Goal: Find specific page/section: Find specific page/section

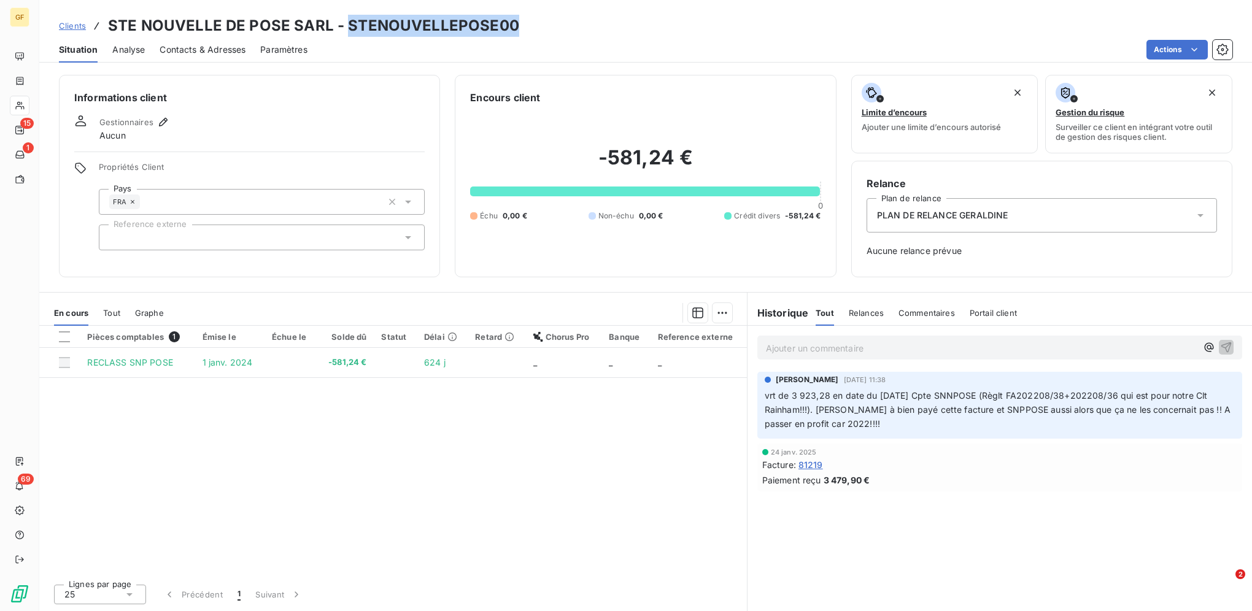
click at [60, 27] on span "Clients" at bounding box center [72, 26] width 27 height 10
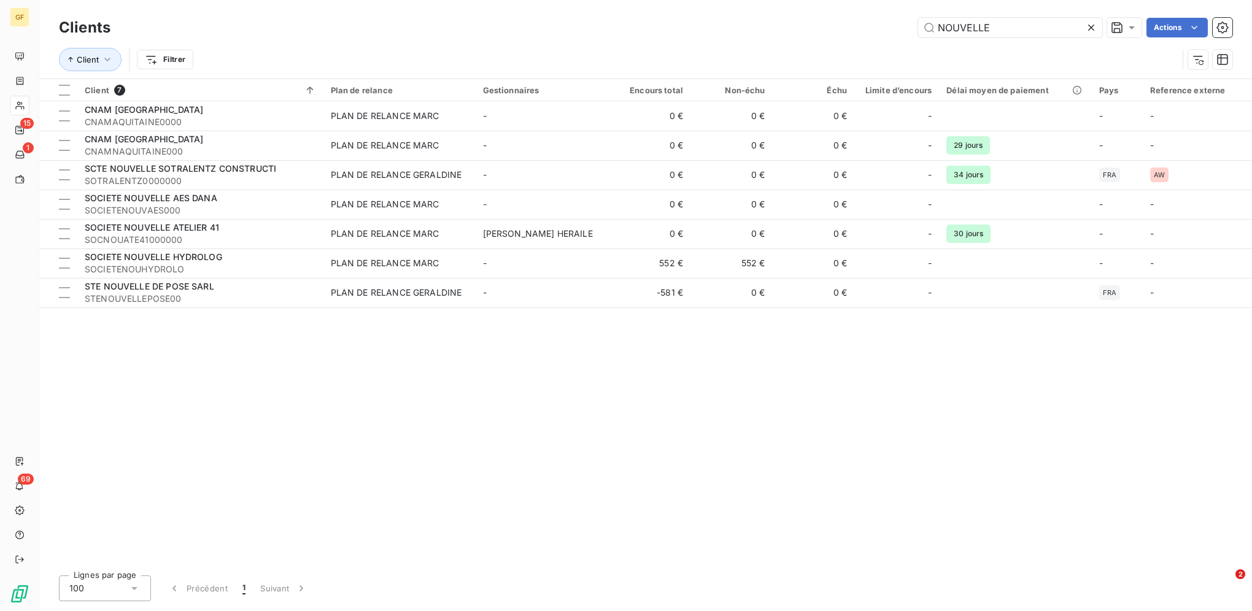
drag, startPoint x: 980, startPoint y: 23, endPoint x: 854, endPoint y: 11, distance: 126.3
click at [780, 11] on div "Clients NOUVELLE Actions Client Filtrer" at bounding box center [645, 39] width 1213 height 79
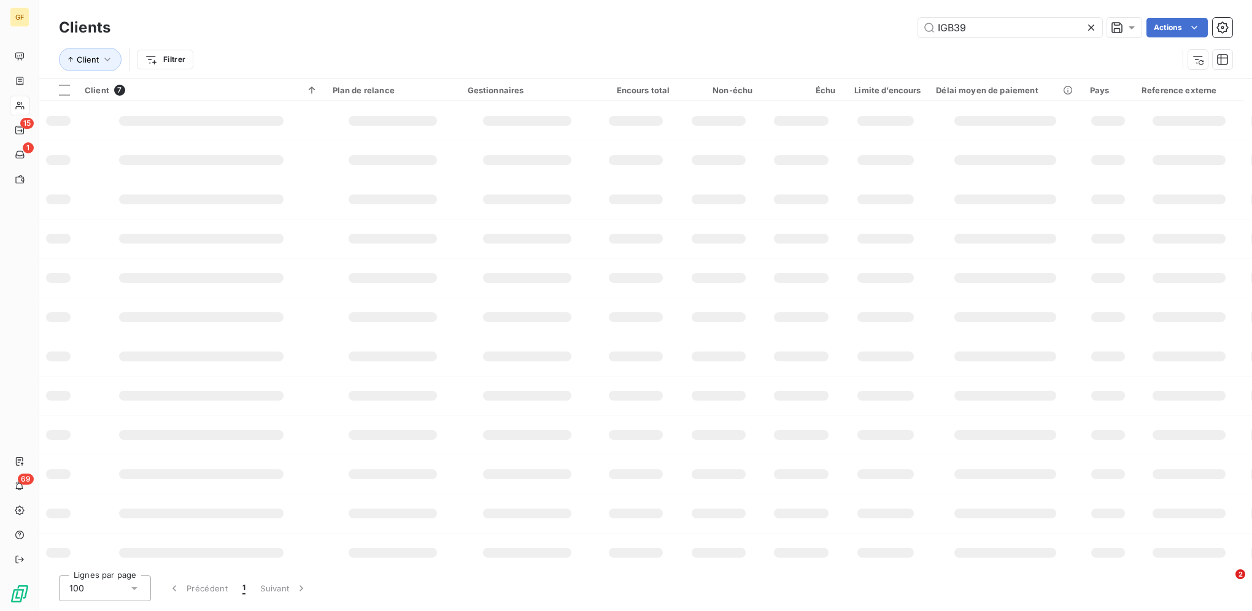
type input "IGB39"
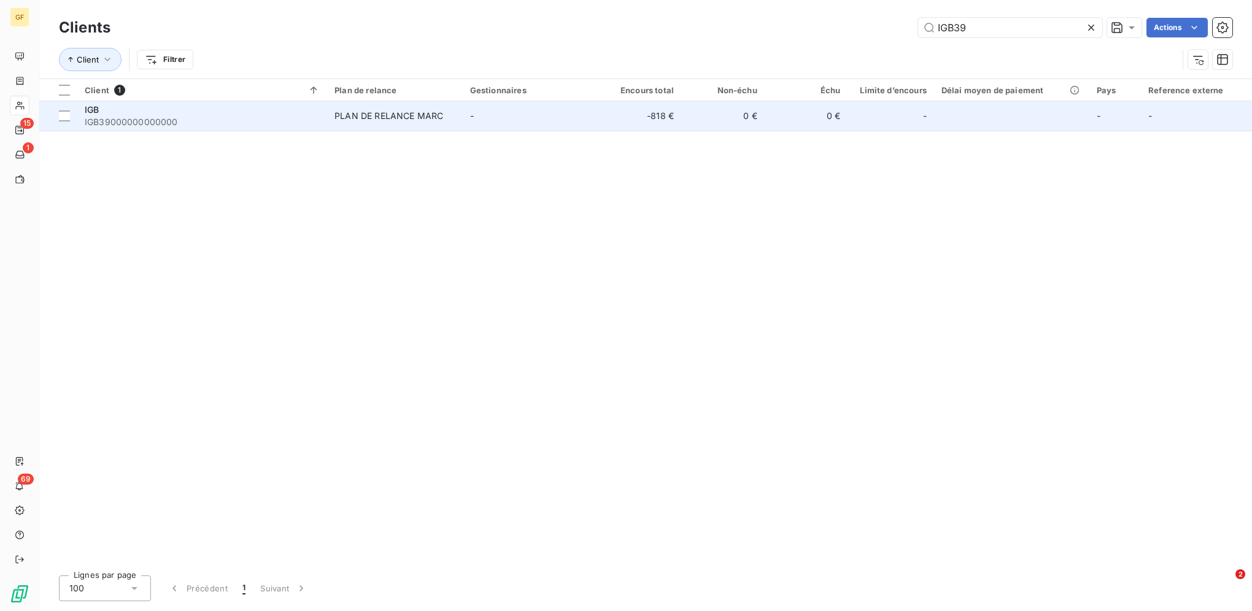
click at [574, 123] on td "-" at bounding box center [531, 115] width 136 height 29
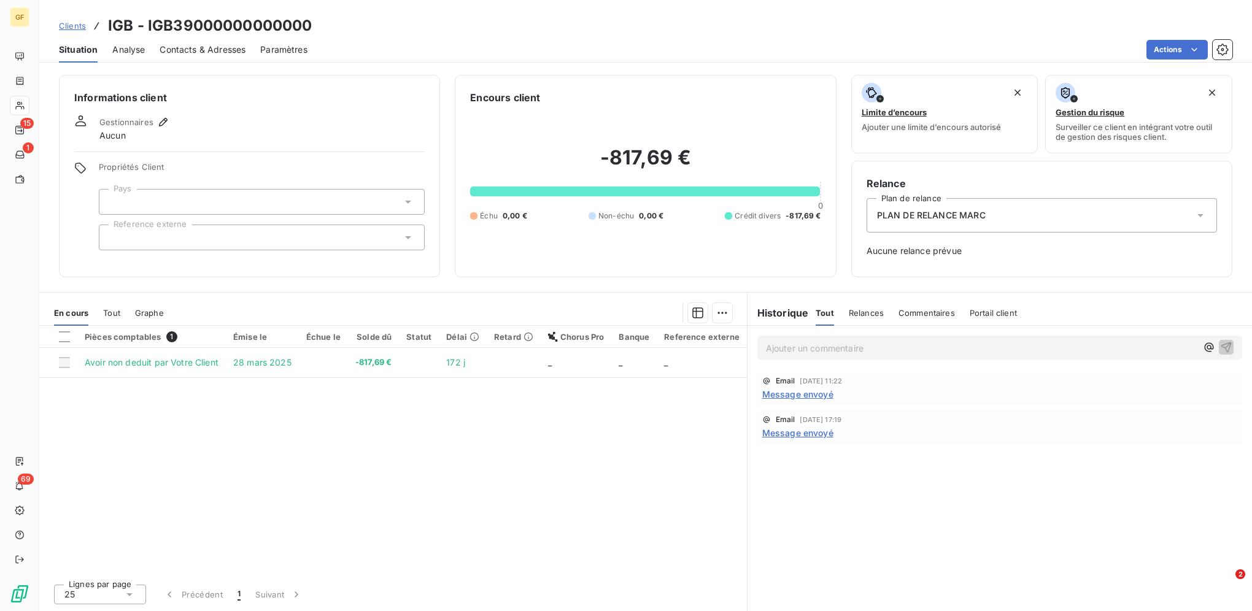
click at [77, 26] on span "Clients" at bounding box center [72, 26] width 27 height 10
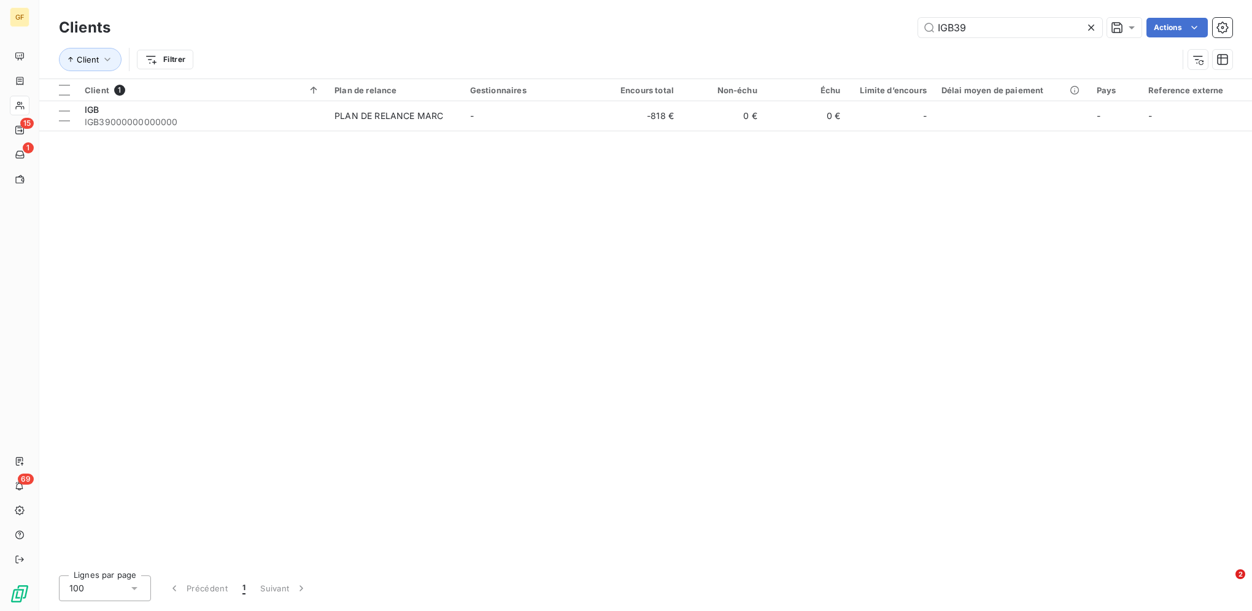
click at [780, 23] on div "IGB39 Actions" at bounding box center [678, 28] width 1107 height 20
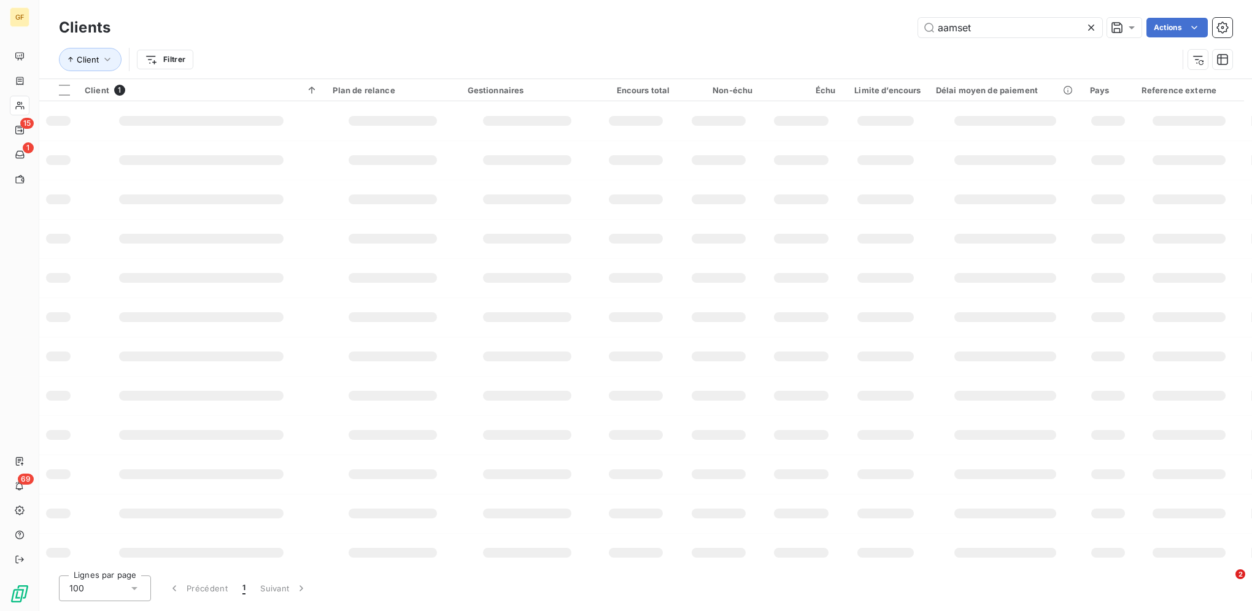
type input "aamset"
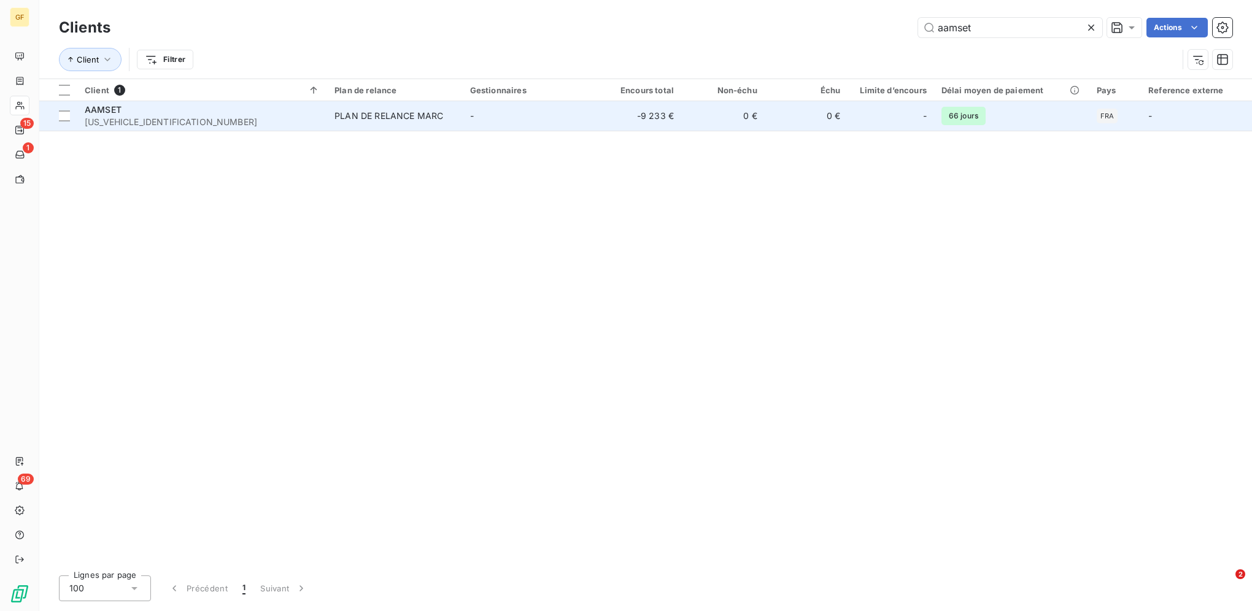
click at [461, 115] on td "PLAN DE RELANCE MARC" at bounding box center [395, 115] width 136 height 29
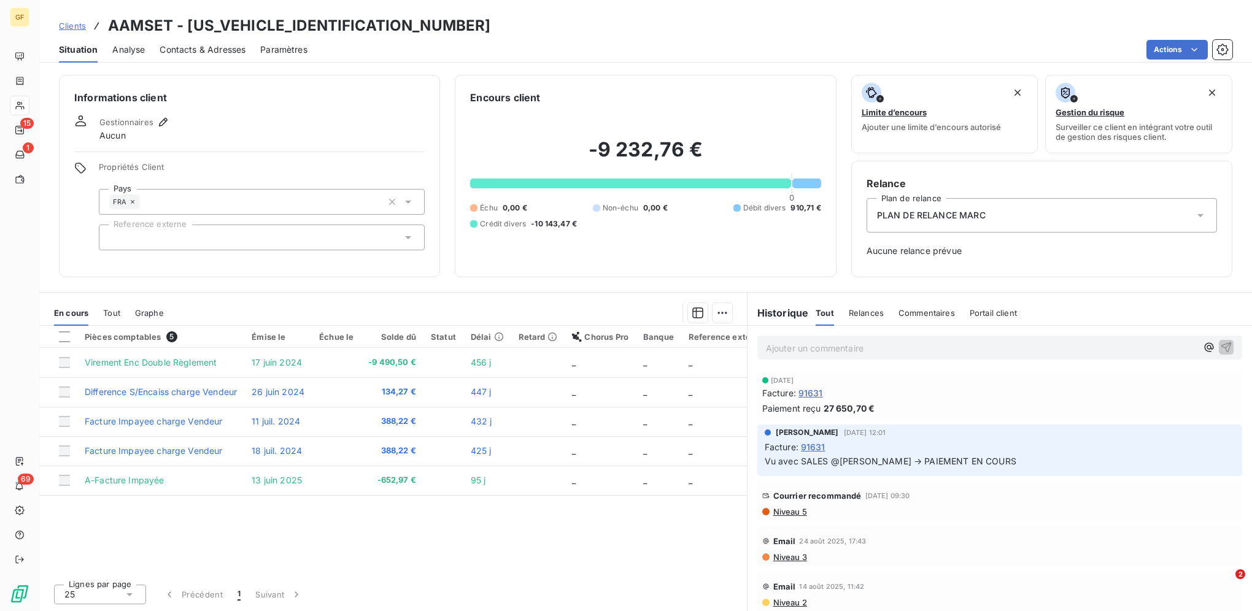
click at [61, 24] on span "Clients" at bounding box center [72, 26] width 27 height 10
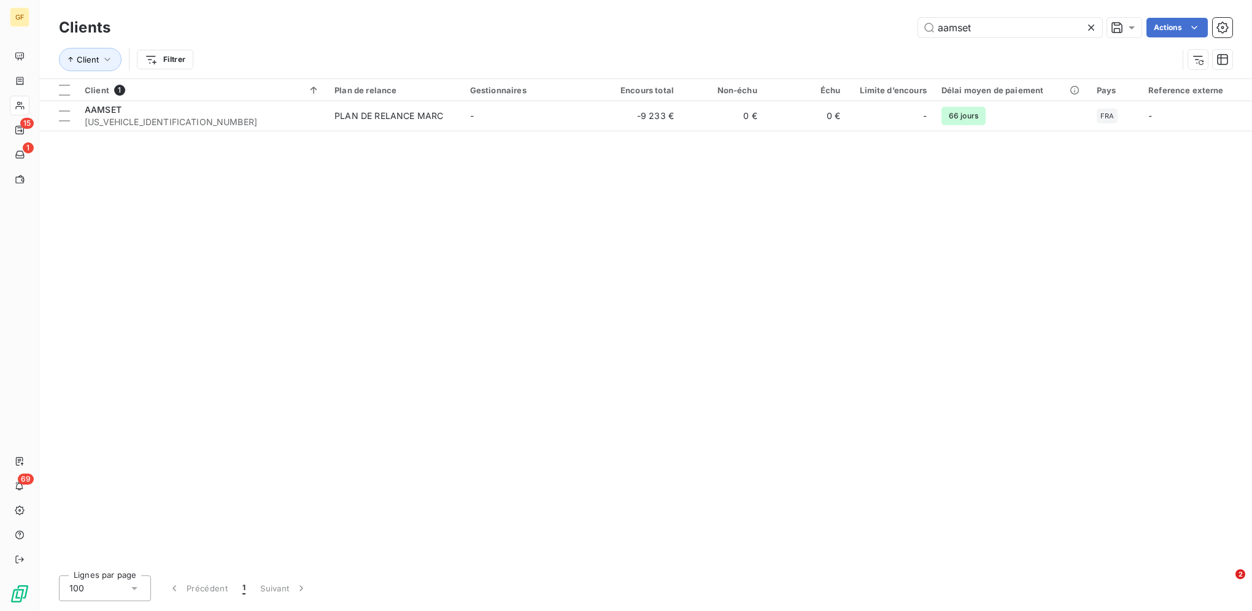
drag, startPoint x: 976, startPoint y: 28, endPoint x: 790, endPoint y: 16, distance: 185.7
click at [780, 16] on div "Clients aamset Actions" at bounding box center [645, 28] width 1173 height 26
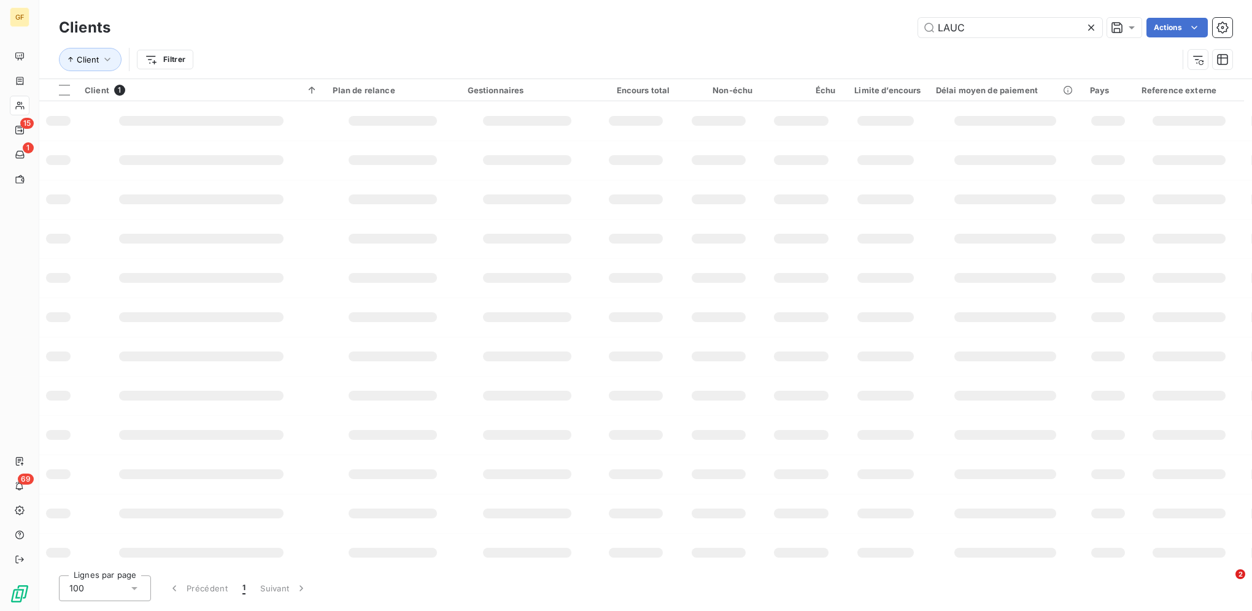
type input "LAUC"
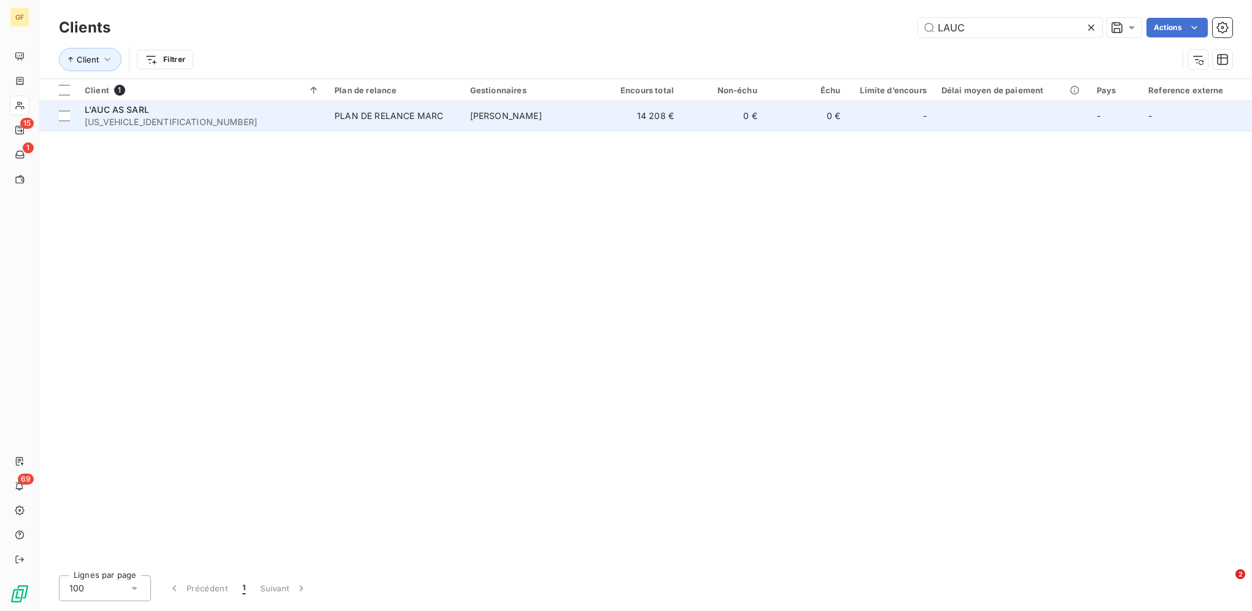
click at [445, 110] on span "PLAN DE RELANCE MARC" at bounding box center [394, 116] width 121 height 12
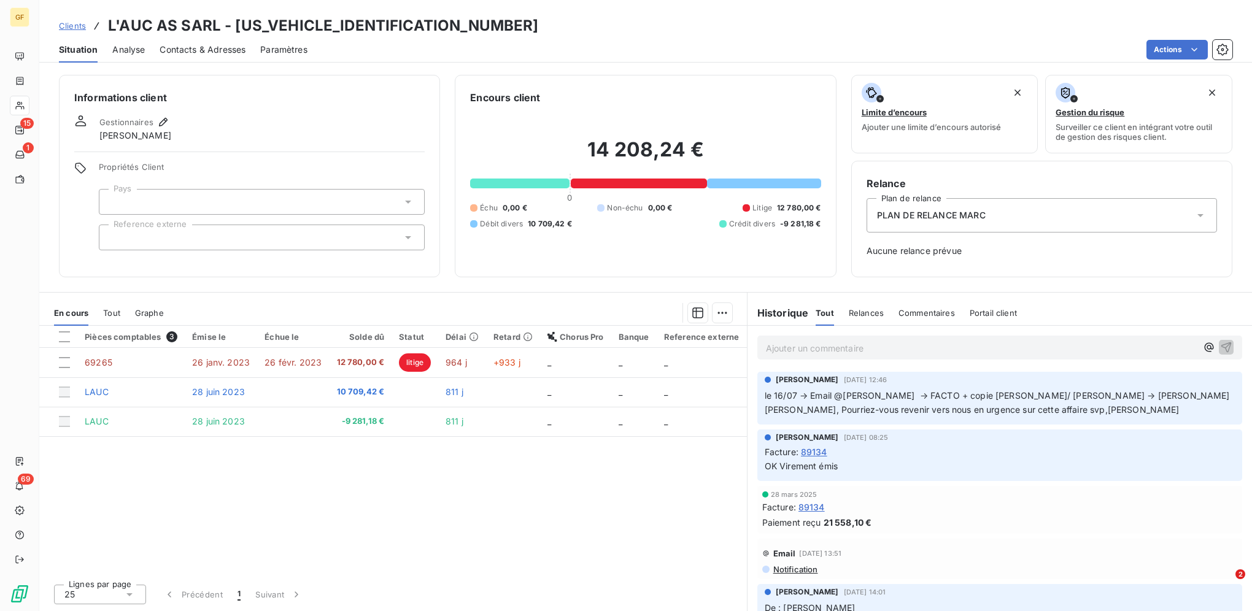
click at [59, 26] on span "Clients" at bounding box center [72, 26] width 27 height 10
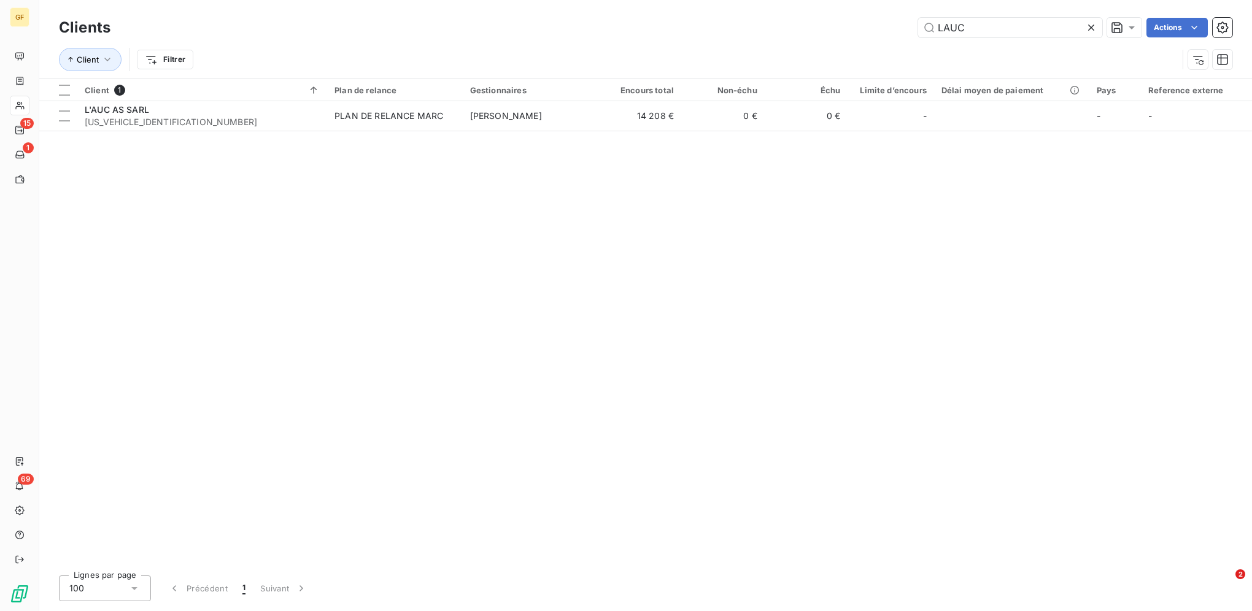
drag, startPoint x: 998, startPoint y: 28, endPoint x: 816, endPoint y: 26, distance: 182.9
click at [780, 26] on div "LAUC Actions" at bounding box center [678, 28] width 1107 height 20
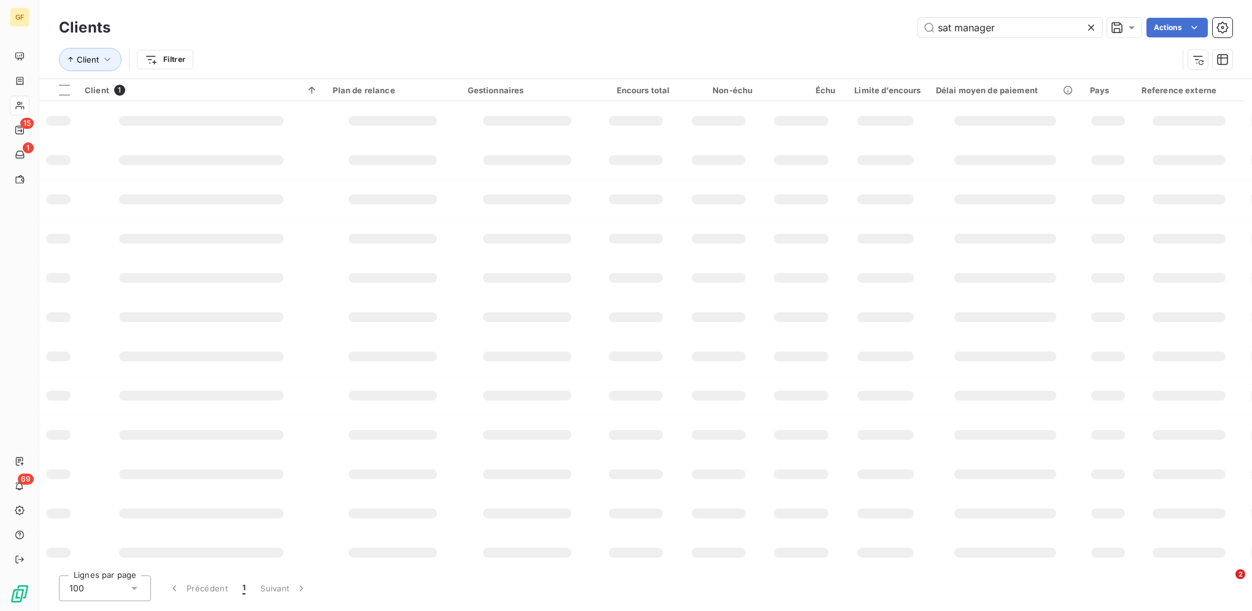
type input "sat manager"
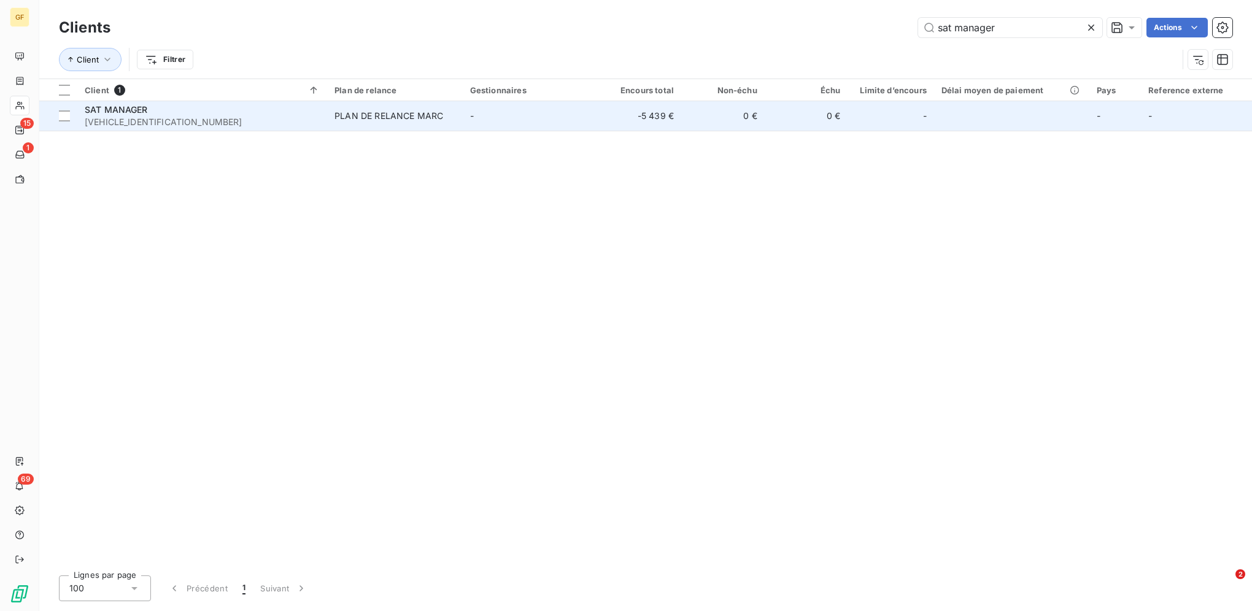
click at [560, 105] on td "-" at bounding box center [531, 115] width 136 height 29
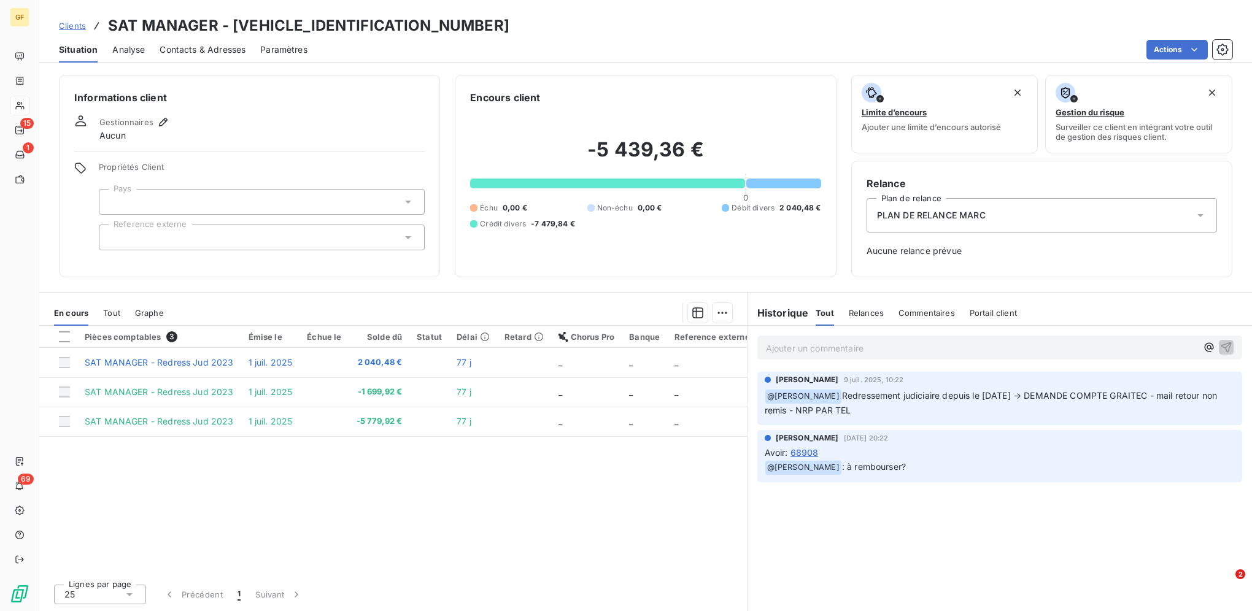
drag, startPoint x: 1174, startPoint y: 396, endPoint x: 1184, endPoint y: 407, distance: 15.2
click at [780, 395] on p "﻿ @ [PERSON_NAME] Redressement judiciaire depuis le [DATE] → DEMANDE COMPTE GRA…" at bounding box center [1000, 403] width 470 height 29
copy span "mail retour non remis - NRP PAR TEL"
click at [70, 25] on span "Clients" at bounding box center [72, 26] width 27 height 10
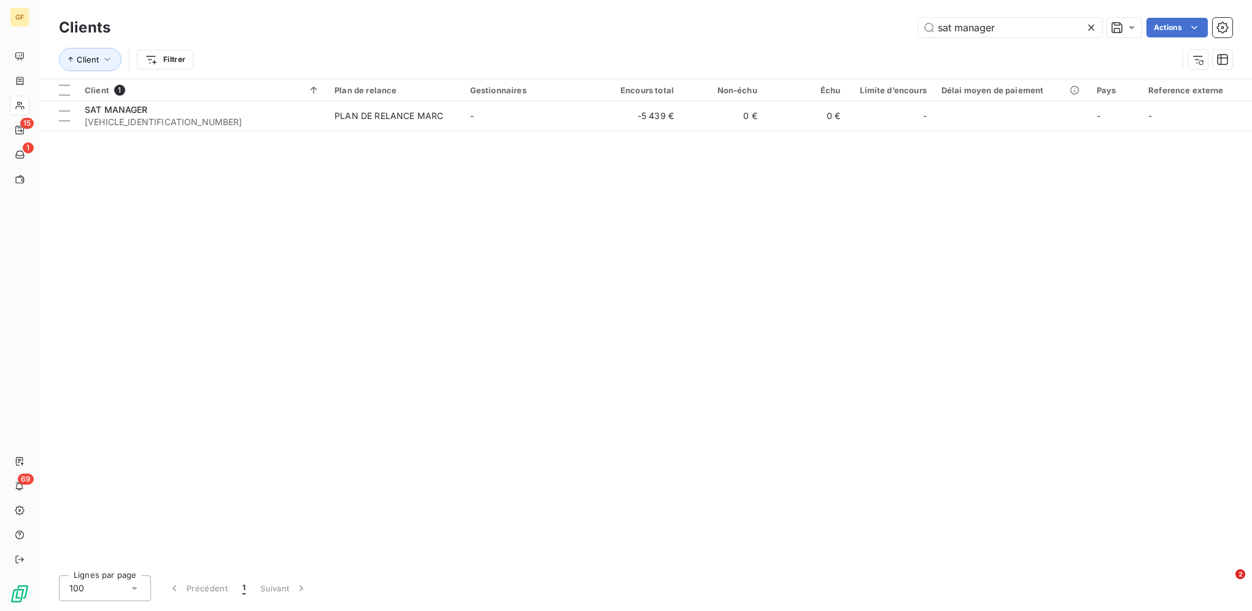
drag, startPoint x: 996, startPoint y: 31, endPoint x: 761, endPoint y: 28, distance: 235.0
click at [780, 28] on div "sat manager Actions" at bounding box center [678, 28] width 1107 height 20
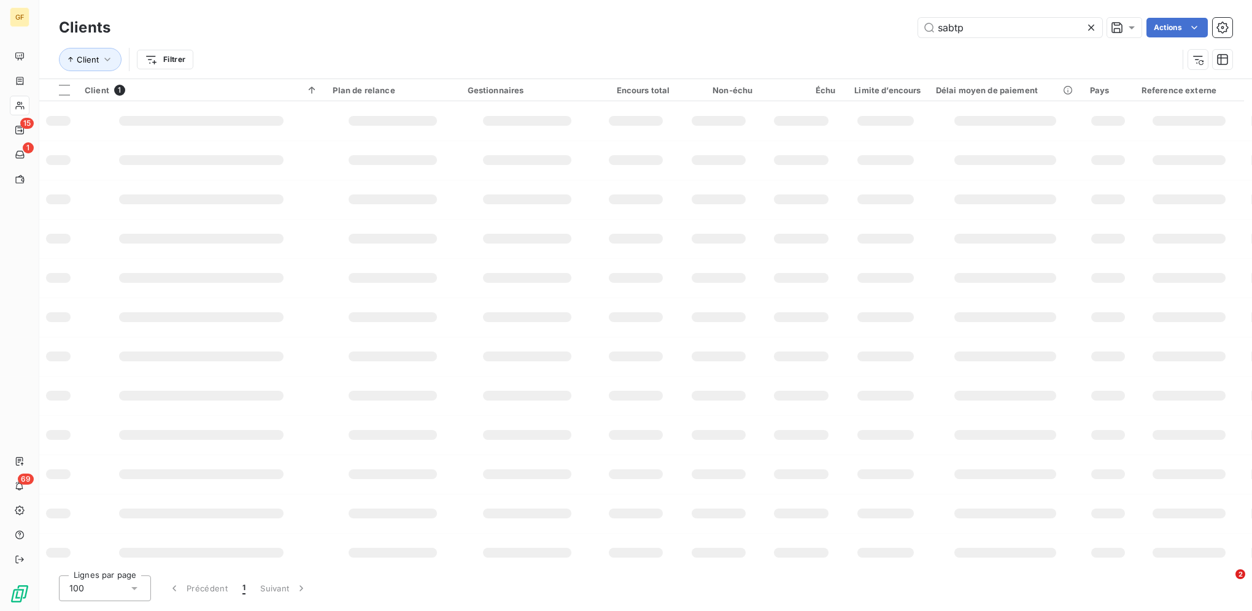
type input "sabtp"
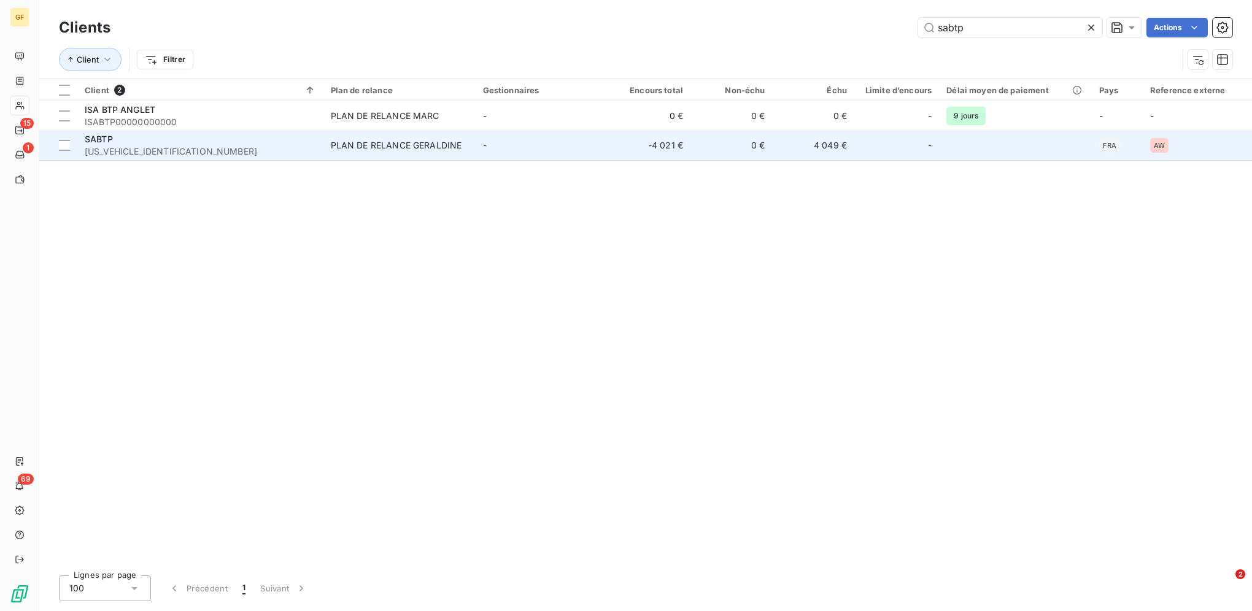
click at [339, 142] on div "PLAN DE RELANCE GERALDINE" at bounding box center [396, 145] width 131 height 12
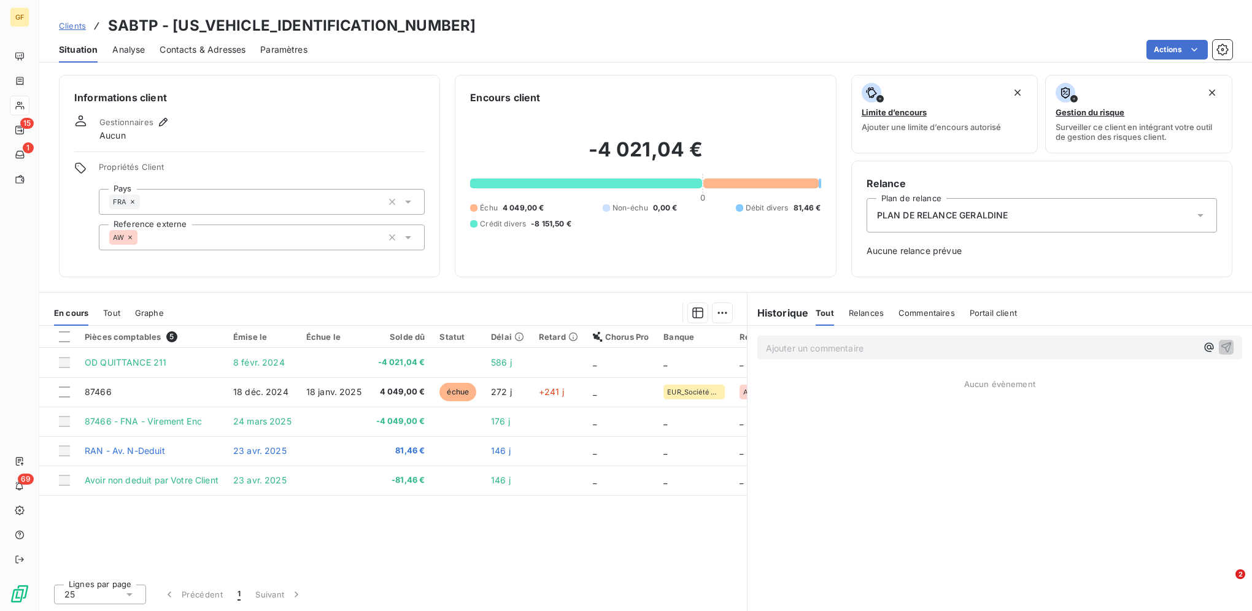
click at [77, 23] on span "Clients" at bounding box center [72, 26] width 27 height 10
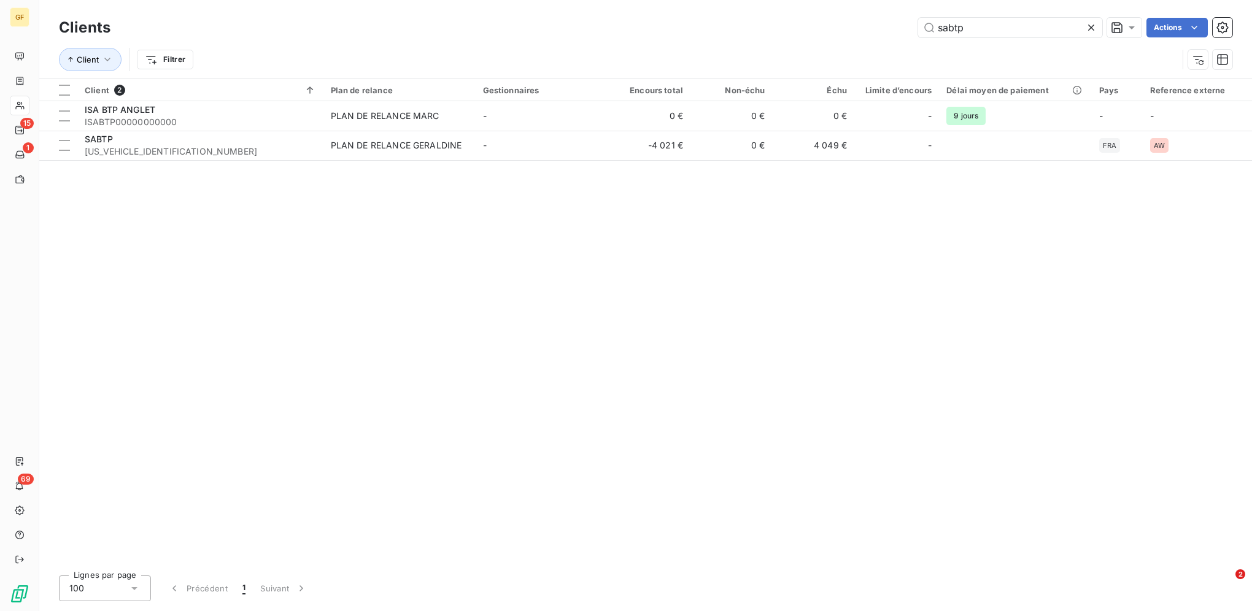
drag, startPoint x: 854, startPoint y: 15, endPoint x: 835, endPoint y: 10, distance: 19.1
click at [780, 15] on div "Clients sabtp Actions" at bounding box center [645, 28] width 1173 height 26
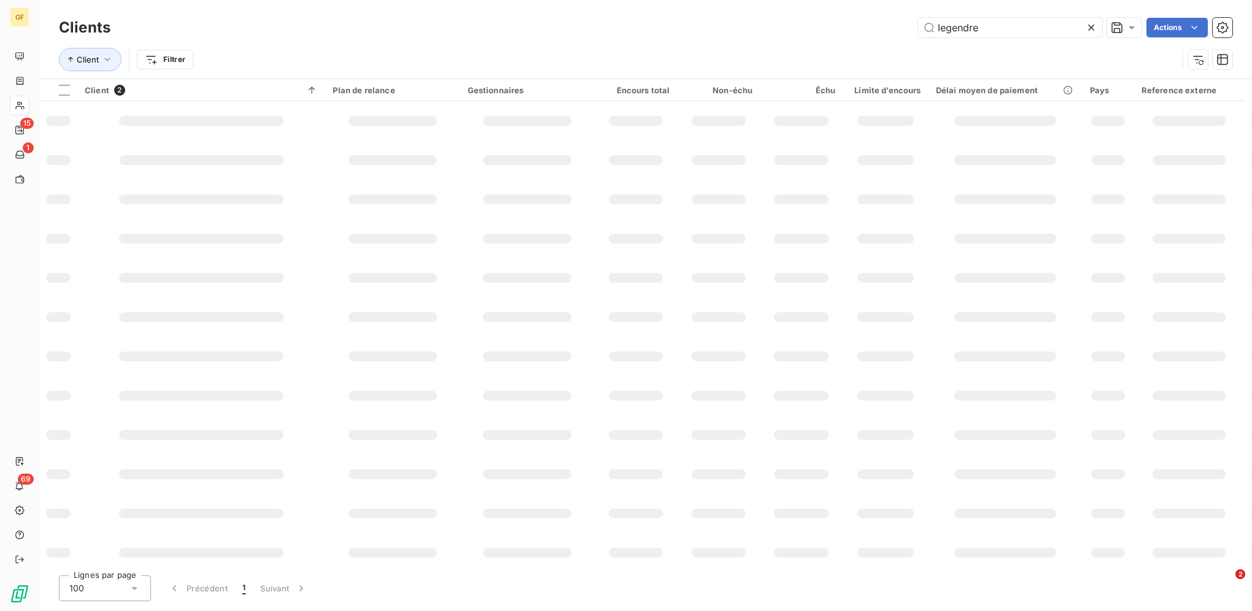
type input "legendre"
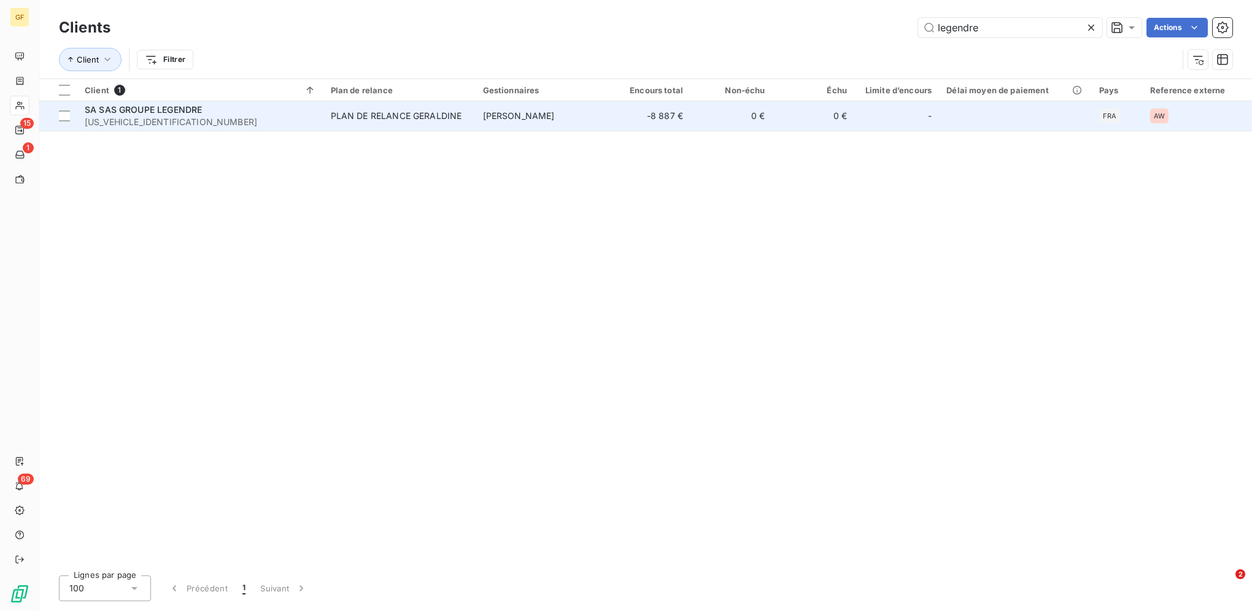
click at [296, 115] on div "SA SAS GROUPE LEGENDRE" at bounding box center [200, 110] width 231 height 12
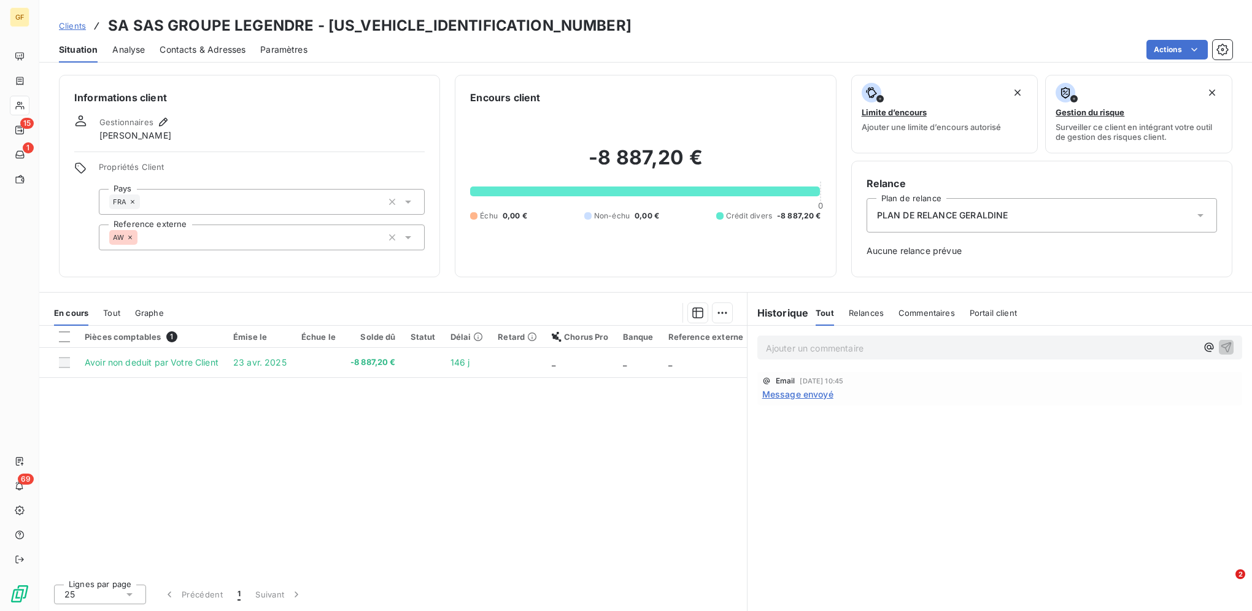
click at [73, 24] on span "Clients" at bounding box center [72, 26] width 27 height 10
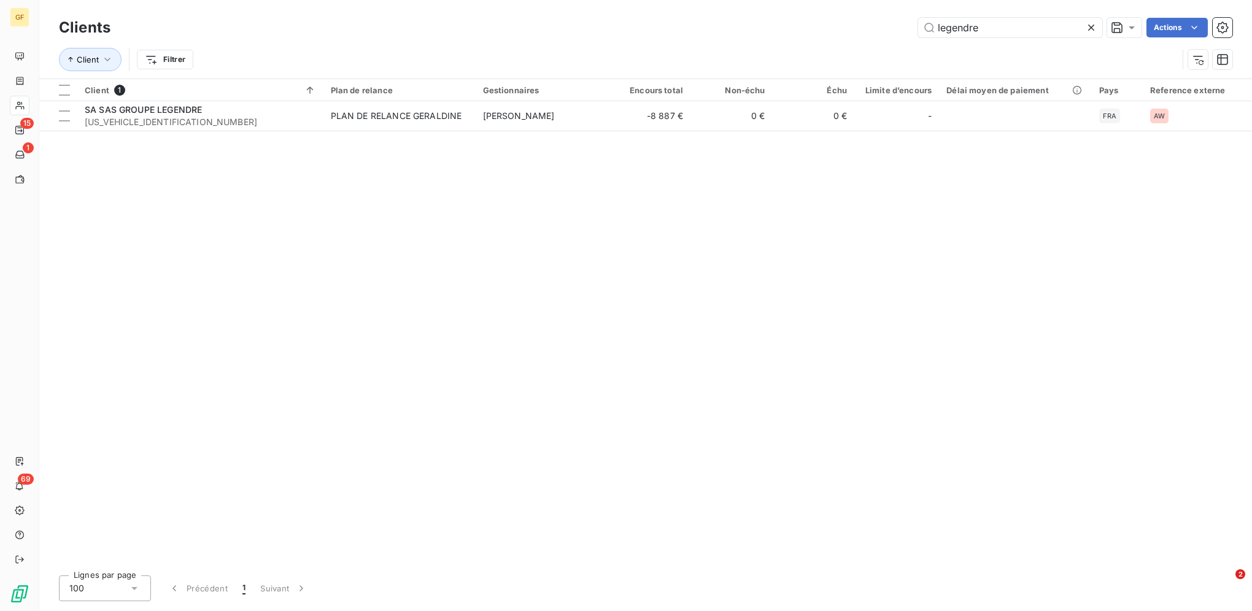
drag, startPoint x: 1012, startPoint y: 28, endPoint x: 864, endPoint y: 30, distance: 148.5
click at [780, 30] on div "legendre Actions" at bounding box center [678, 28] width 1107 height 20
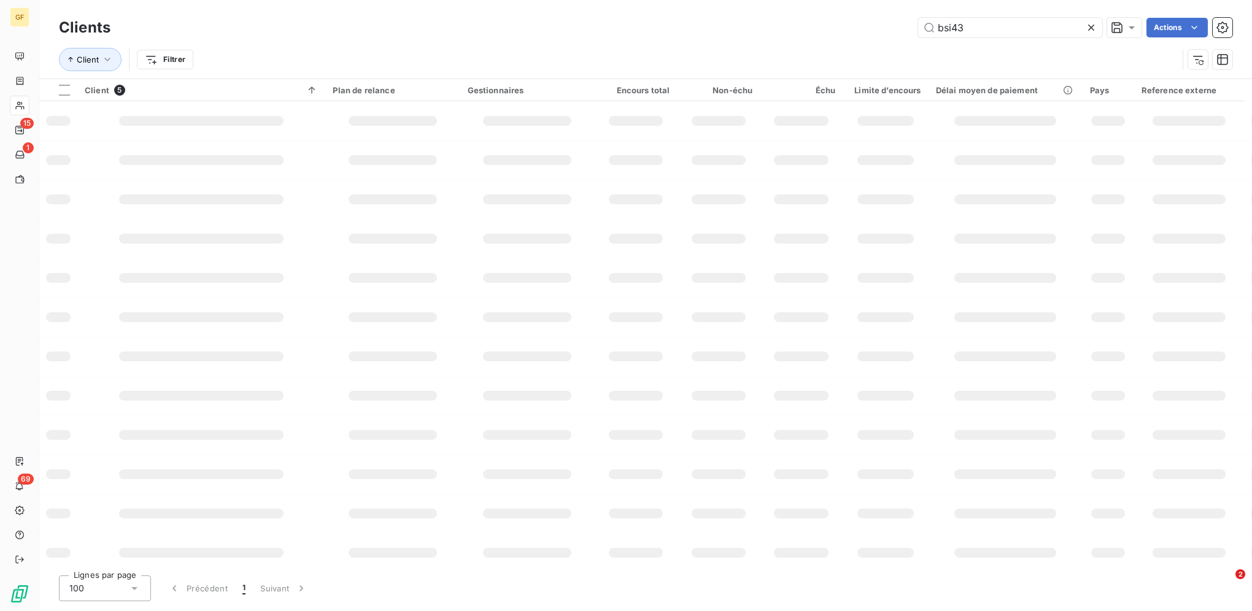
type input "bsi43"
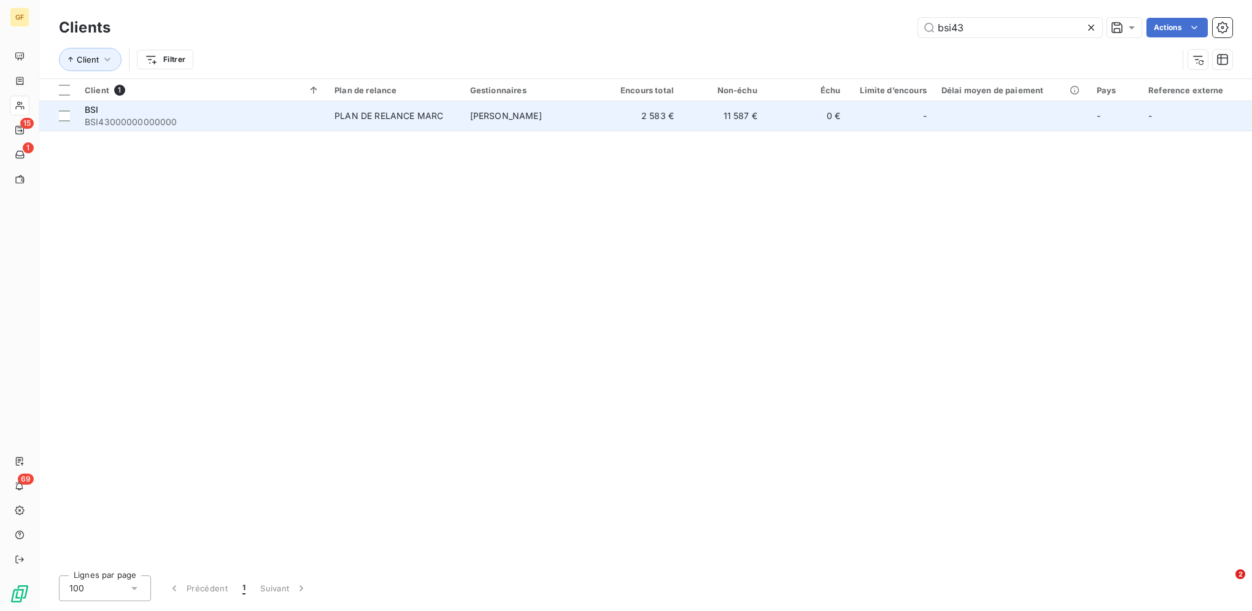
click at [554, 118] on td "[PERSON_NAME]" at bounding box center [531, 115] width 136 height 29
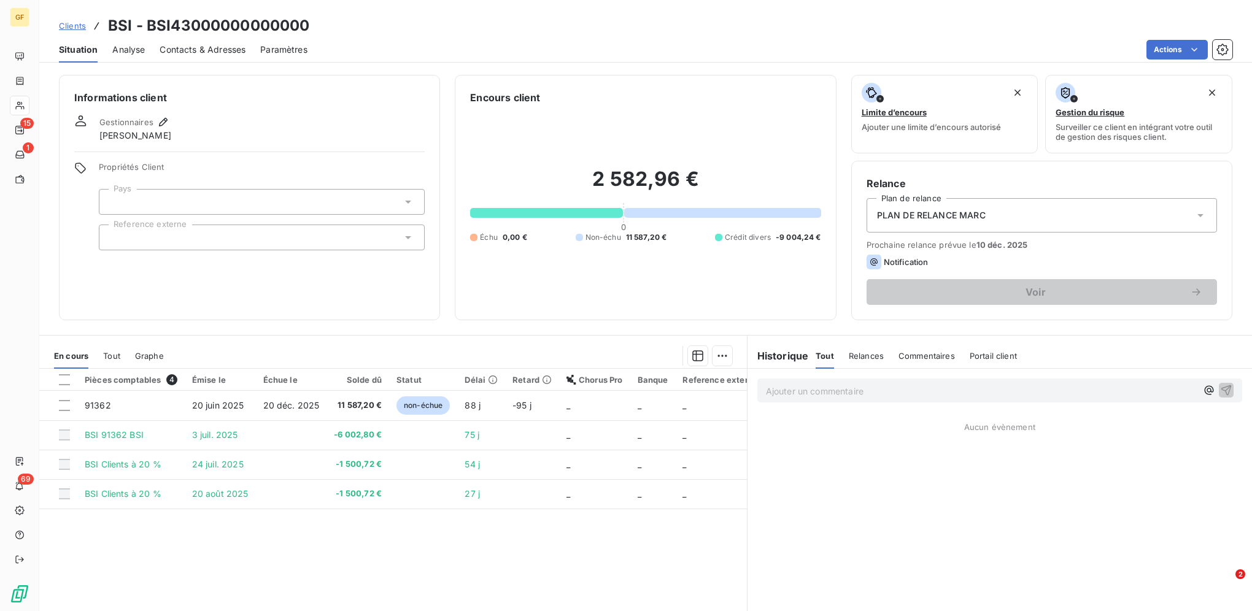
click at [75, 25] on span "Clients" at bounding box center [72, 26] width 27 height 10
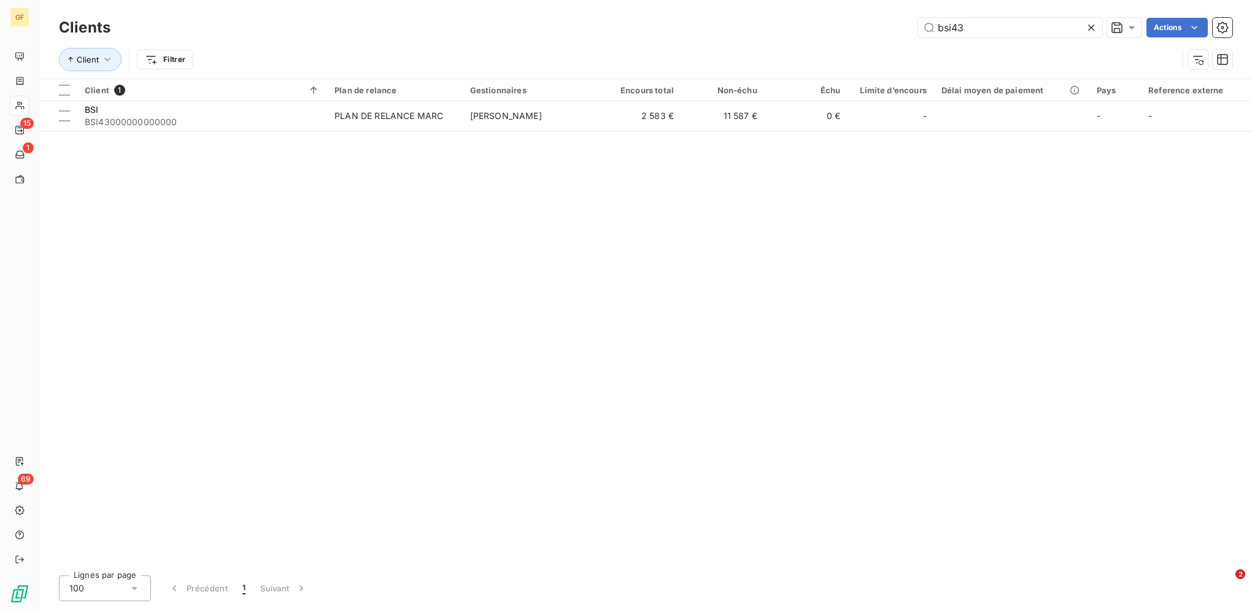
drag, startPoint x: 980, startPoint y: 29, endPoint x: 791, endPoint y: 23, distance: 189.1
click at [780, 23] on div "bsi43 Actions" at bounding box center [678, 28] width 1107 height 20
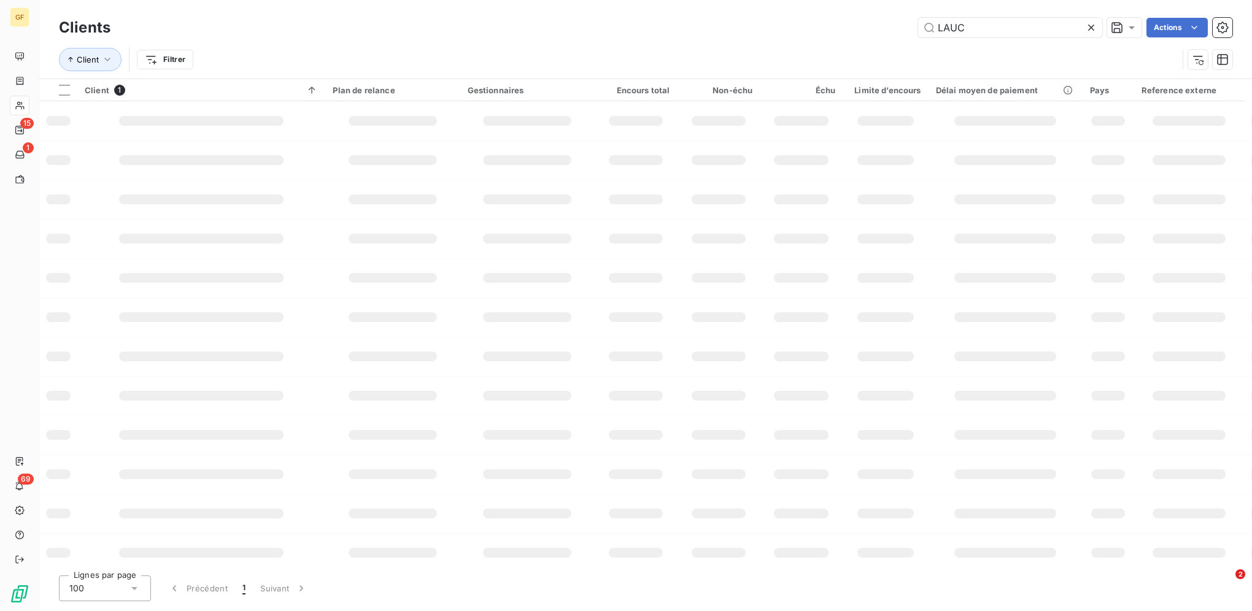
type input "LAUC"
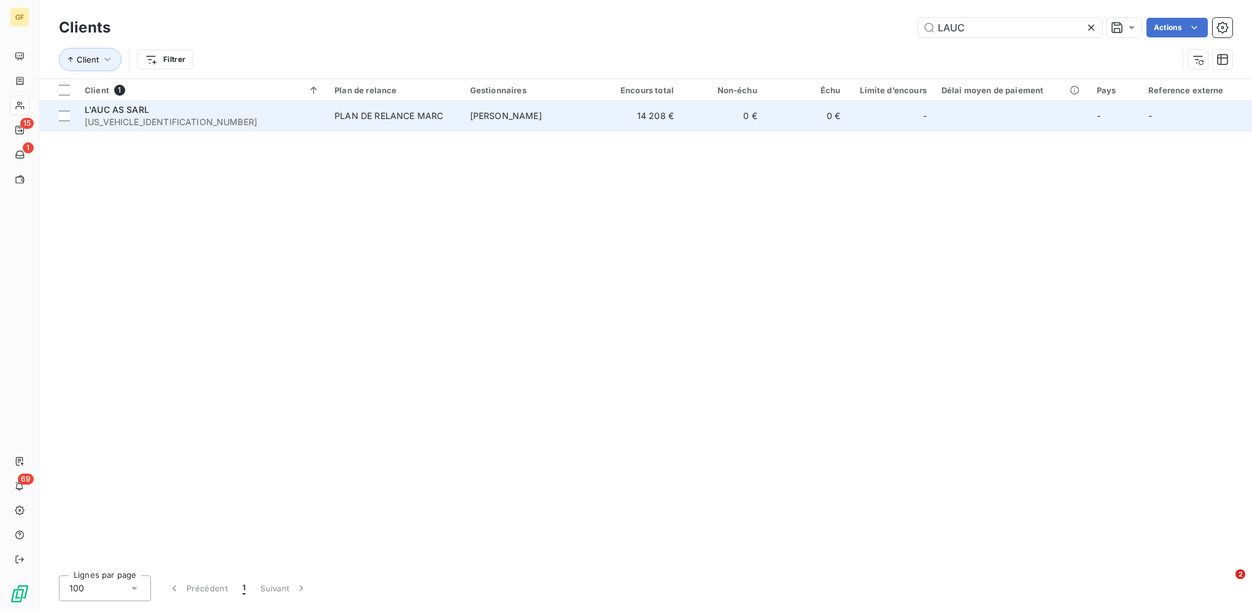
click at [517, 111] on span "[PERSON_NAME]" at bounding box center [506, 115] width 72 height 10
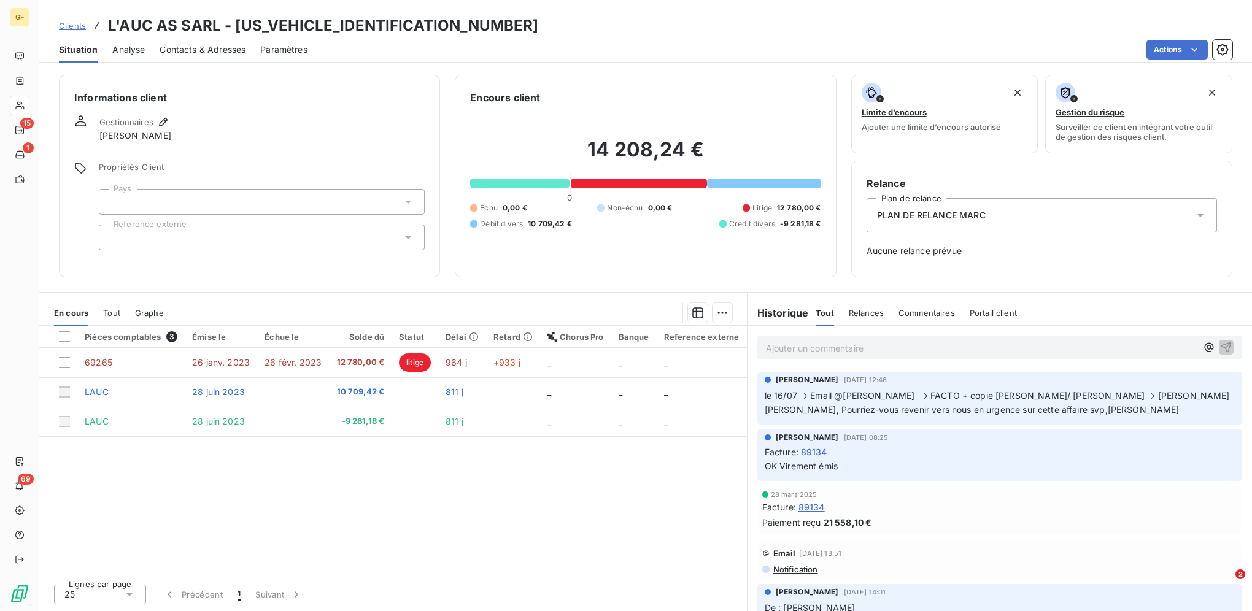
click at [80, 26] on span "Clients" at bounding box center [72, 26] width 27 height 10
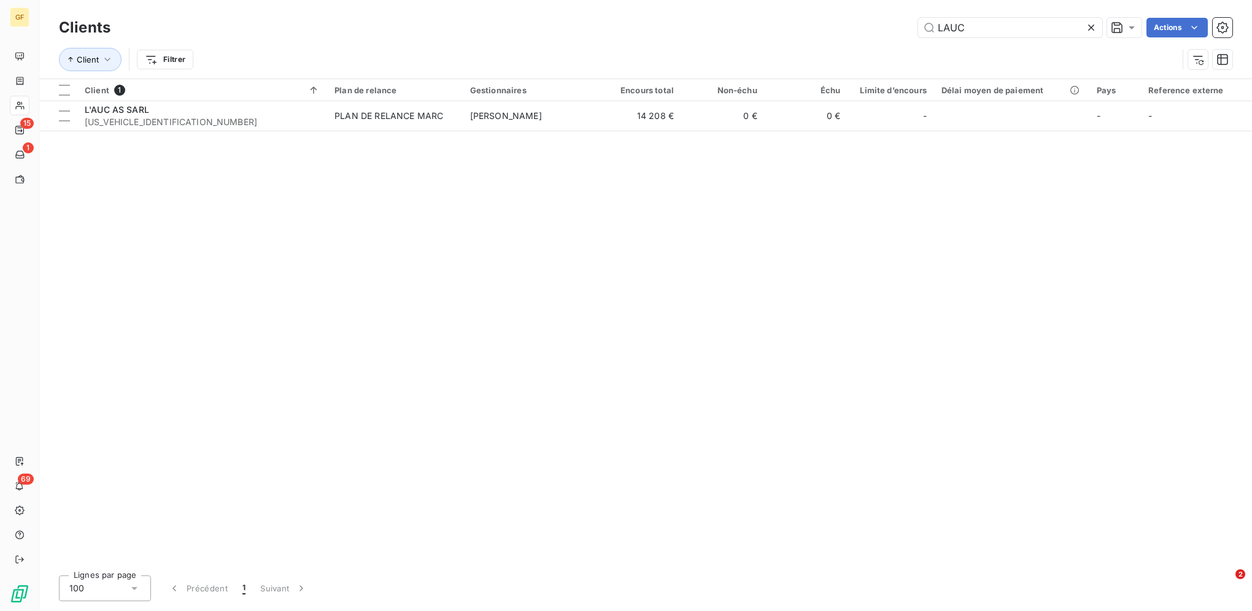
drag, startPoint x: 1008, startPoint y: 28, endPoint x: 811, endPoint y: 26, distance: 197.0
click at [780, 27] on div "LAUC Actions" at bounding box center [678, 28] width 1107 height 20
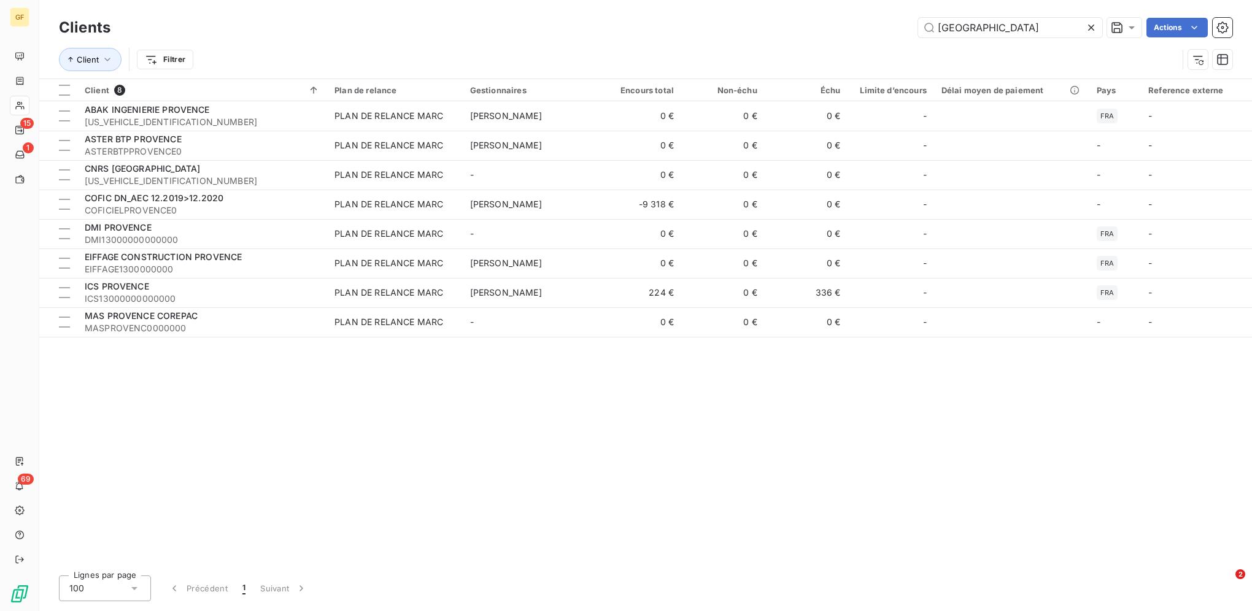
drag, startPoint x: 1000, startPoint y: 28, endPoint x: 868, endPoint y: 0, distance: 134.3
click at [780, 2] on div "Clients PROVENCE Actions Client Filtrer" at bounding box center [645, 39] width 1213 height 79
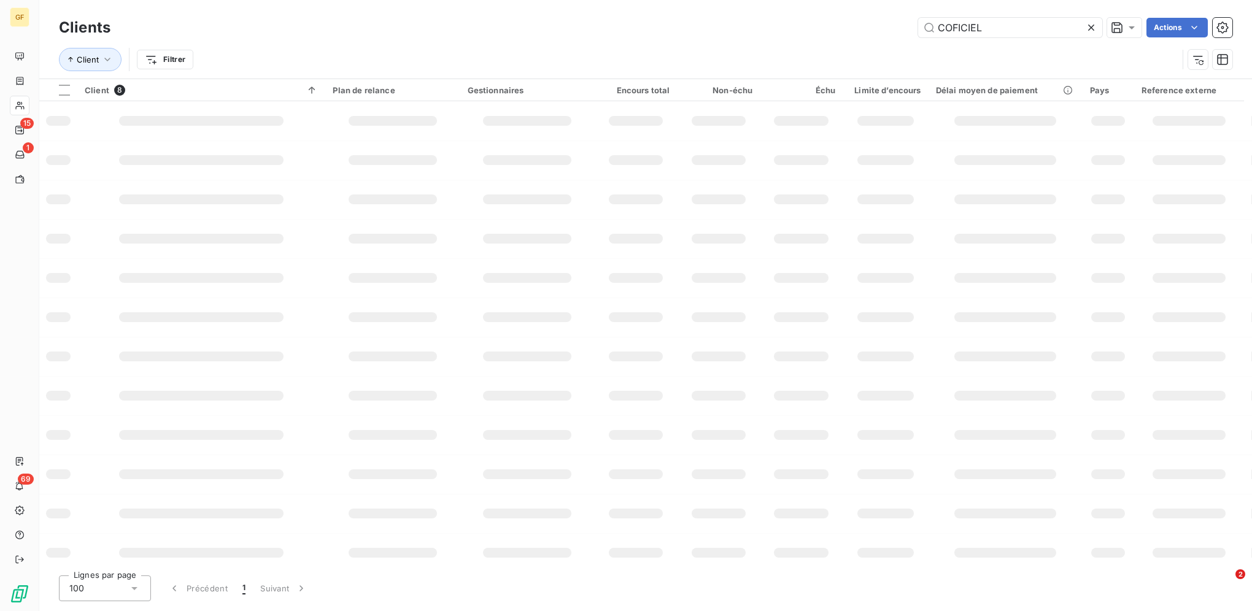
type input "COFICIEL"
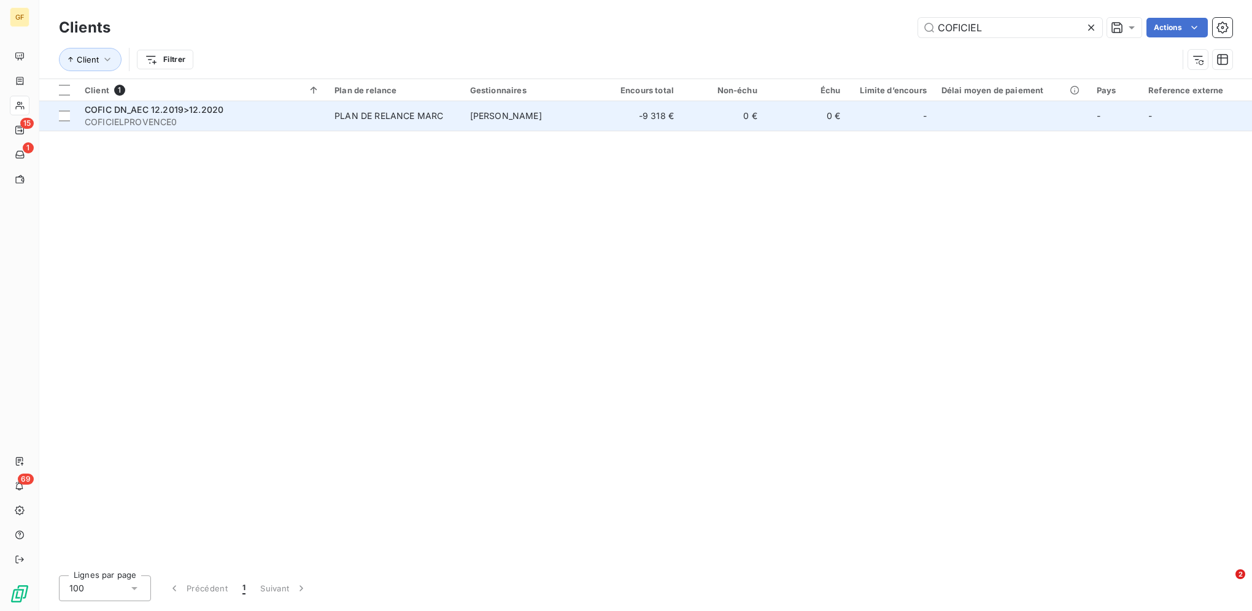
click at [340, 116] on div "PLAN DE RELANCE MARC" at bounding box center [388, 116] width 109 height 12
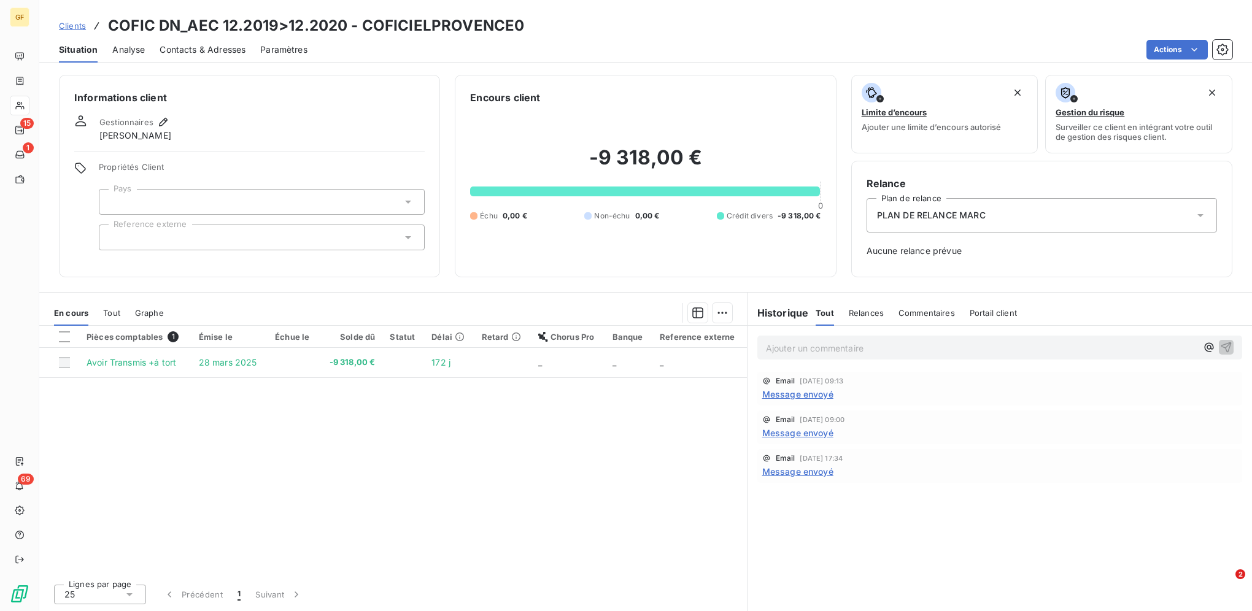
click at [65, 29] on span "Clients" at bounding box center [72, 26] width 27 height 10
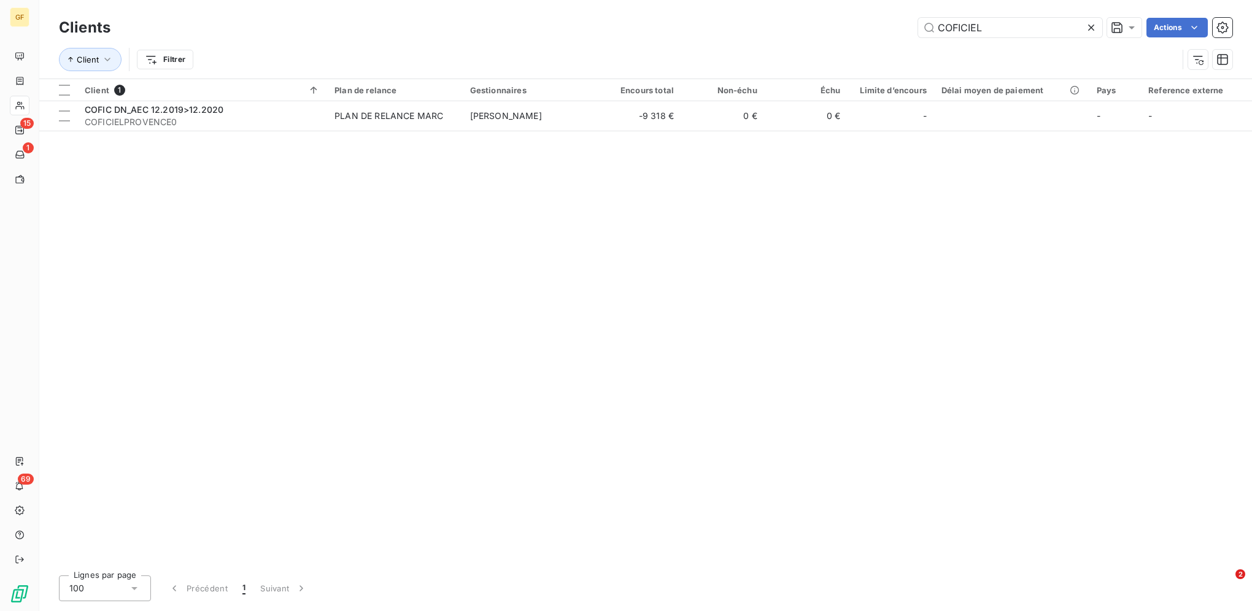
drag, startPoint x: 989, startPoint y: 26, endPoint x: 826, endPoint y: 9, distance: 163.6
click at [780, 10] on div "Clients COFICIEL Actions Client Filtrer" at bounding box center [645, 39] width 1213 height 79
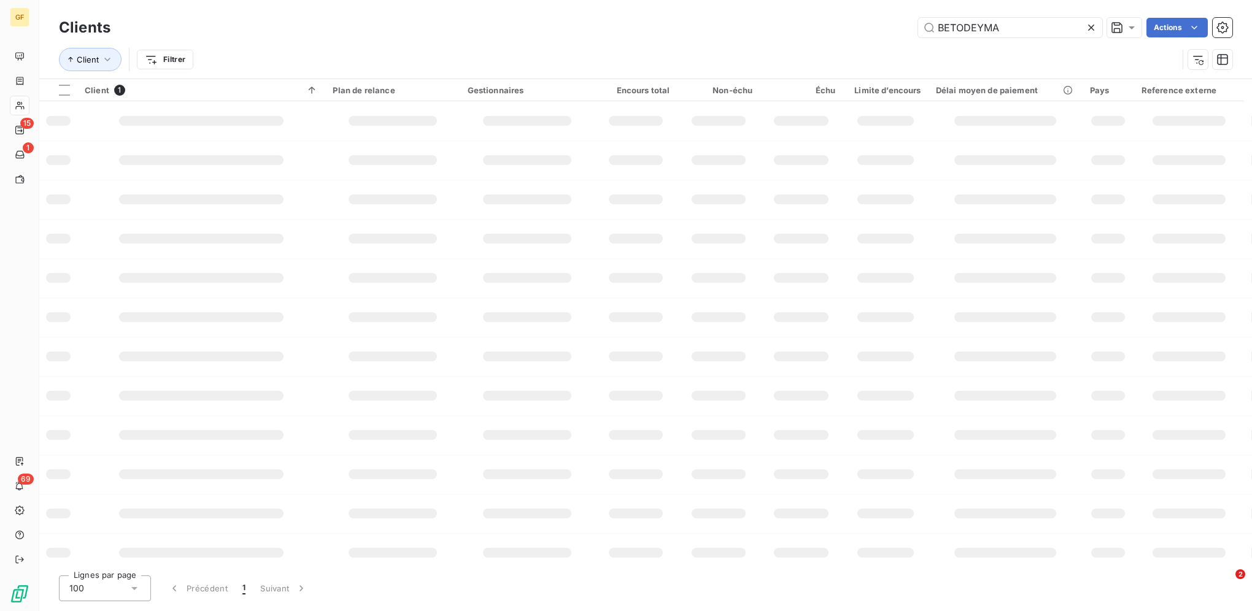
type input "BETODEYMA"
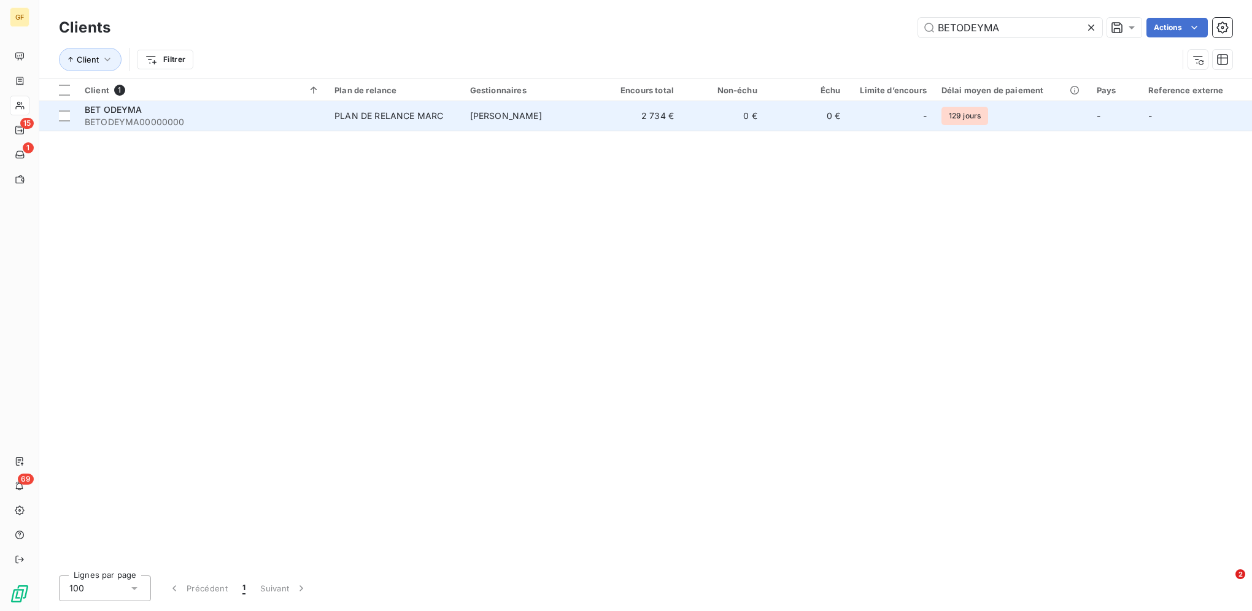
click at [442, 111] on div "PLAN DE RELANCE MARC" at bounding box center [388, 116] width 109 height 12
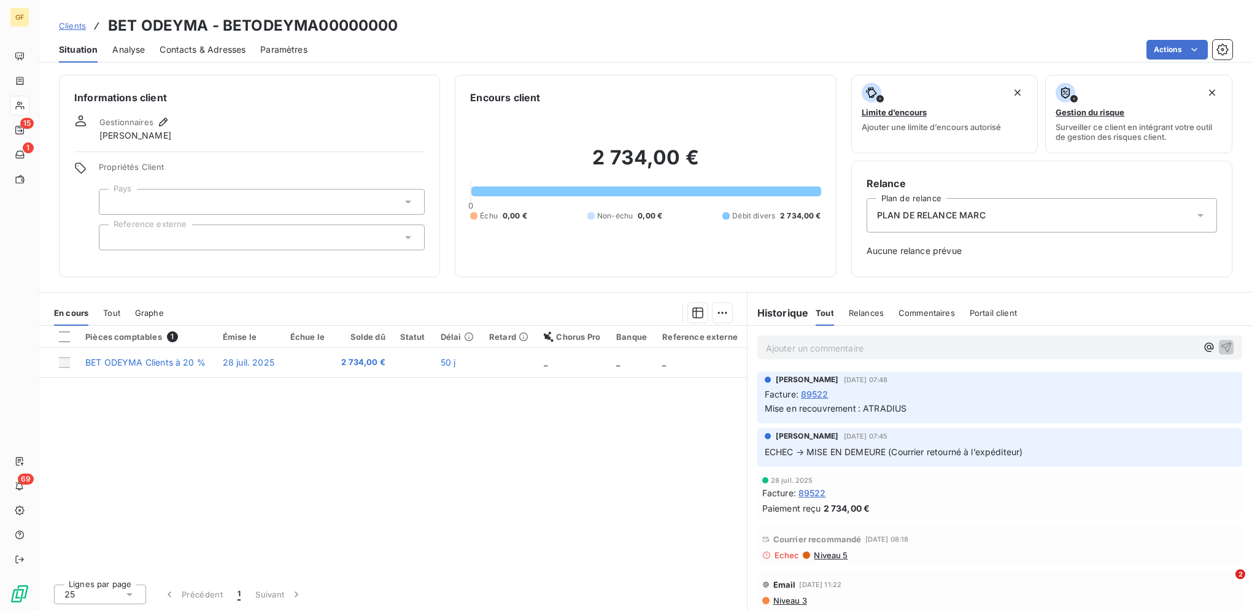
click at [73, 25] on span "Clients" at bounding box center [72, 26] width 27 height 10
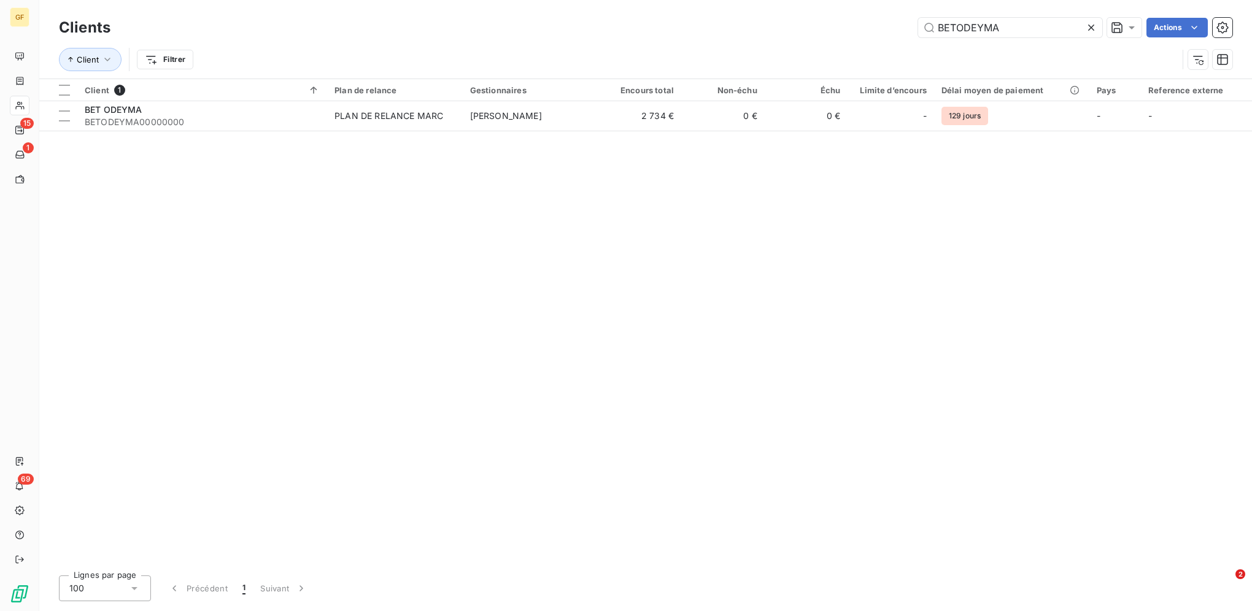
drag, startPoint x: 914, startPoint y: 15, endPoint x: 766, endPoint y: 12, distance: 147.9
click at [780, 12] on div "Clients BETODEYMA Actions Client Filtrer" at bounding box center [645, 39] width 1213 height 79
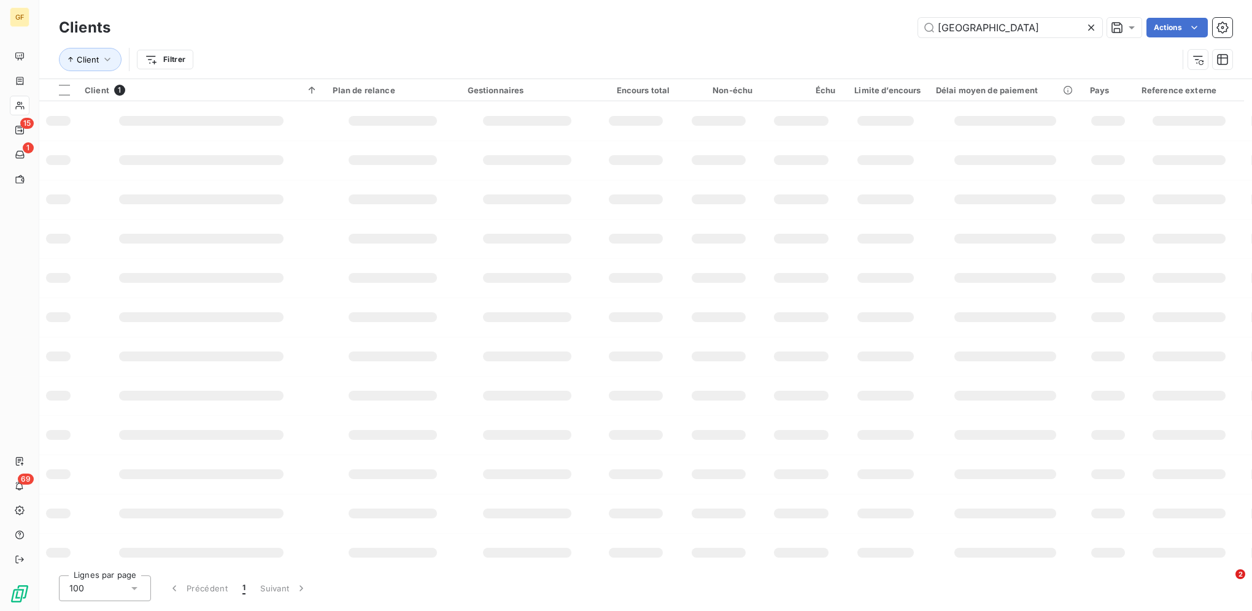
type input "[GEOGRAPHIC_DATA]"
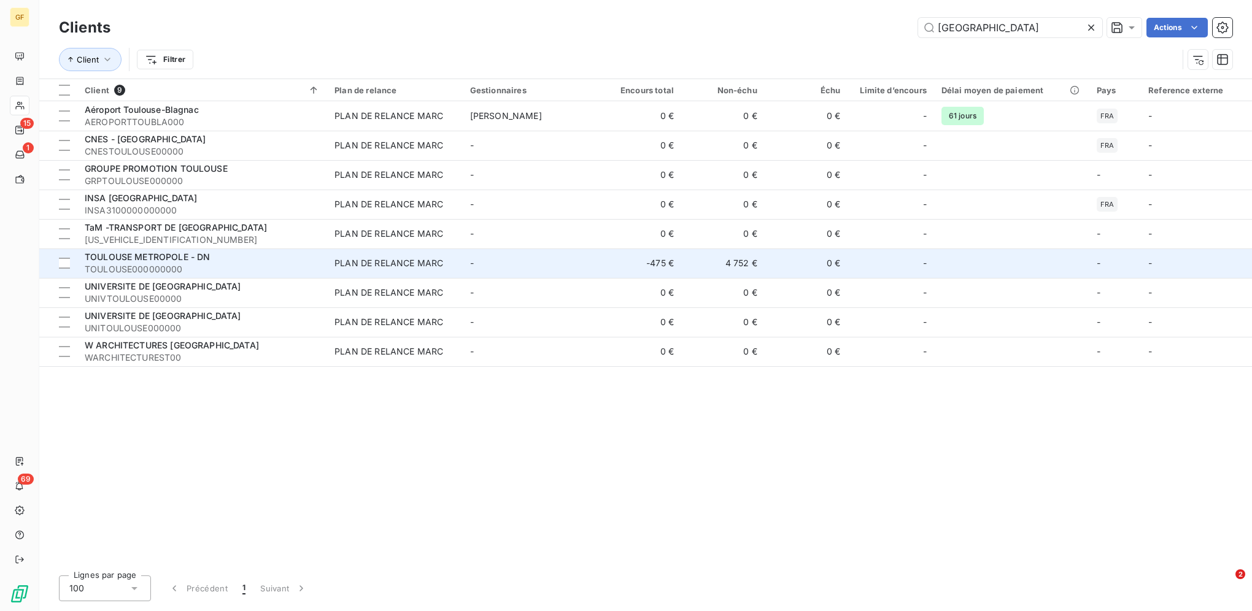
click at [283, 267] on span "TOULOUSE000000000" at bounding box center [202, 269] width 235 height 12
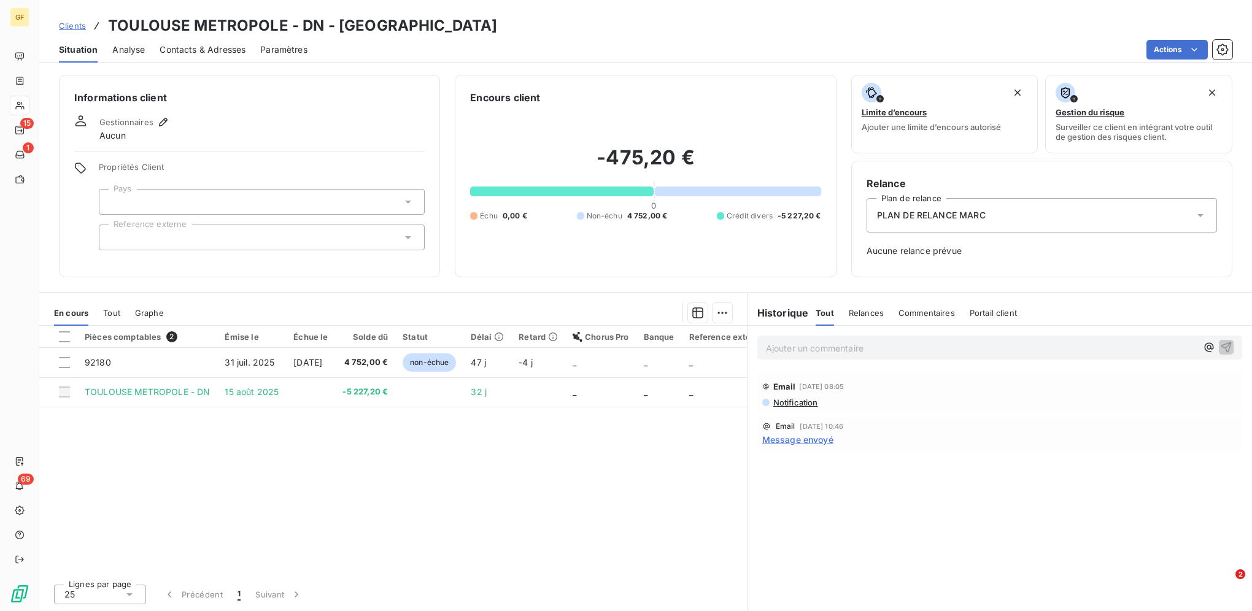
click at [81, 27] on span "Clients" at bounding box center [72, 26] width 27 height 10
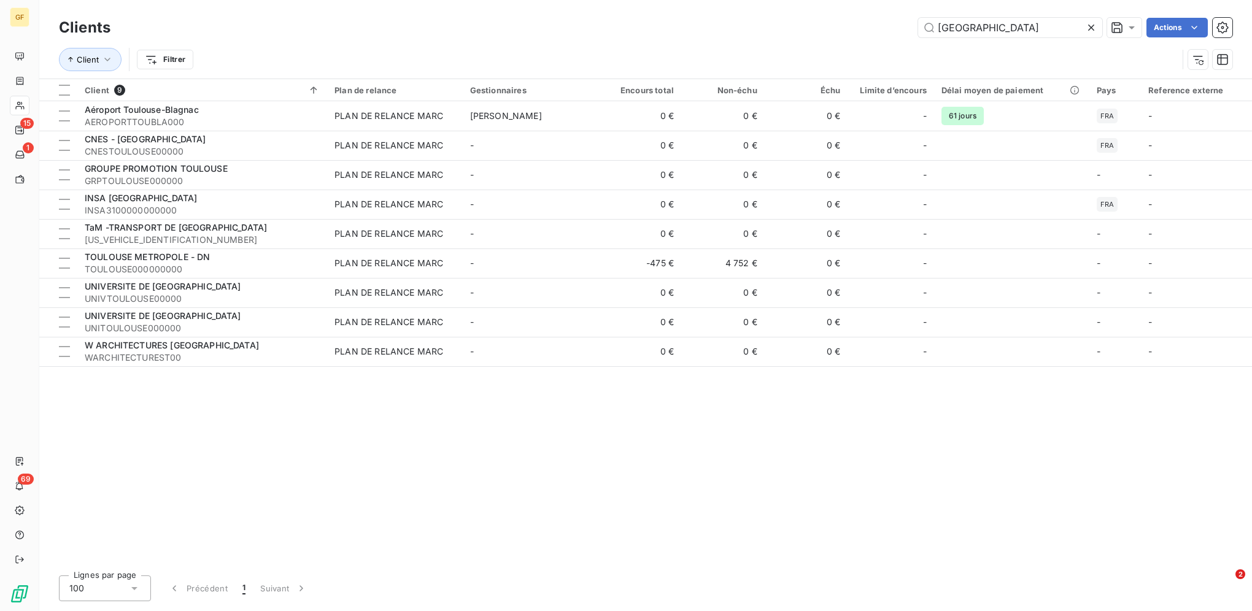
drag, startPoint x: 1000, startPoint y: 32, endPoint x: 797, endPoint y: 31, distance: 203.1
click at [780, 31] on div "TOULOUSE Actions" at bounding box center [678, 28] width 1107 height 20
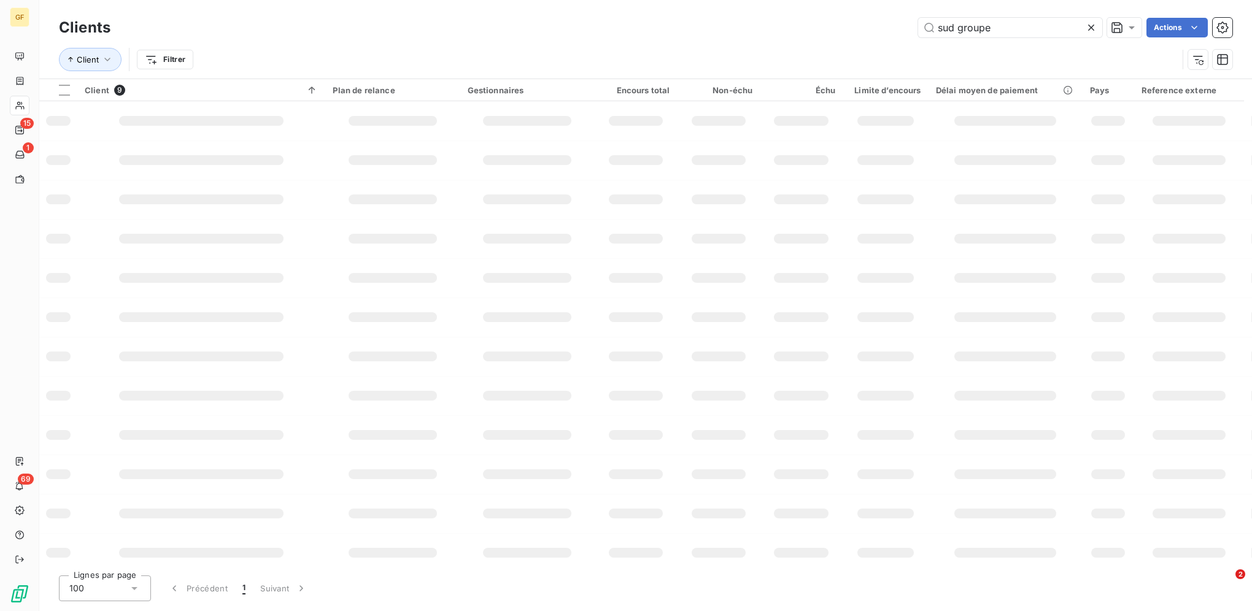
type input "sud groupe"
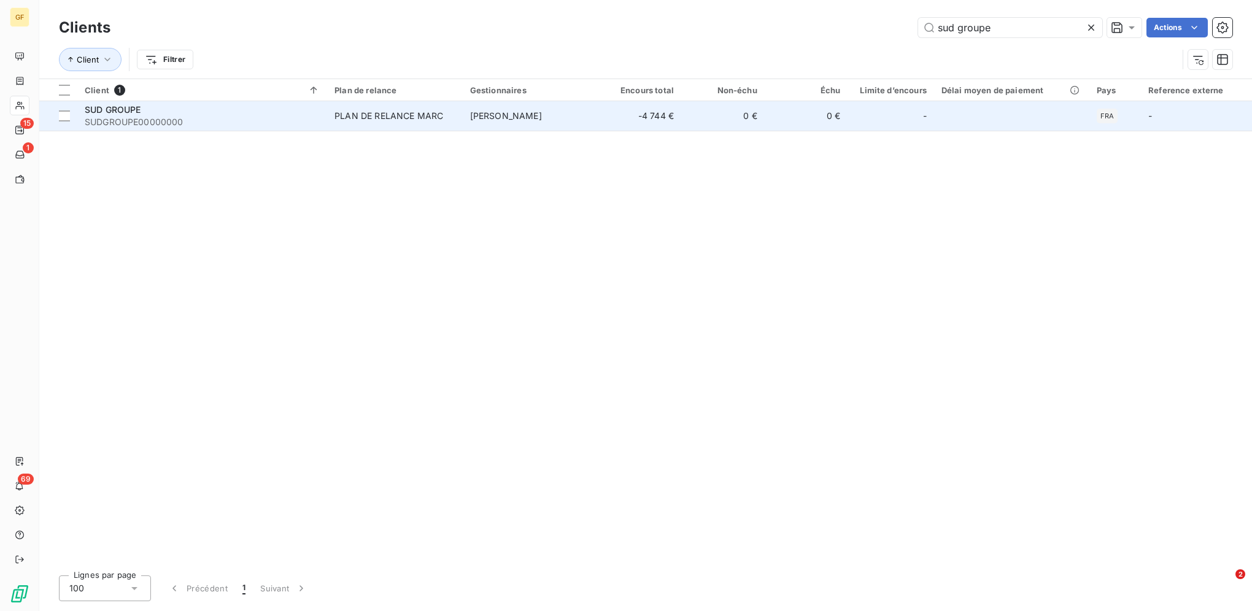
click at [538, 109] on td "[PERSON_NAME]" at bounding box center [531, 115] width 136 height 29
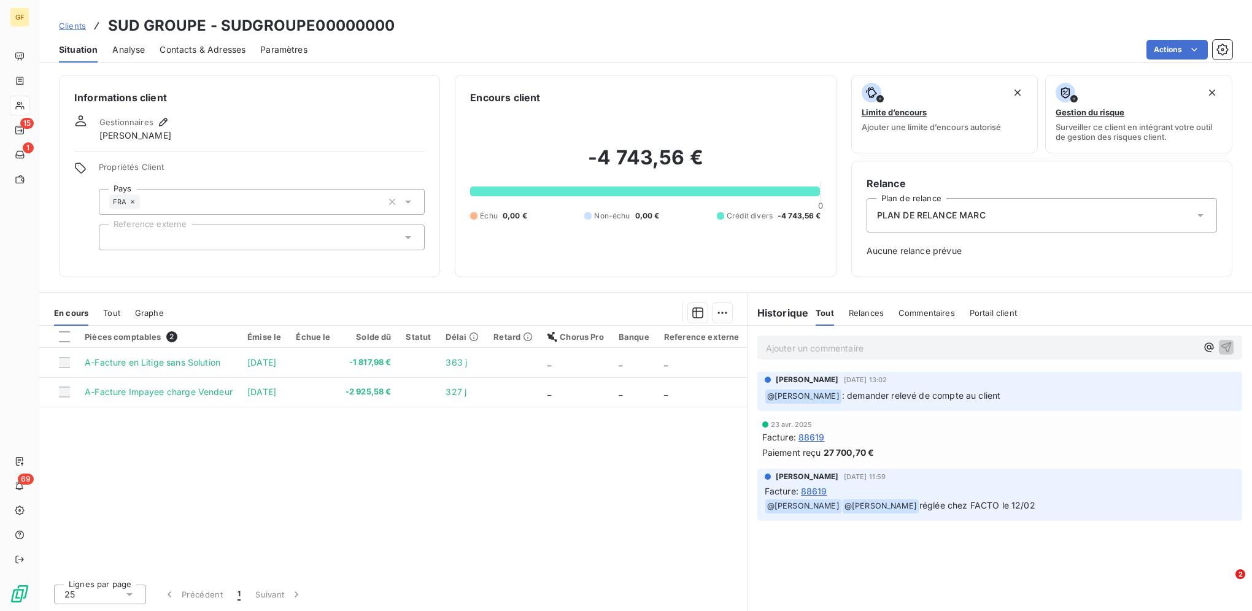
click at [77, 23] on span "Clients" at bounding box center [72, 26] width 27 height 10
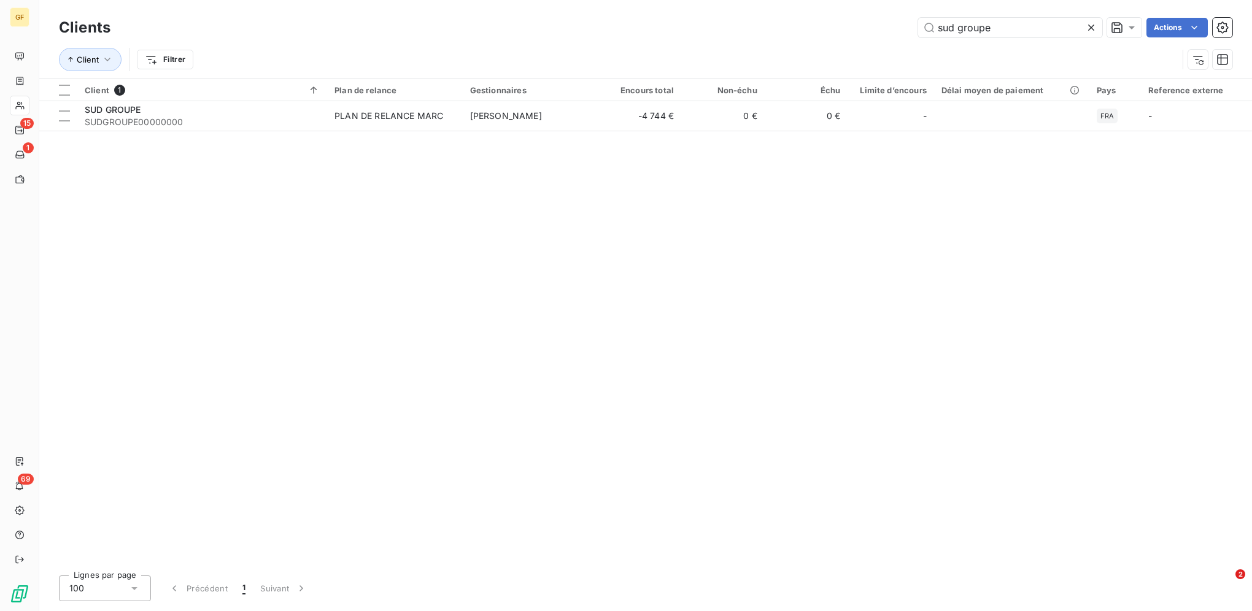
click at [780, 20] on div "sud groupe Actions" at bounding box center [678, 28] width 1107 height 20
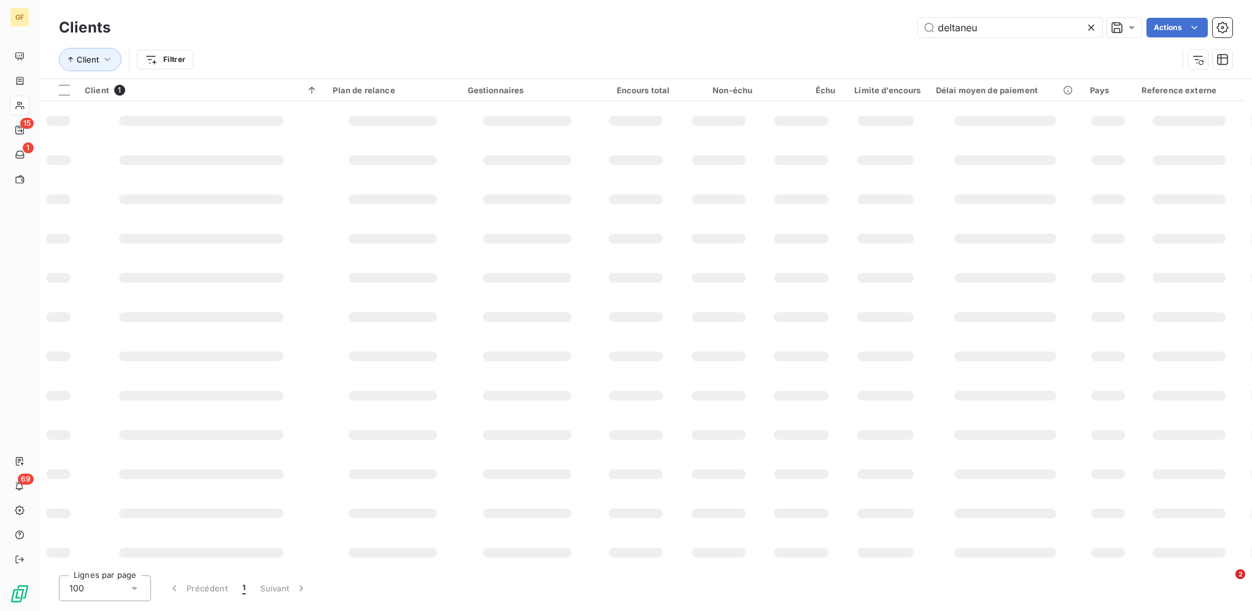
type input "deltaneu"
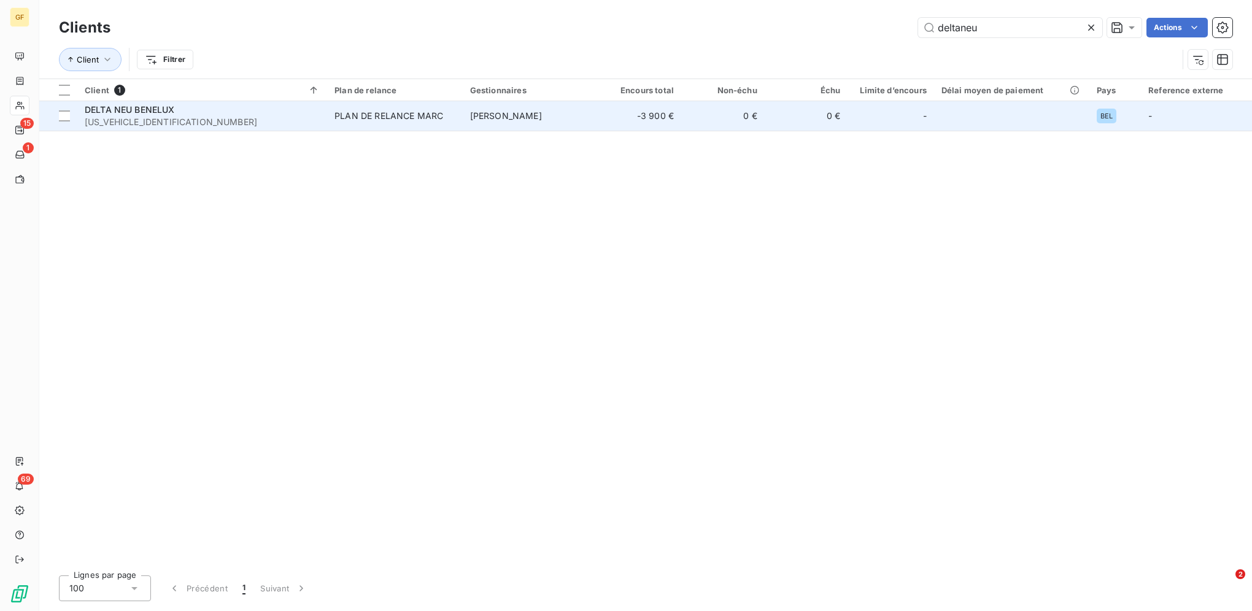
click at [404, 113] on div "PLAN DE RELANCE MARC" at bounding box center [388, 116] width 109 height 12
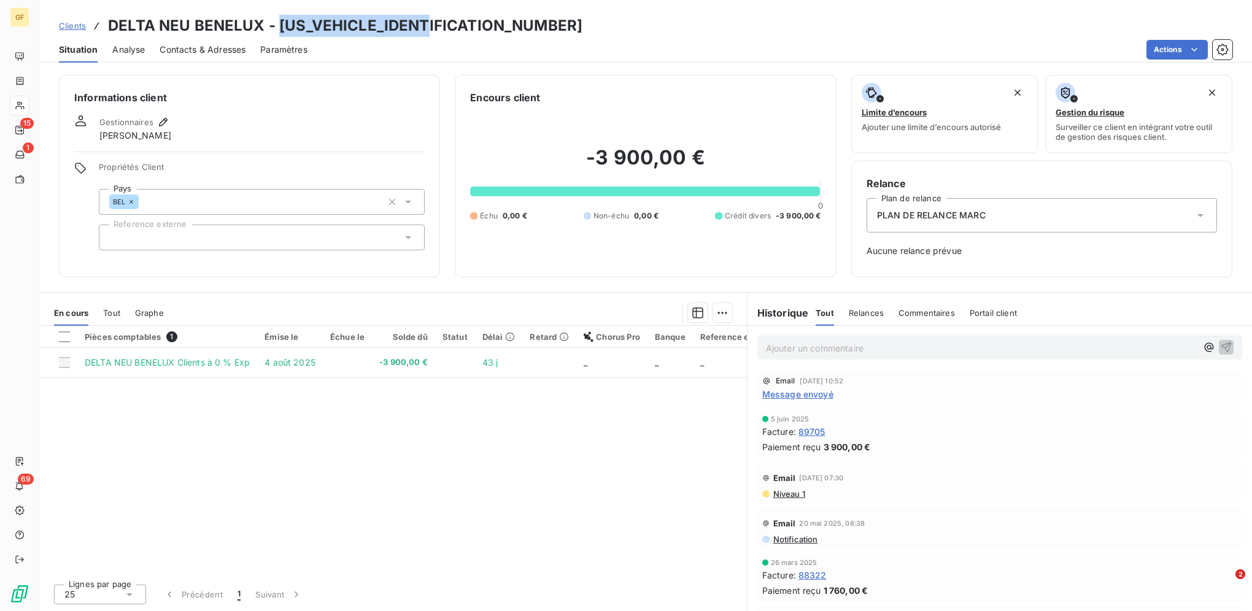
drag, startPoint x: 276, startPoint y: 23, endPoint x: 473, endPoint y: 23, distance: 197.0
click at [473, 23] on div "Clients DELTA NEU BENELUX - [US_VEHICLE_IDENTIFICATION_NUMBER]" at bounding box center [645, 26] width 1213 height 22
copy h3 "[US_VEHICLE_IDENTIFICATION_NUMBER]"
click at [79, 20] on link "Clients" at bounding box center [72, 26] width 27 height 12
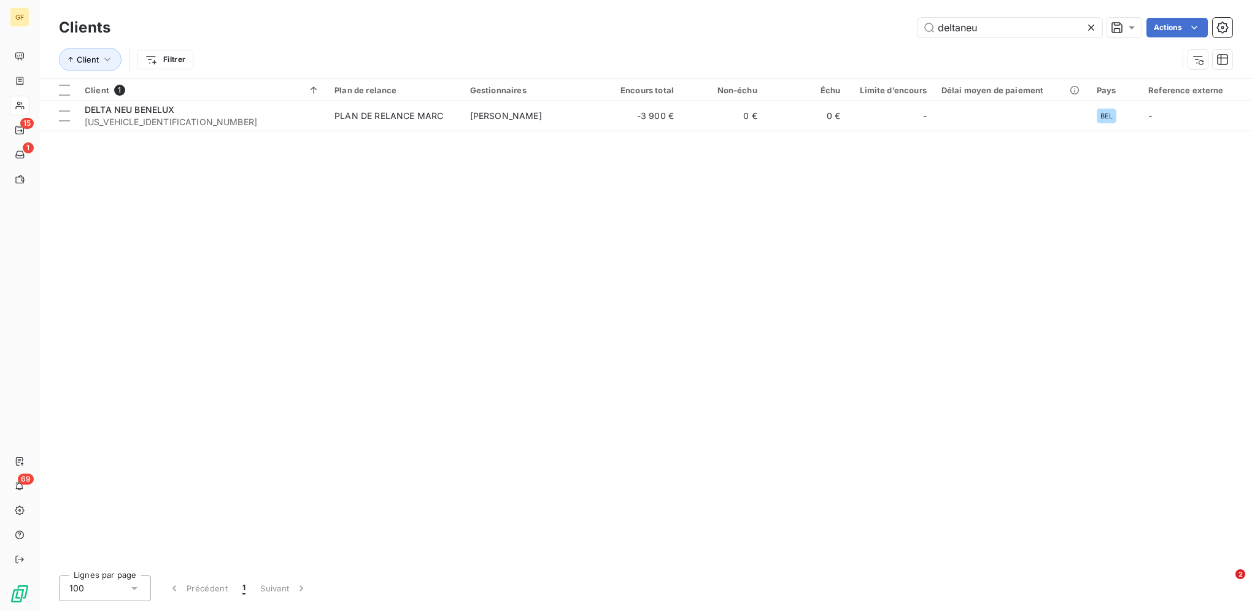
drag, startPoint x: 995, startPoint y: 25, endPoint x: 796, endPoint y: 19, distance: 199.5
click at [780, 22] on div "deltaneu Actions" at bounding box center [678, 28] width 1107 height 20
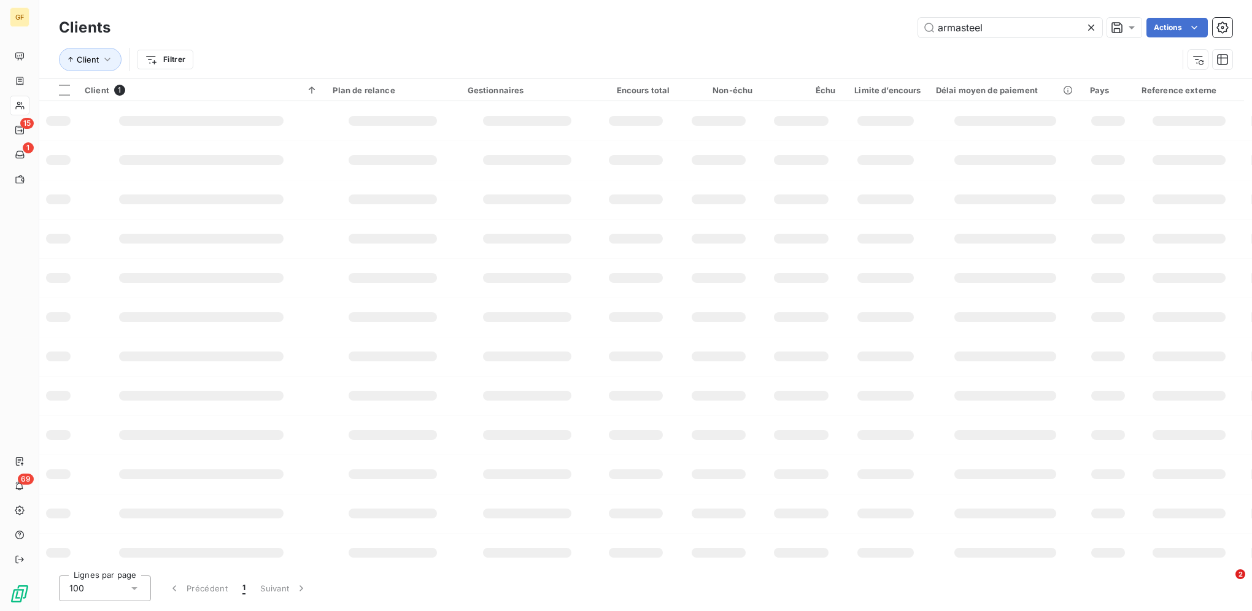
type input "armasteel"
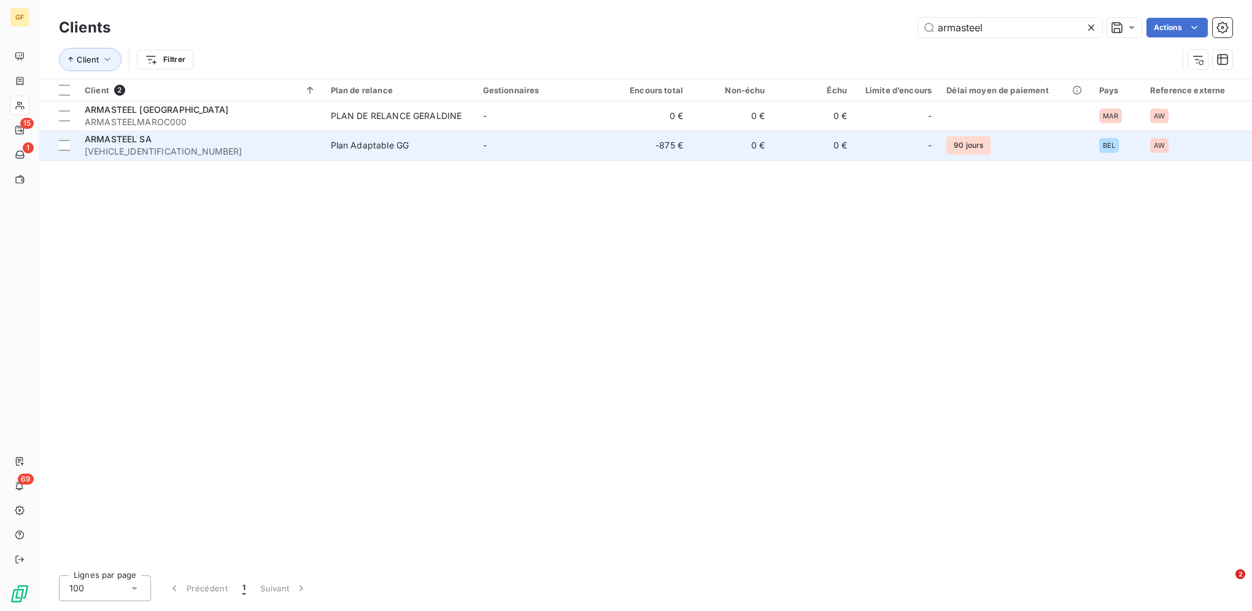
click at [470, 141] on td "Plan Adaptable GG" at bounding box center [399, 145] width 152 height 29
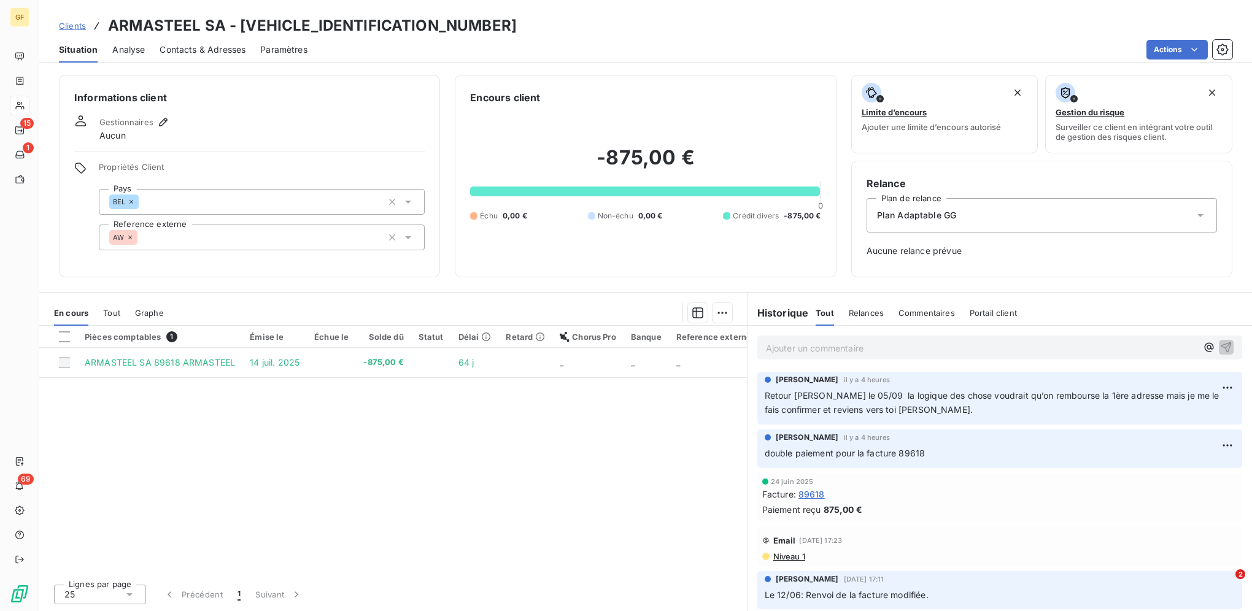
click at [78, 23] on span "Clients" at bounding box center [72, 26] width 27 height 10
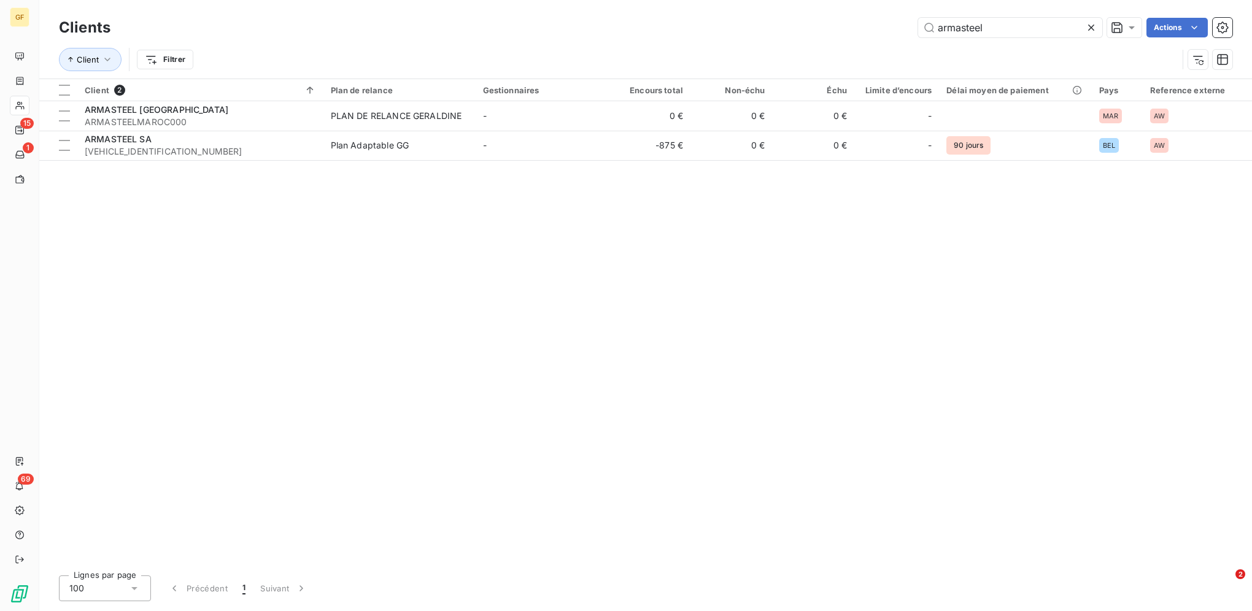
drag, startPoint x: 1009, startPoint y: 31, endPoint x: 712, endPoint y: 31, distance: 297.6
click at [718, 31] on div "armasteel Actions" at bounding box center [678, 28] width 1107 height 20
type input "é"
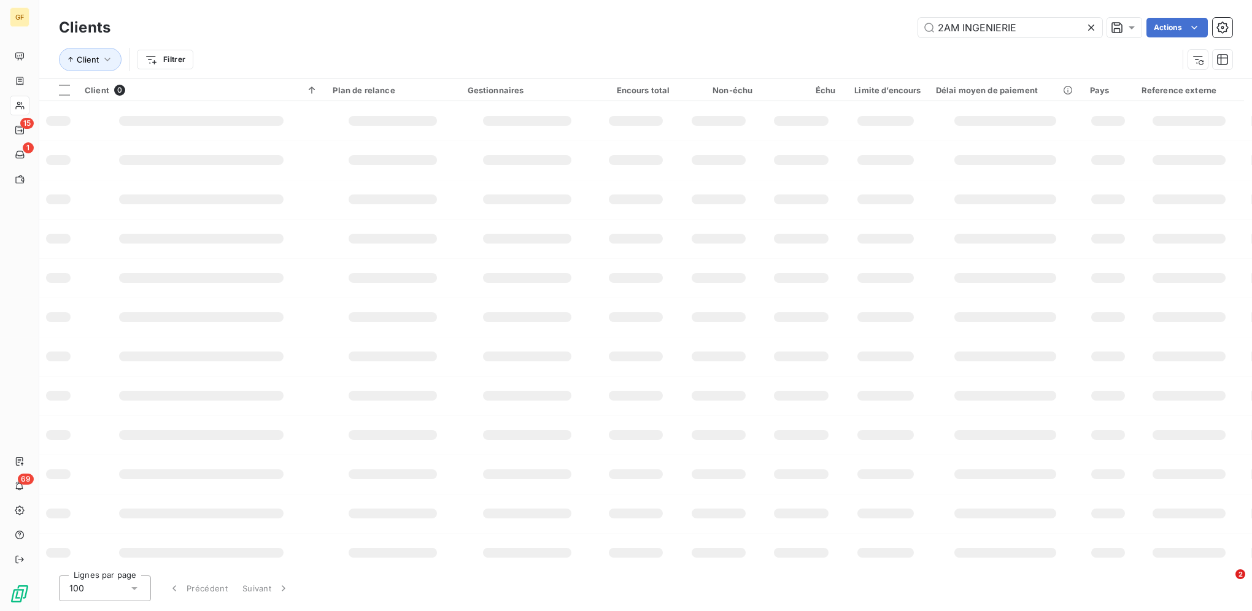
type input "2AM INGENIERIE"
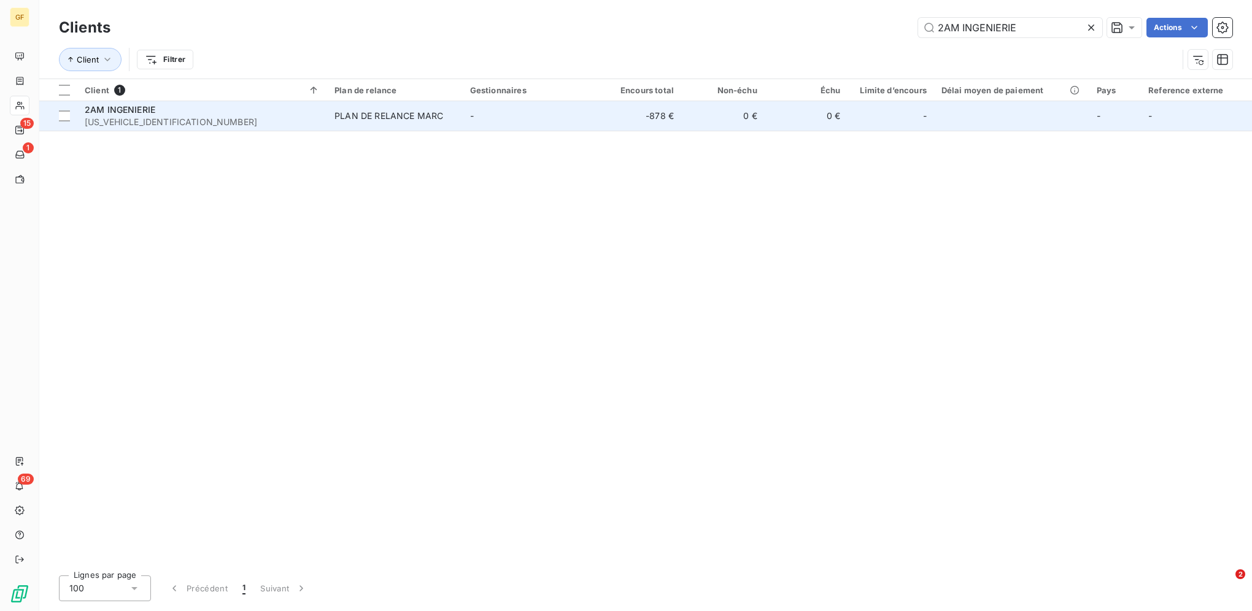
click at [188, 108] on div "2AM INGENIERIE" at bounding box center [202, 110] width 235 height 12
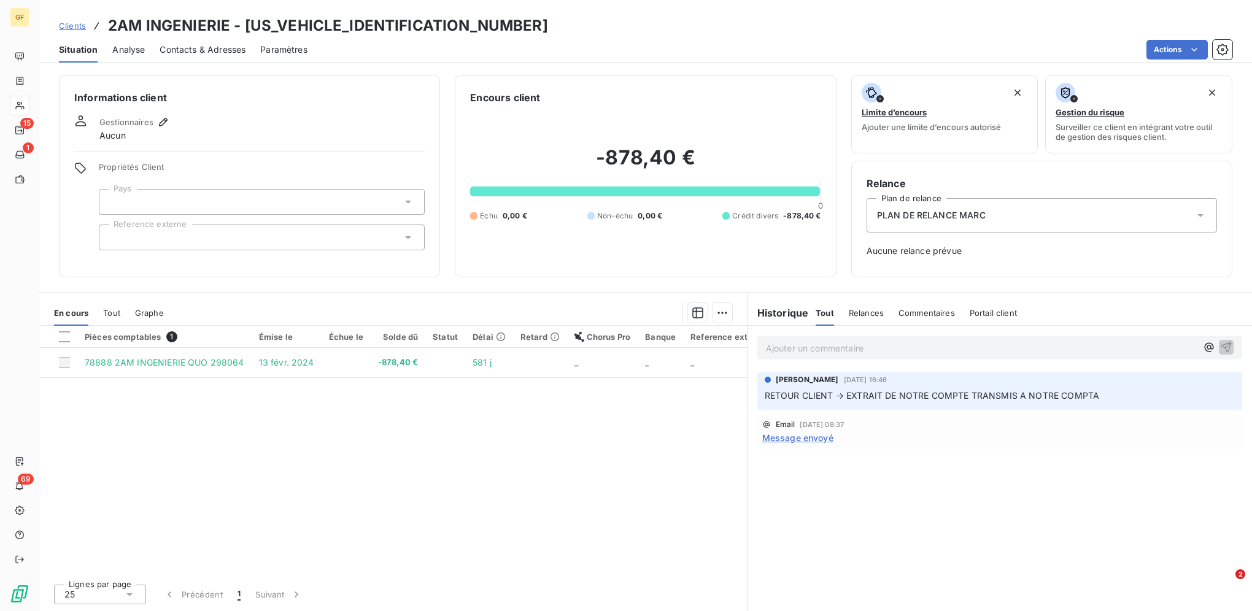
click at [75, 23] on span "Clients" at bounding box center [72, 26] width 27 height 10
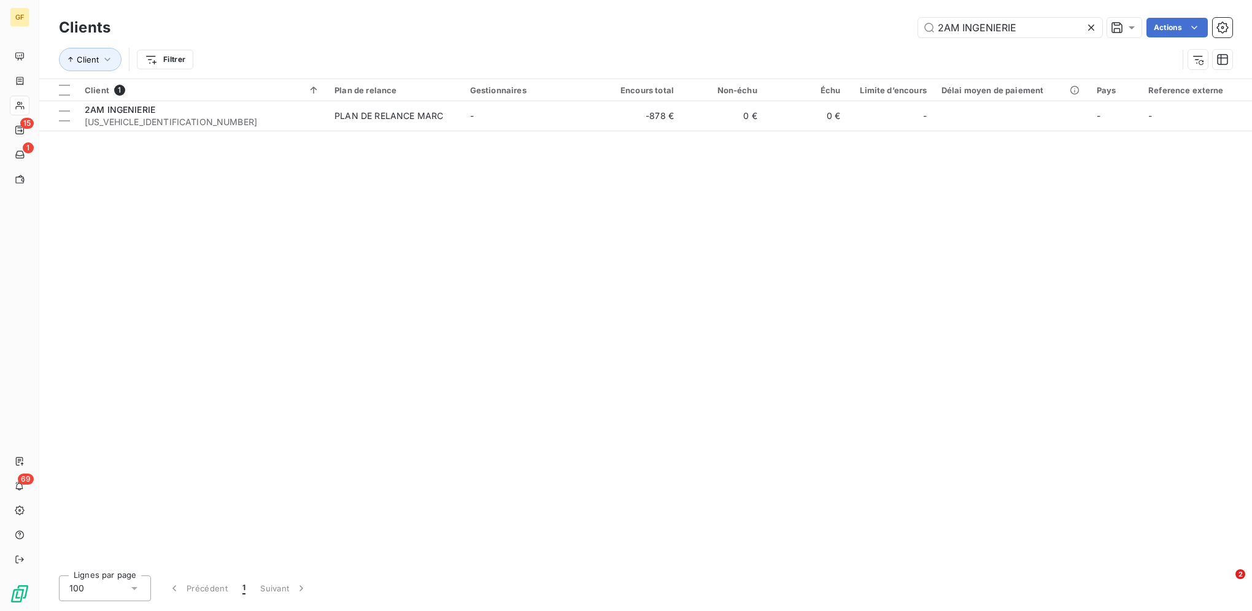
drag, startPoint x: 1022, startPoint y: 23, endPoint x: 824, endPoint y: 23, distance: 197.6
click at [780, 22] on div "2AM INGENIERIE Actions" at bounding box center [678, 28] width 1107 height 20
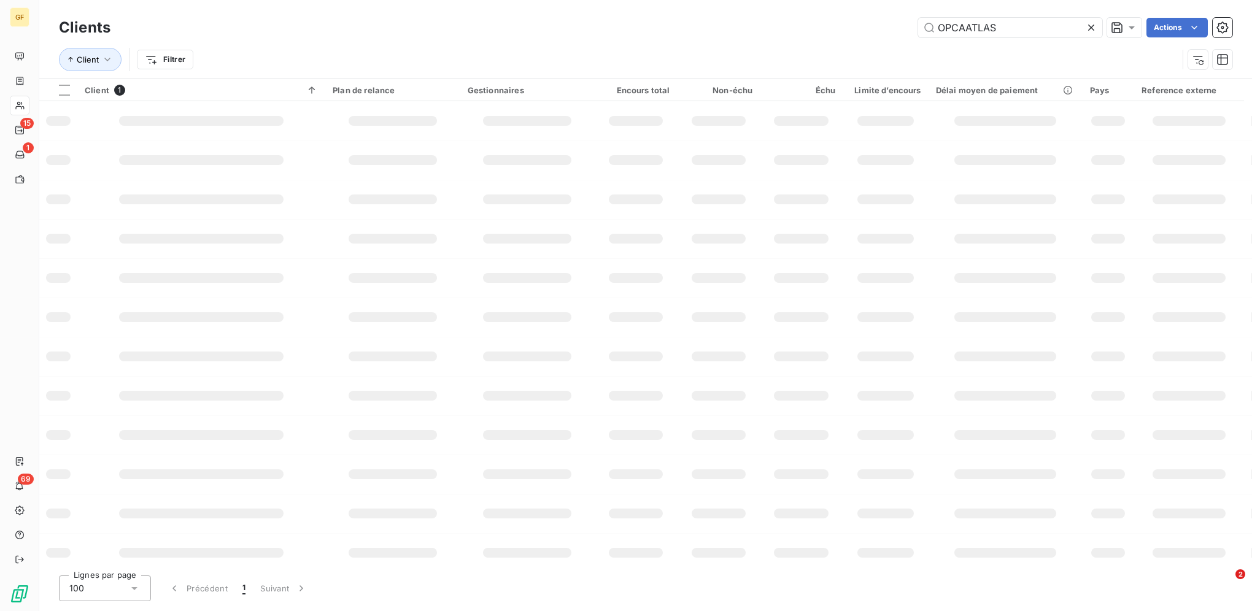
type input "OPCAATLAS"
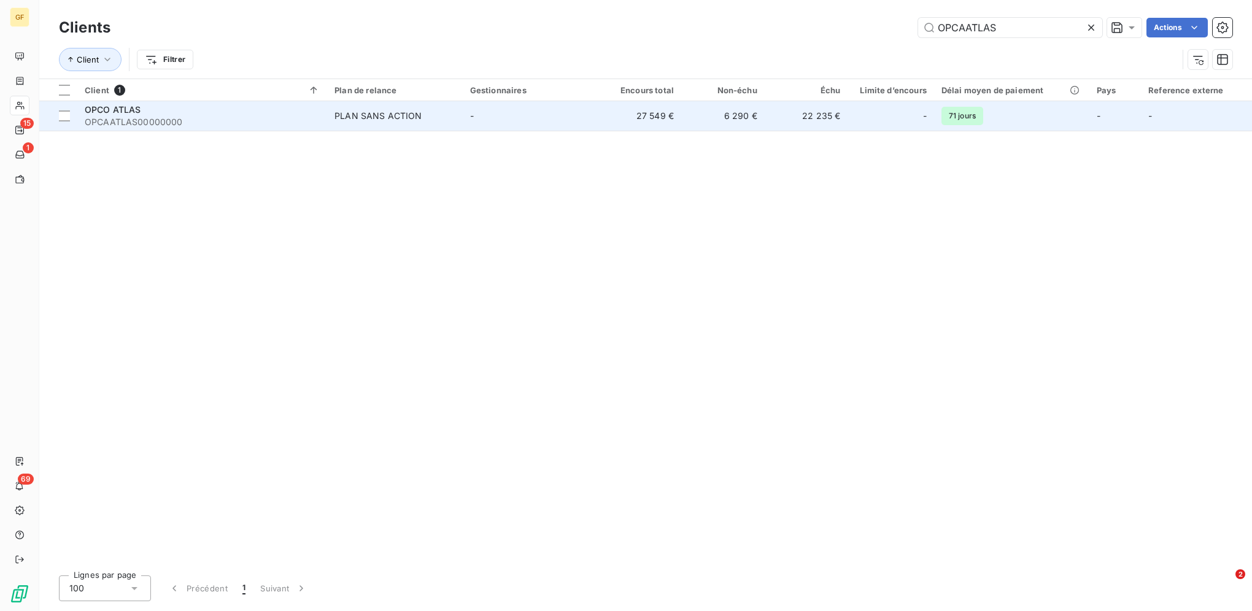
click at [379, 115] on div "PLAN SANS ACTION" at bounding box center [377, 116] width 87 height 12
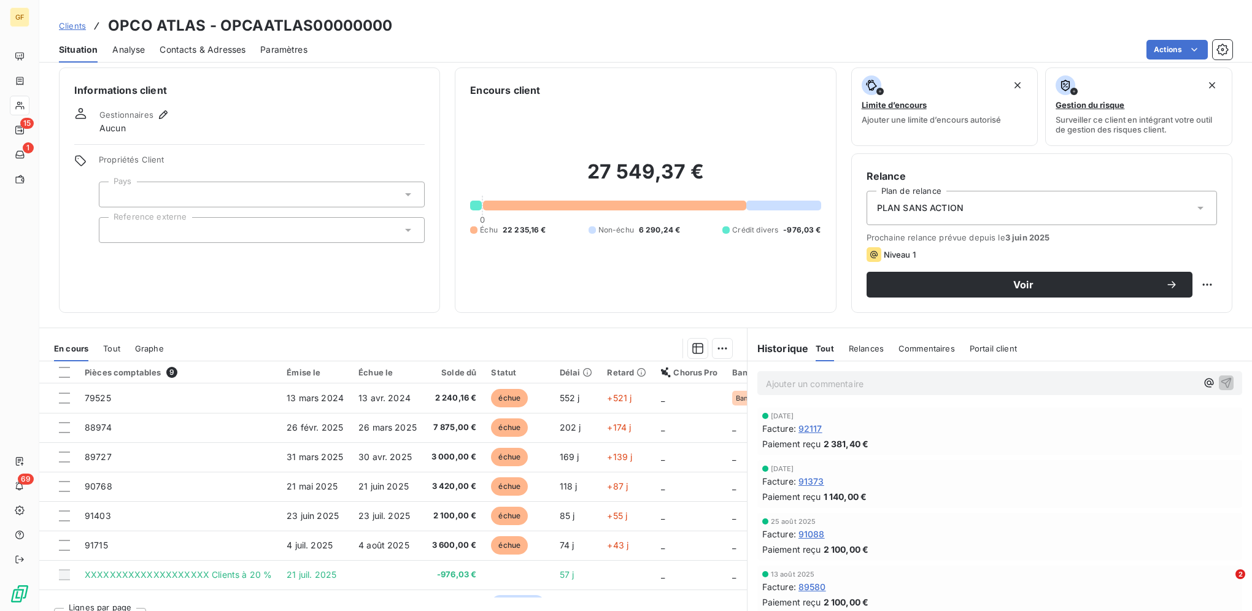
scroll to position [31, 0]
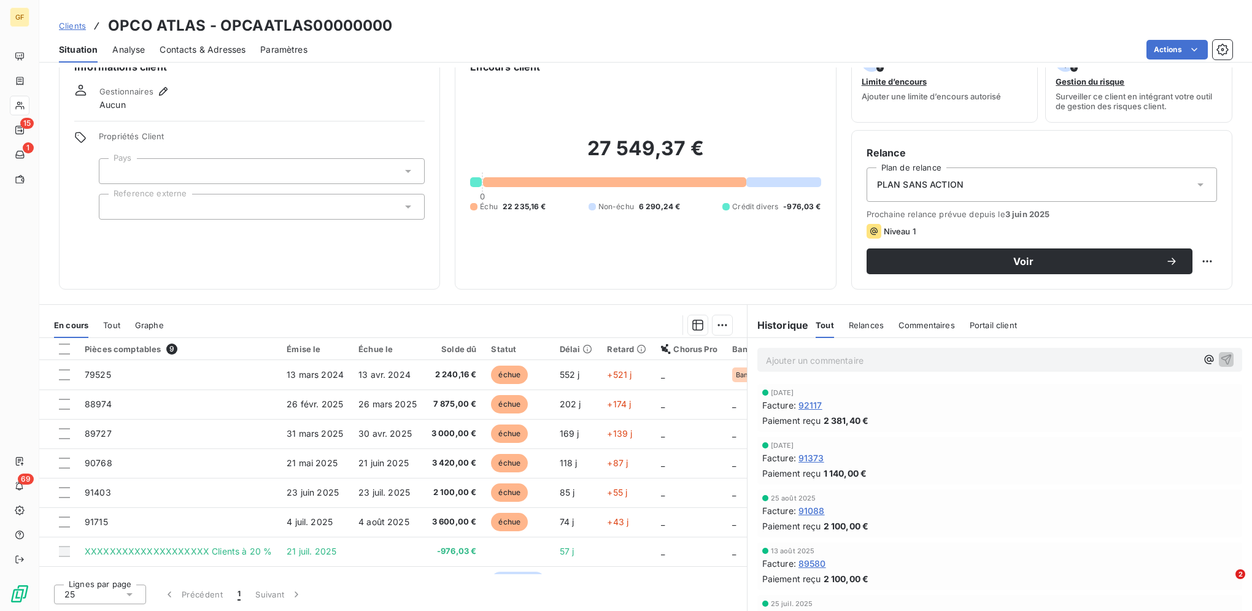
click at [79, 22] on span "Clients" at bounding box center [72, 26] width 27 height 10
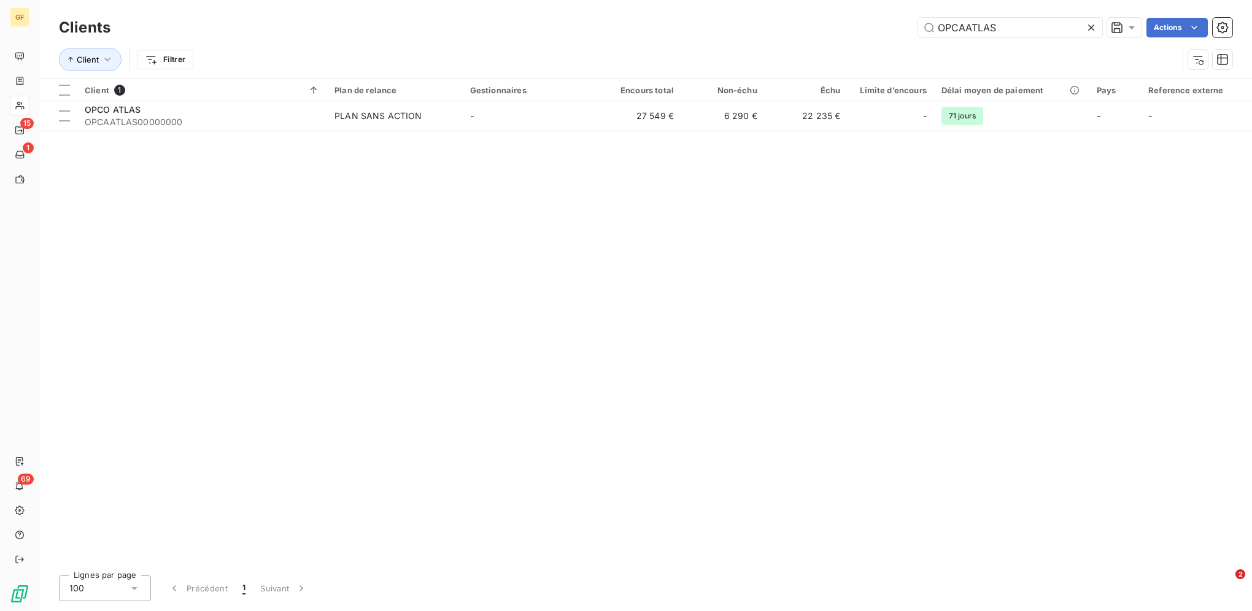
drag, startPoint x: 1014, startPoint y: 30, endPoint x: 851, endPoint y: 24, distance: 163.3
click at [780, 24] on div "OPCAATLAS Actions" at bounding box center [678, 28] width 1107 height 20
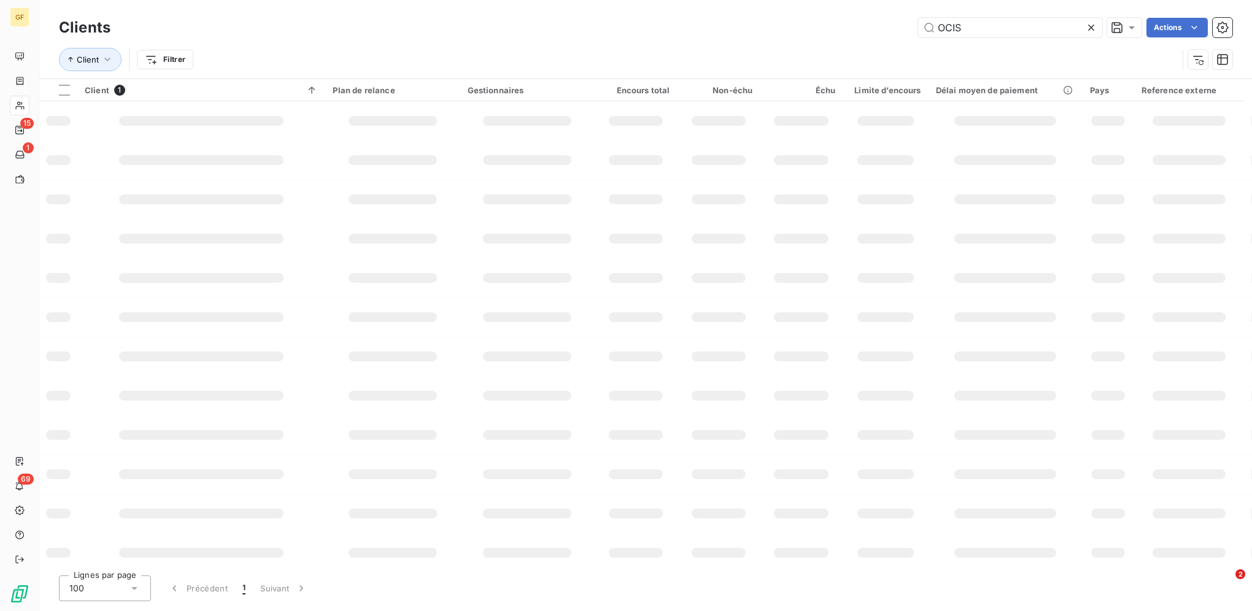
type input "OCIS"
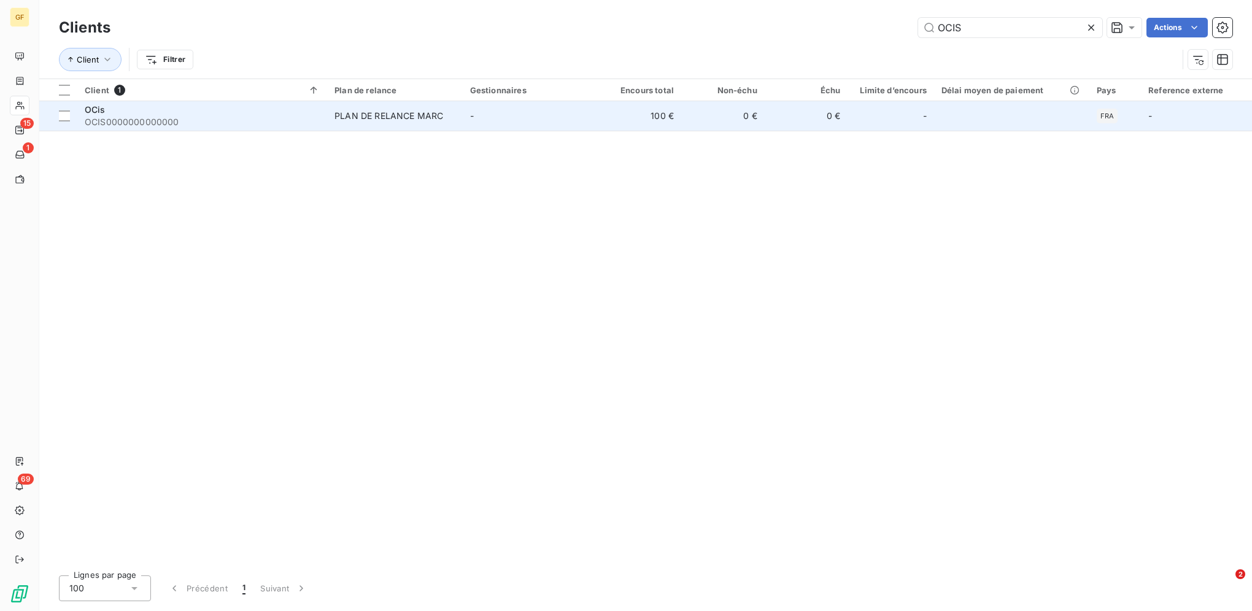
click at [548, 121] on td "-" at bounding box center [531, 115] width 136 height 29
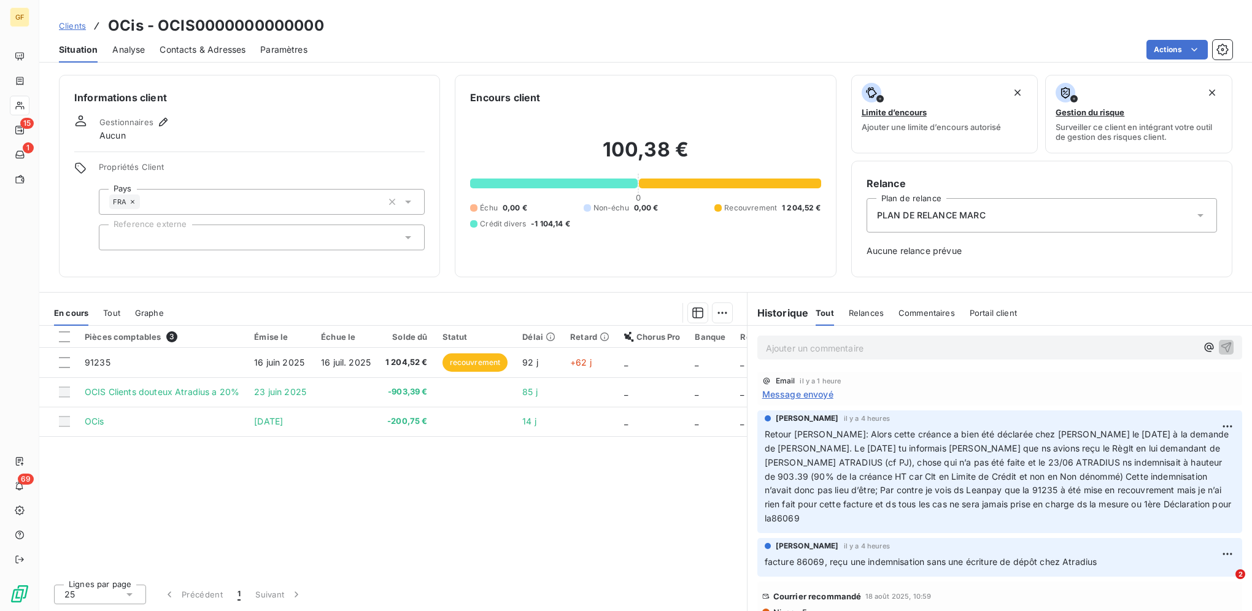
click at [780, 342] on p "Ajouter un commentaire ﻿" at bounding box center [981, 348] width 431 height 15
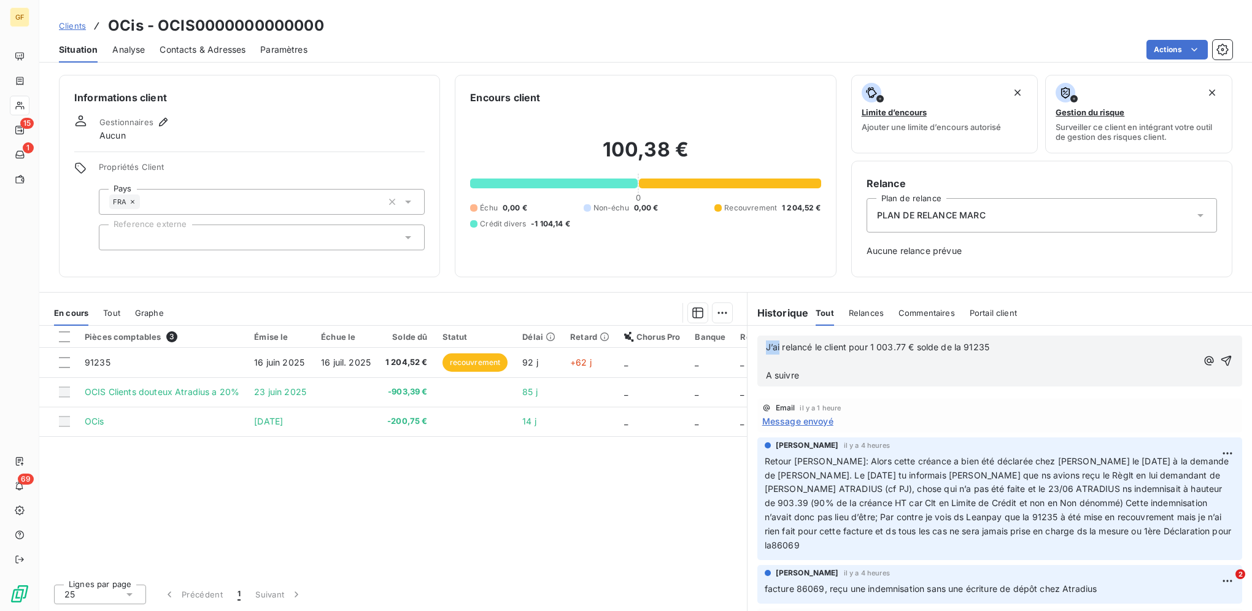
drag, startPoint x: 781, startPoint y: 346, endPoint x: 766, endPoint y: 346, distance: 14.7
click at [766, 346] on span "J’ai relancé le client pour 1 003.77 € solde de la 91235" at bounding box center [877, 347] width 223 height 10
click at [780, 359] on icon "button" at bounding box center [1226, 361] width 12 height 12
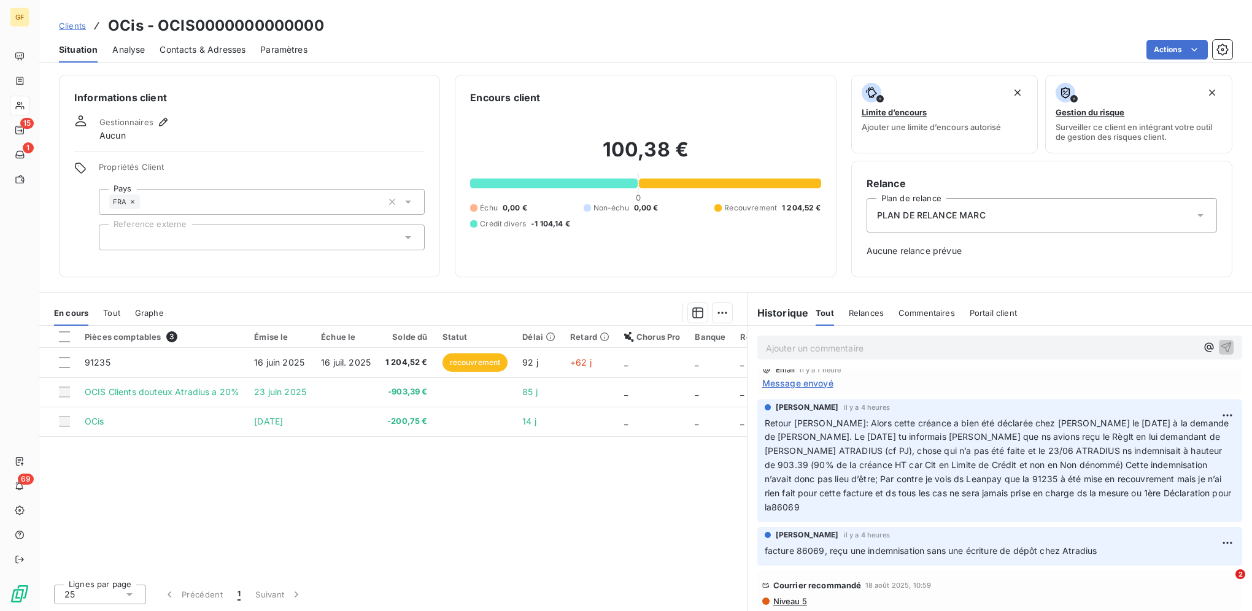
scroll to position [61, 0]
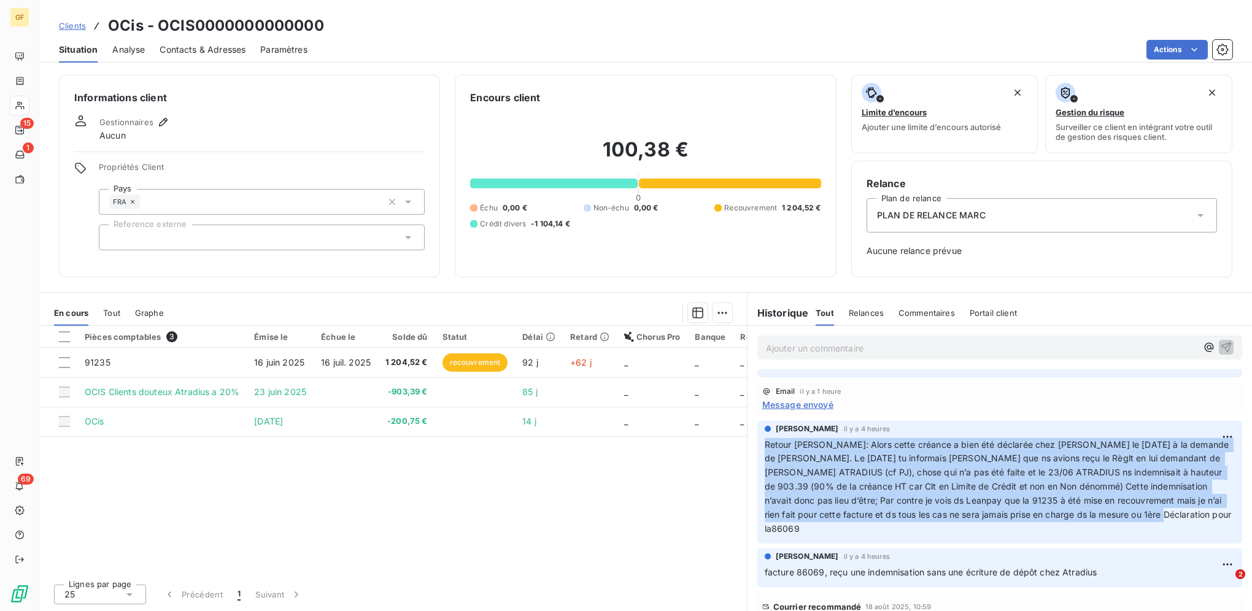
drag, startPoint x: 1151, startPoint y: 515, endPoint x: 760, endPoint y: 447, distance: 396.8
click at [760, 395] on div "[PERSON_NAME] il y a 4 heures Retour [PERSON_NAME]: Alors cette créance a bien …" at bounding box center [999, 482] width 485 height 123
copy span "Retour [PERSON_NAME]: Alors cette créance a bien été déclarée chez [PERSON_NAME…"
click at [70, 29] on span "Clients" at bounding box center [72, 26] width 27 height 10
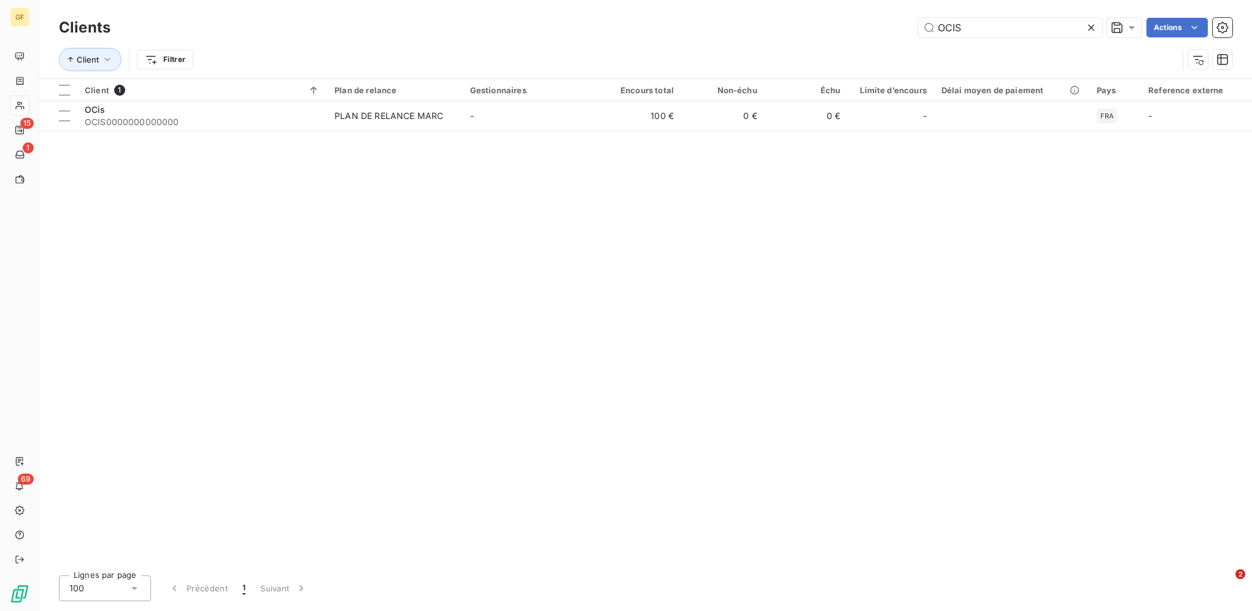
drag, startPoint x: 965, startPoint y: 25, endPoint x: 838, endPoint y: 25, distance: 126.4
click at [780, 25] on div "OCIS Actions" at bounding box center [678, 28] width 1107 height 20
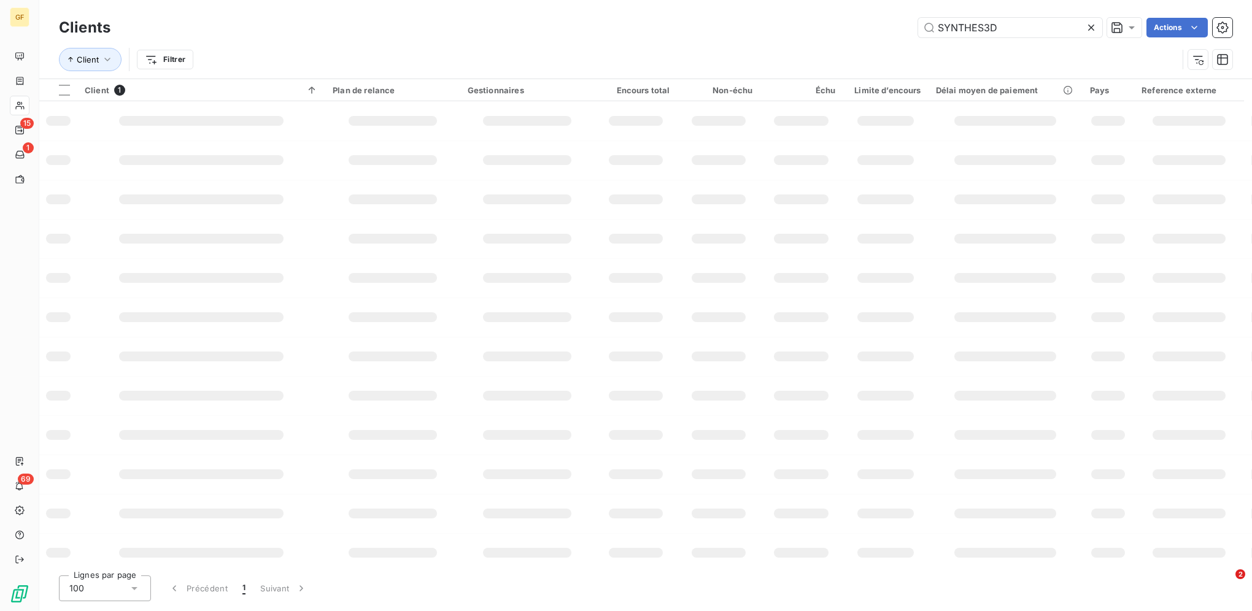
type input "SYNTHES3D"
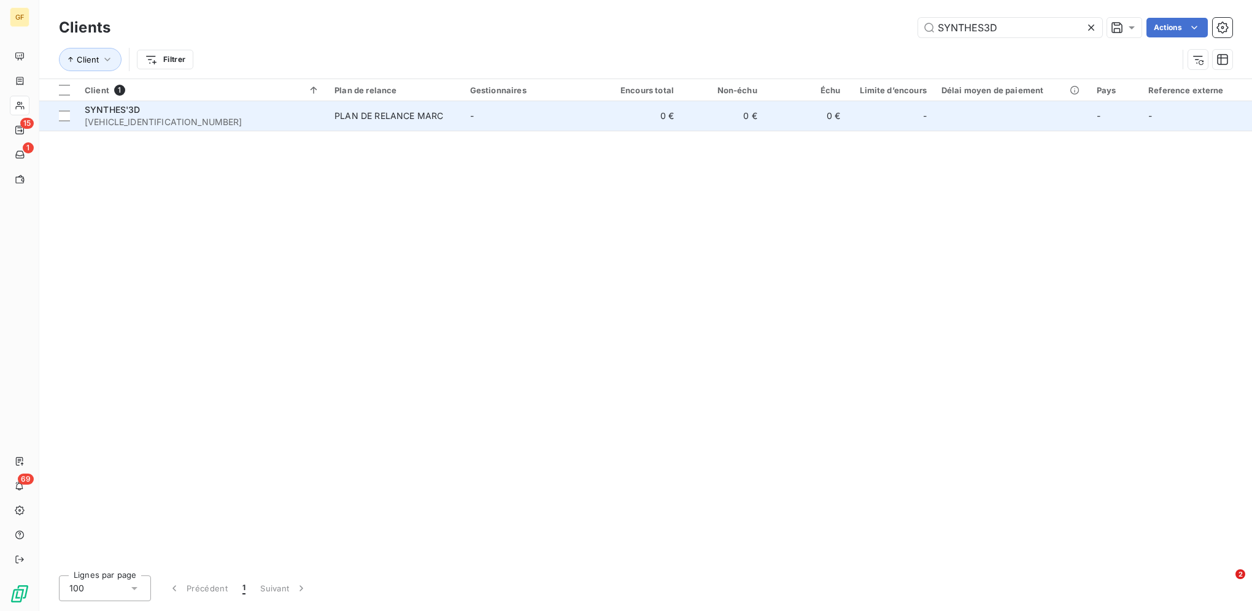
click at [471, 121] on td "-" at bounding box center [531, 115] width 136 height 29
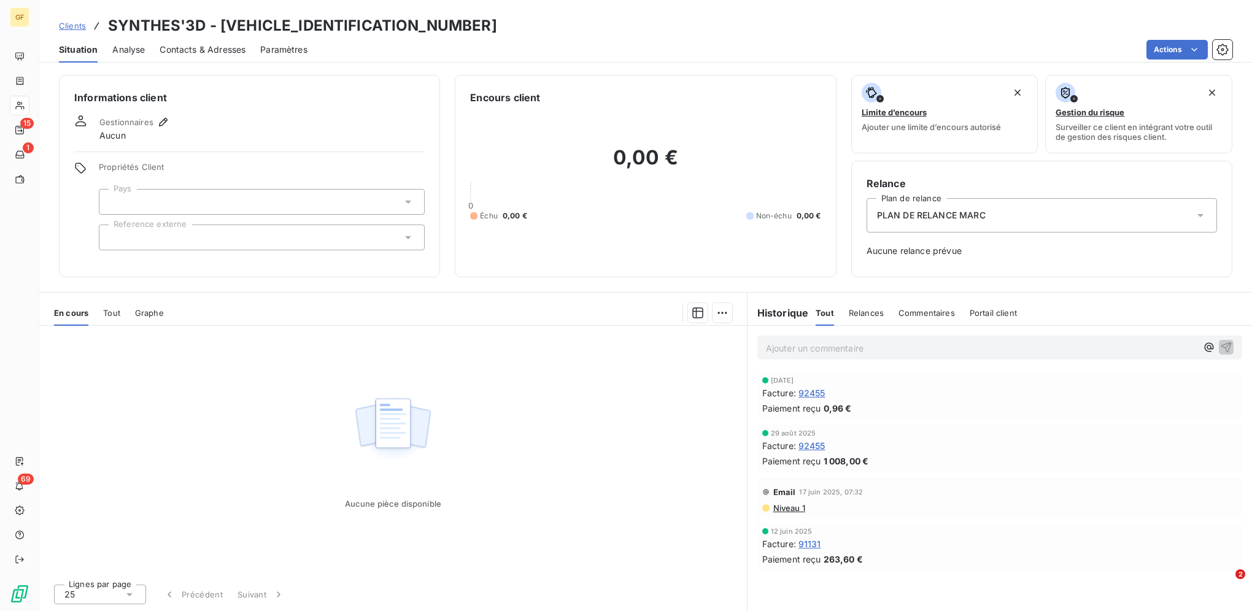
click at [72, 23] on span "Clients" at bounding box center [72, 26] width 27 height 10
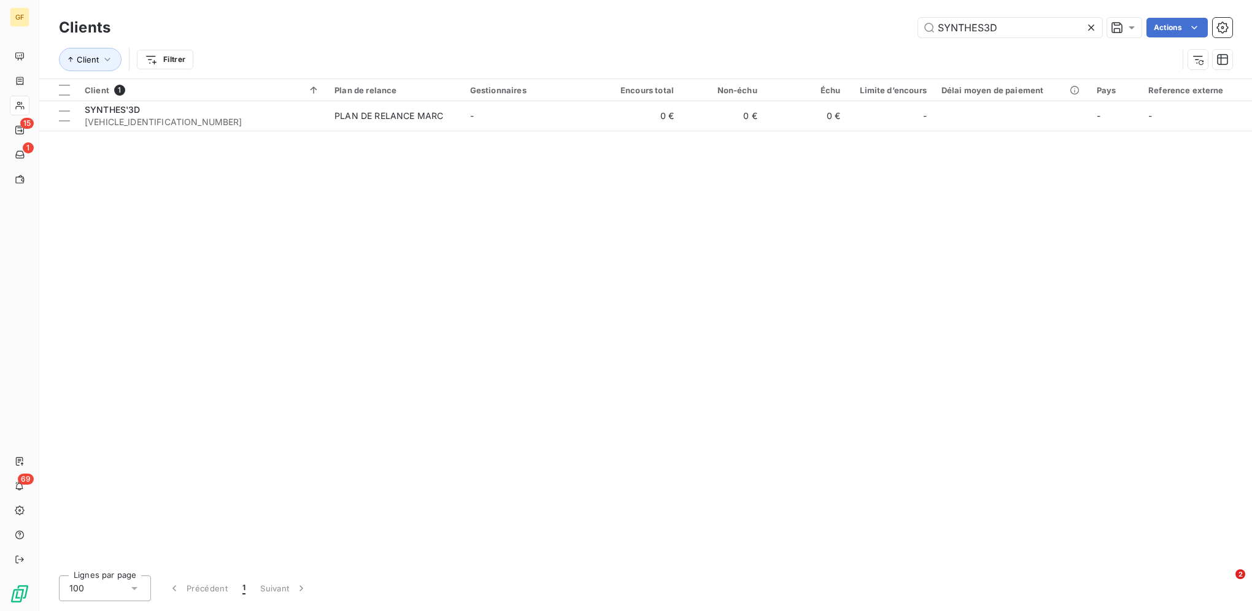
drag, startPoint x: 993, startPoint y: 34, endPoint x: 834, endPoint y: 25, distance: 159.8
click at [780, 26] on div "SYNTHES3D Actions" at bounding box center [678, 28] width 1107 height 20
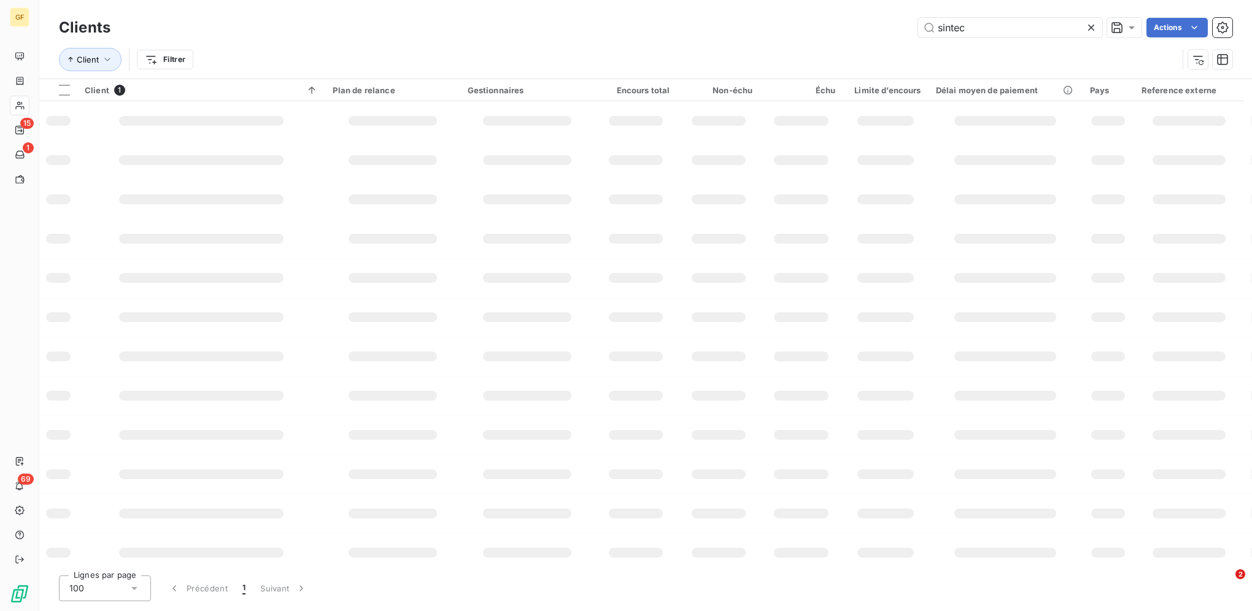
type input "sintec"
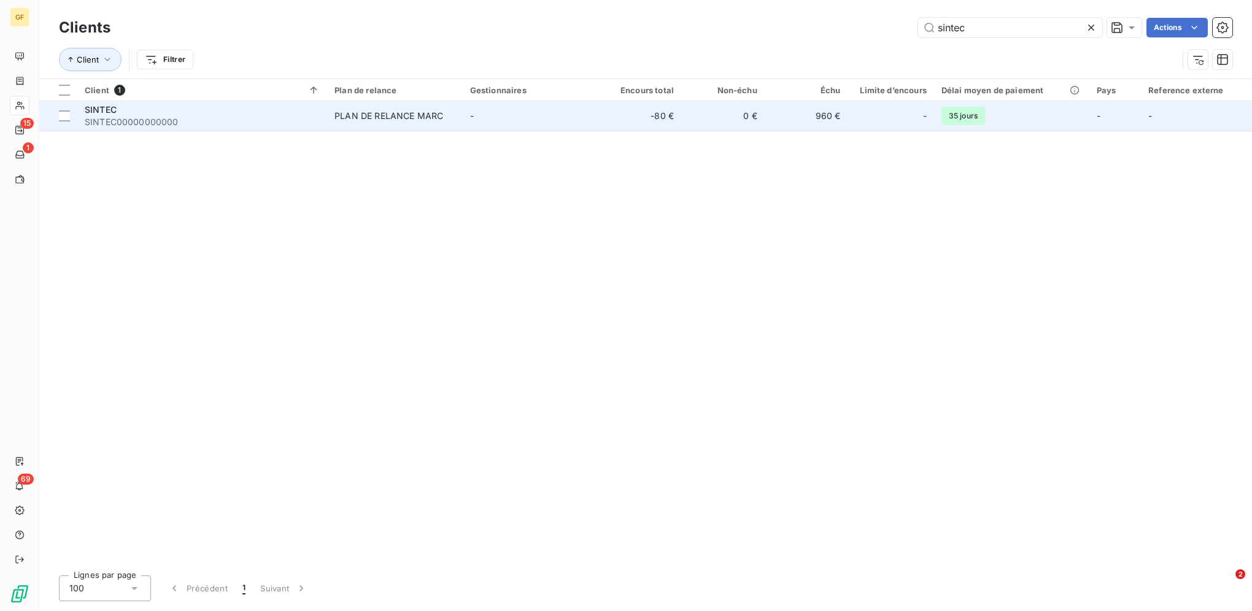
click at [514, 122] on td "-" at bounding box center [531, 115] width 136 height 29
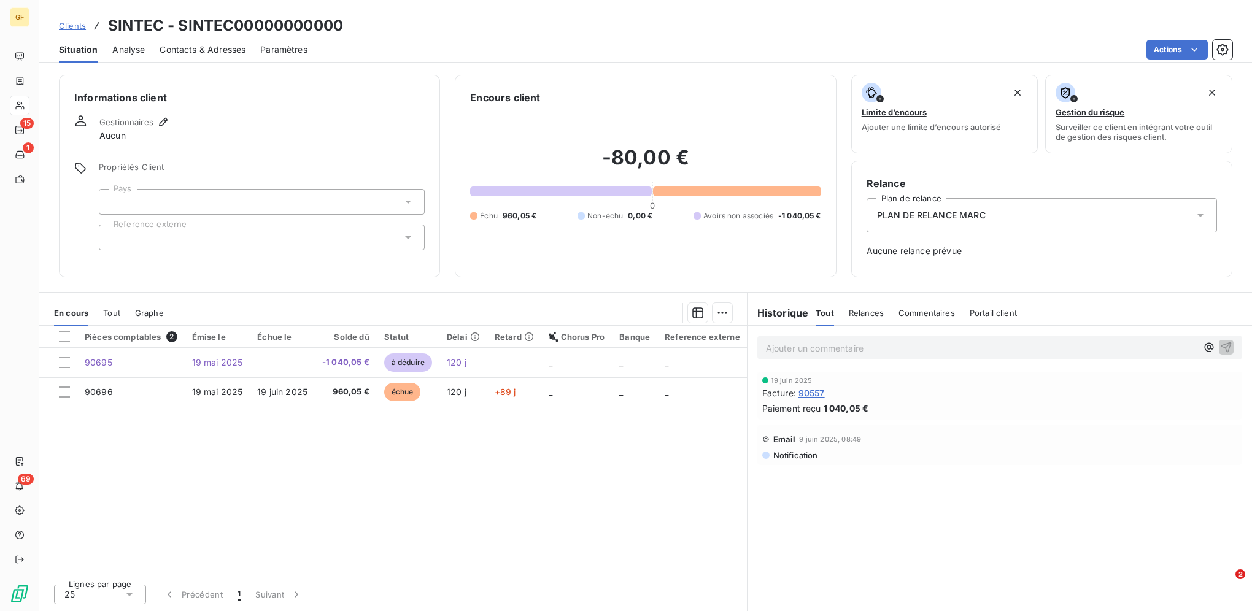
click at [81, 25] on span "Clients" at bounding box center [72, 26] width 27 height 10
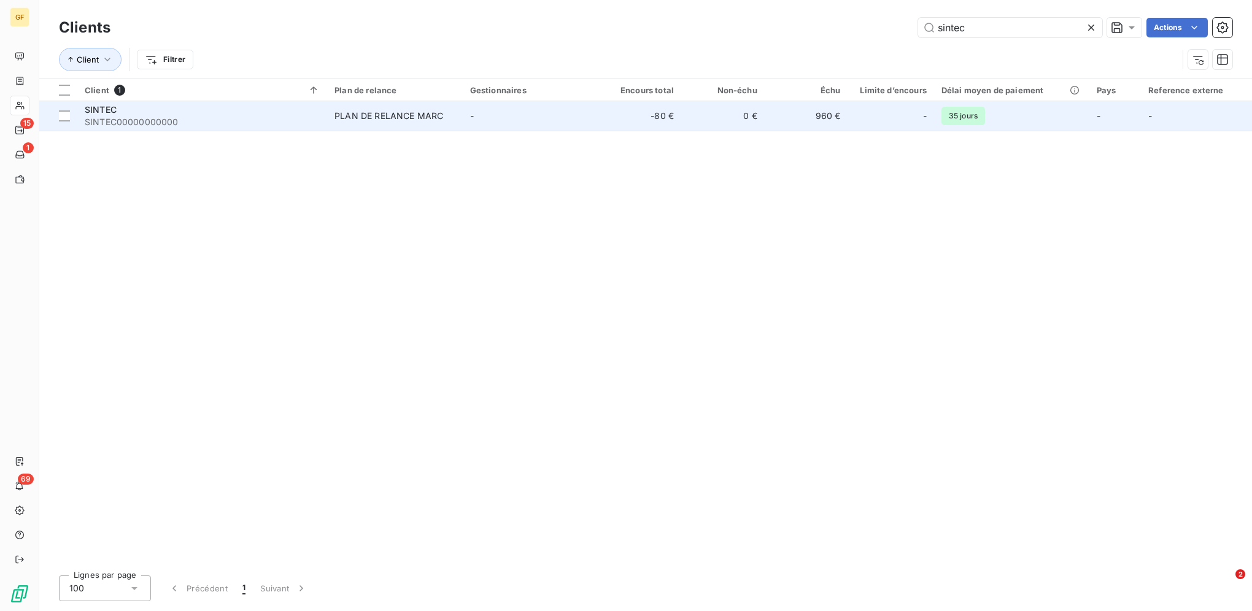
click at [488, 120] on td "-" at bounding box center [531, 115] width 136 height 29
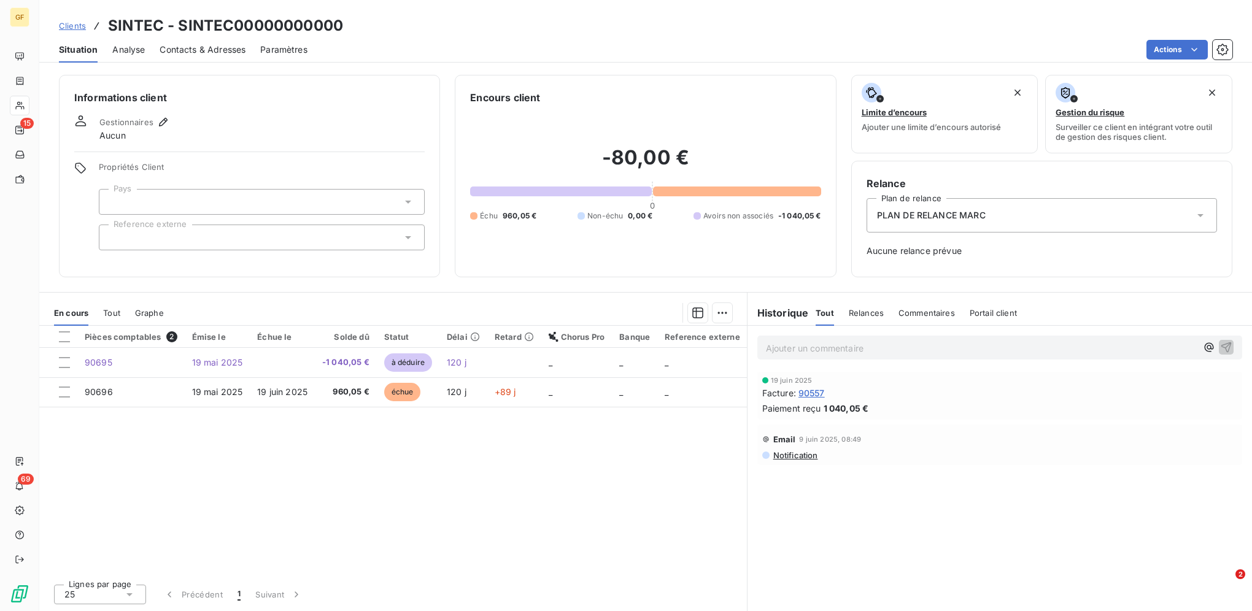
click at [77, 25] on span "Clients" at bounding box center [72, 26] width 27 height 10
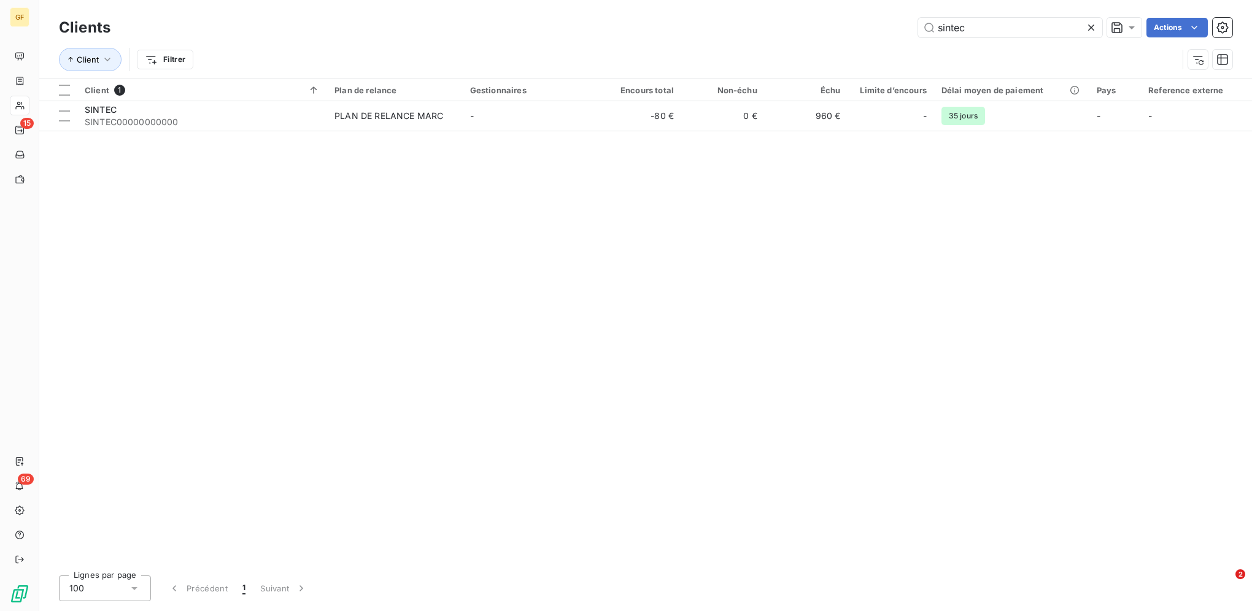
drag, startPoint x: 895, startPoint y: 22, endPoint x: 836, endPoint y: 20, distance: 59.6
click at [780, 20] on div "sintec Actions" at bounding box center [678, 28] width 1107 height 20
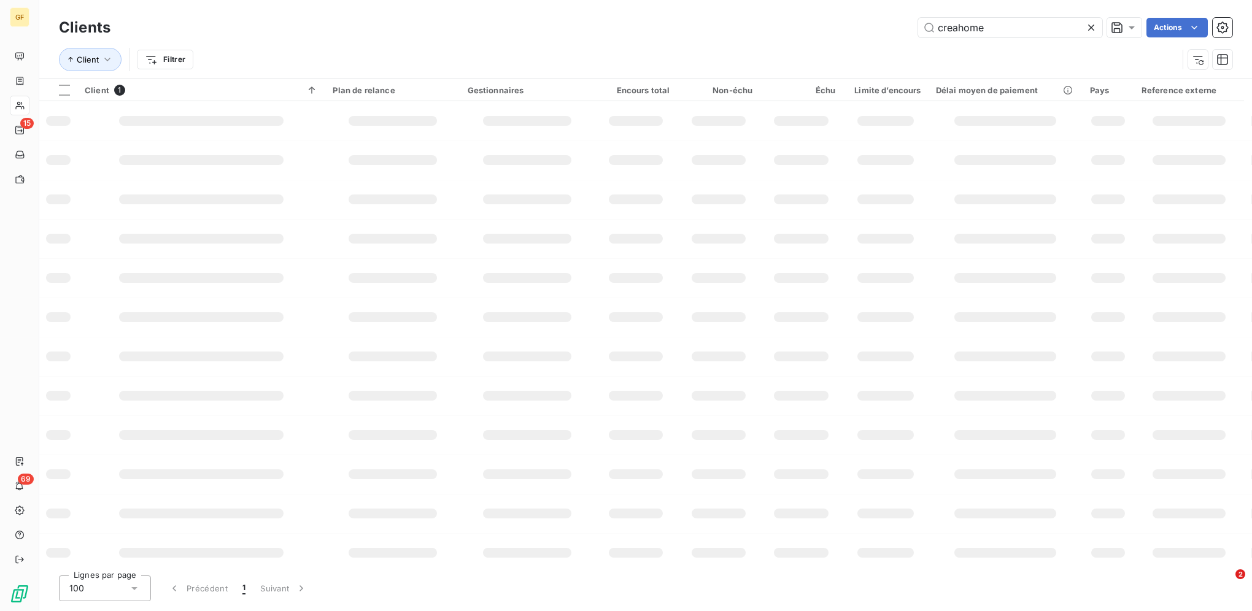
type input "creahome"
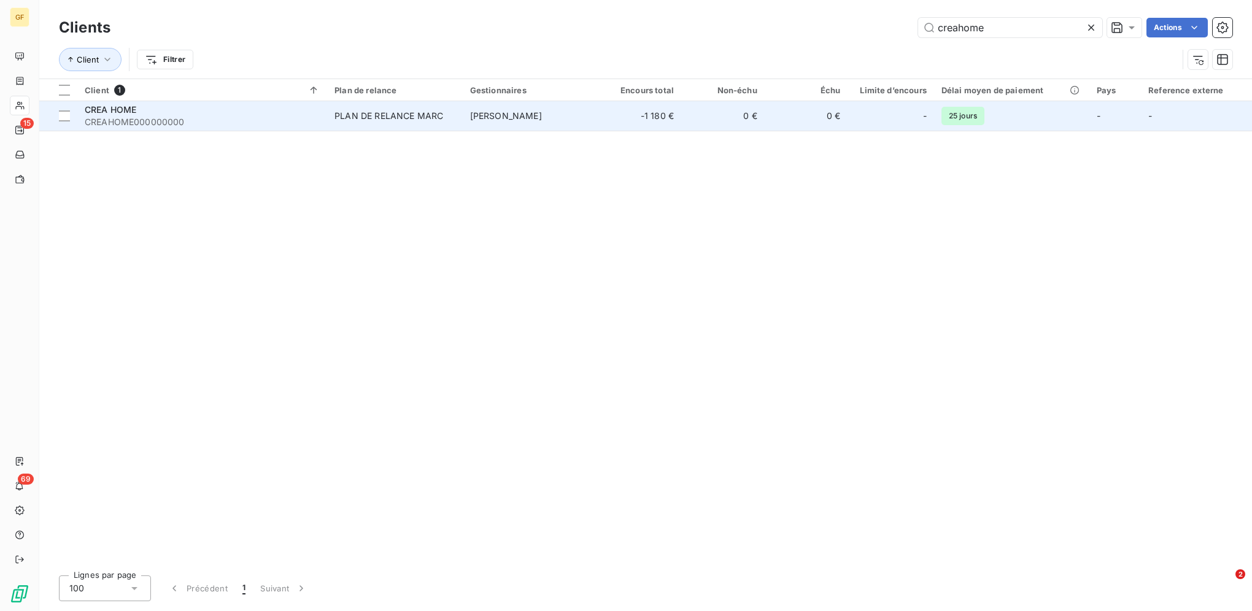
click at [542, 121] on td "[PERSON_NAME]" at bounding box center [531, 115] width 136 height 29
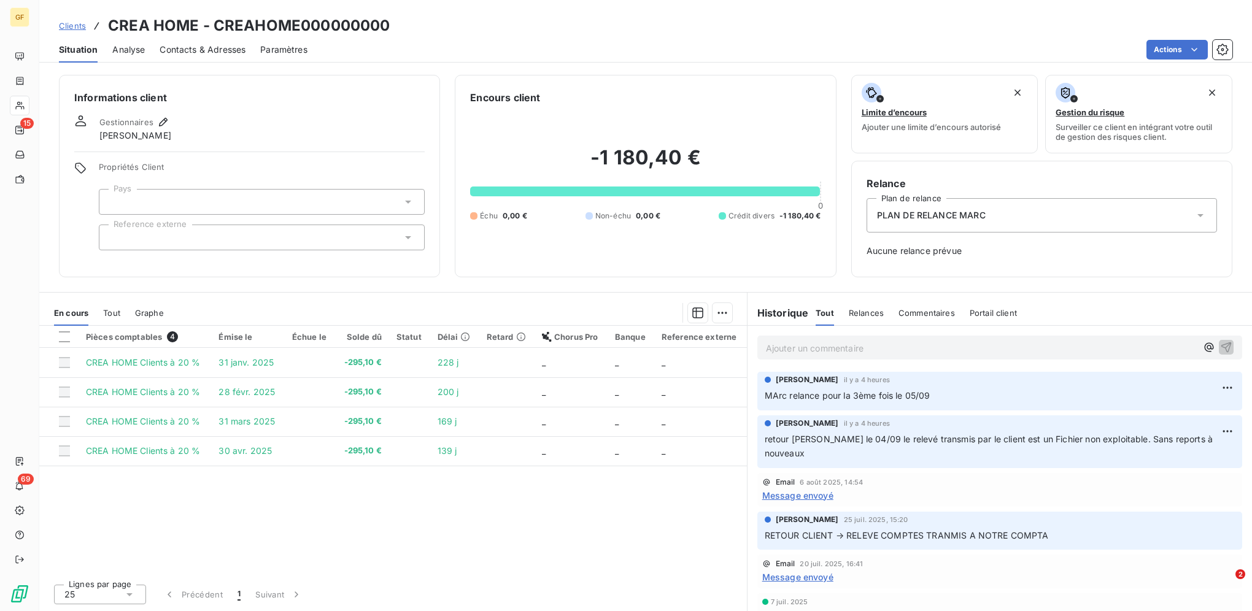
click at [780, 352] on p "Ajouter un commentaire ﻿" at bounding box center [981, 348] width 431 height 15
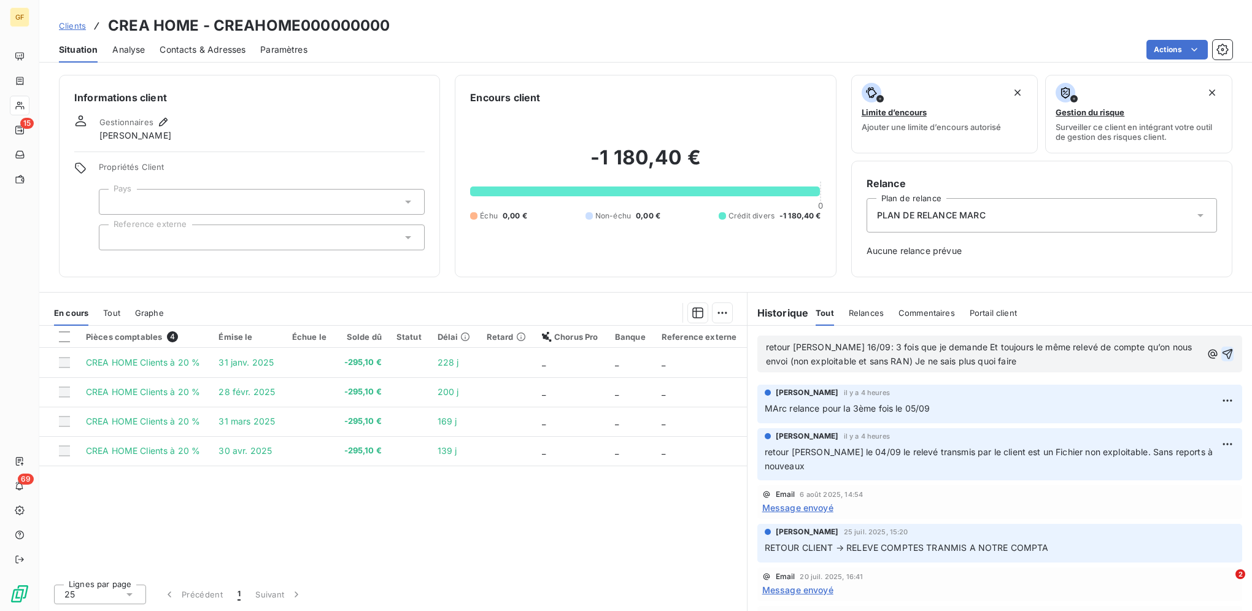
click at [780, 356] on icon "button" at bounding box center [1227, 354] width 12 height 12
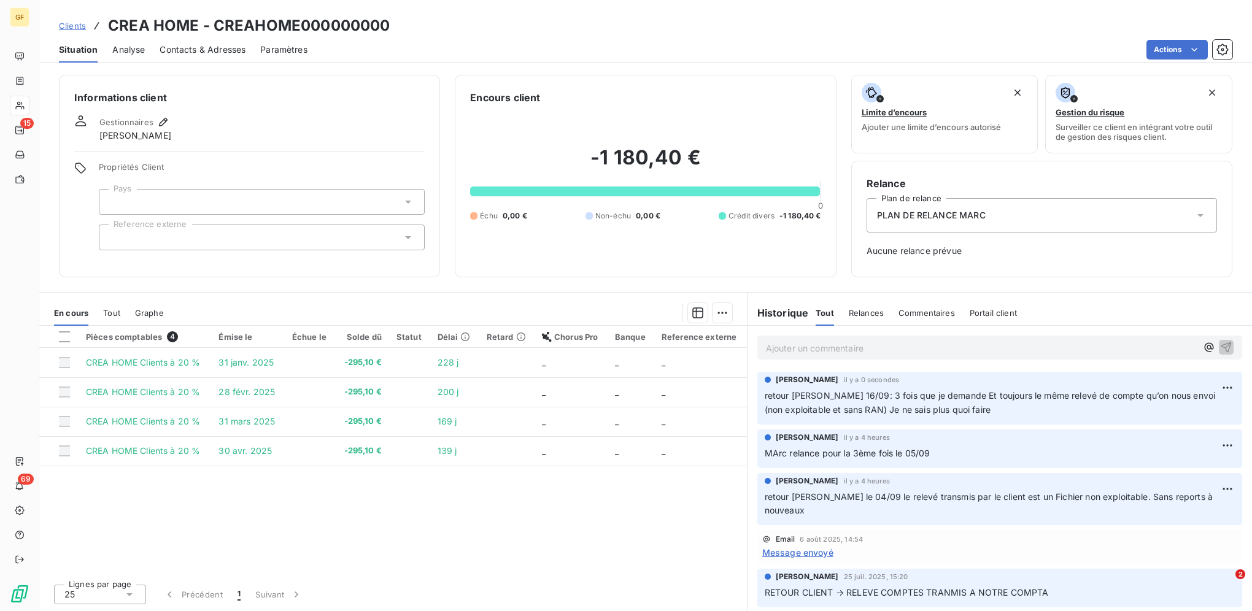
click at [79, 28] on span "Clients" at bounding box center [72, 26] width 27 height 10
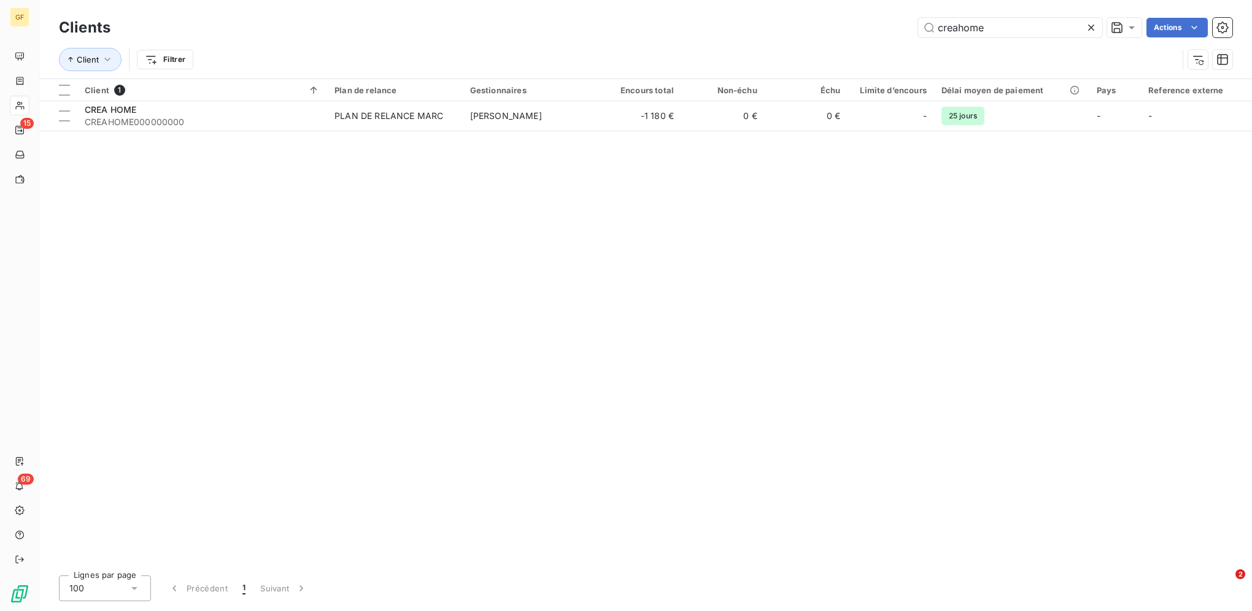
drag, startPoint x: 948, startPoint y: 21, endPoint x: 838, endPoint y: 18, distance: 110.5
click at [780, 18] on div "creahome Actions" at bounding box center [678, 28] width 1107 height 20
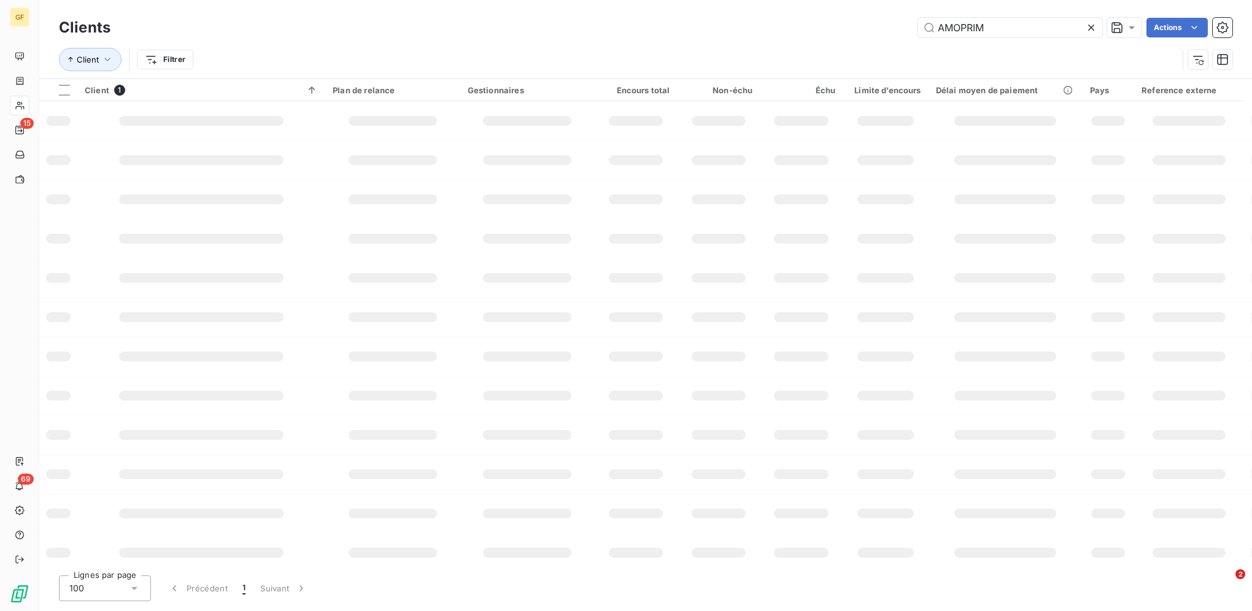
type input "AMOPRIM"
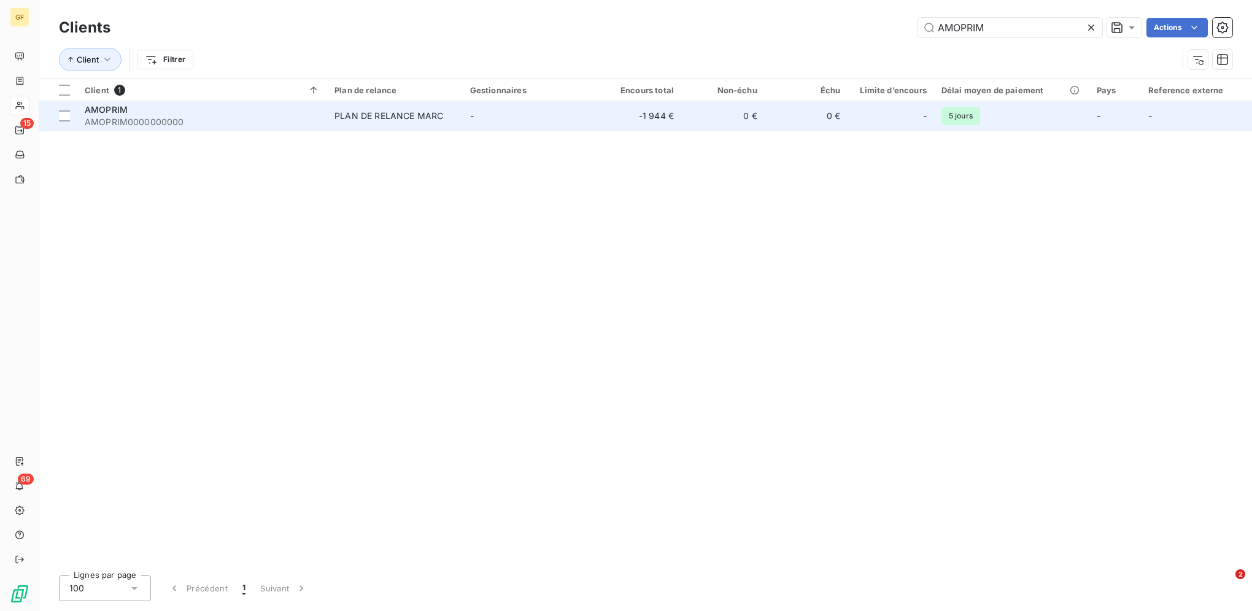
click at [499, 121] on td "-" at bounding box center [531, 115] width 136 height 29
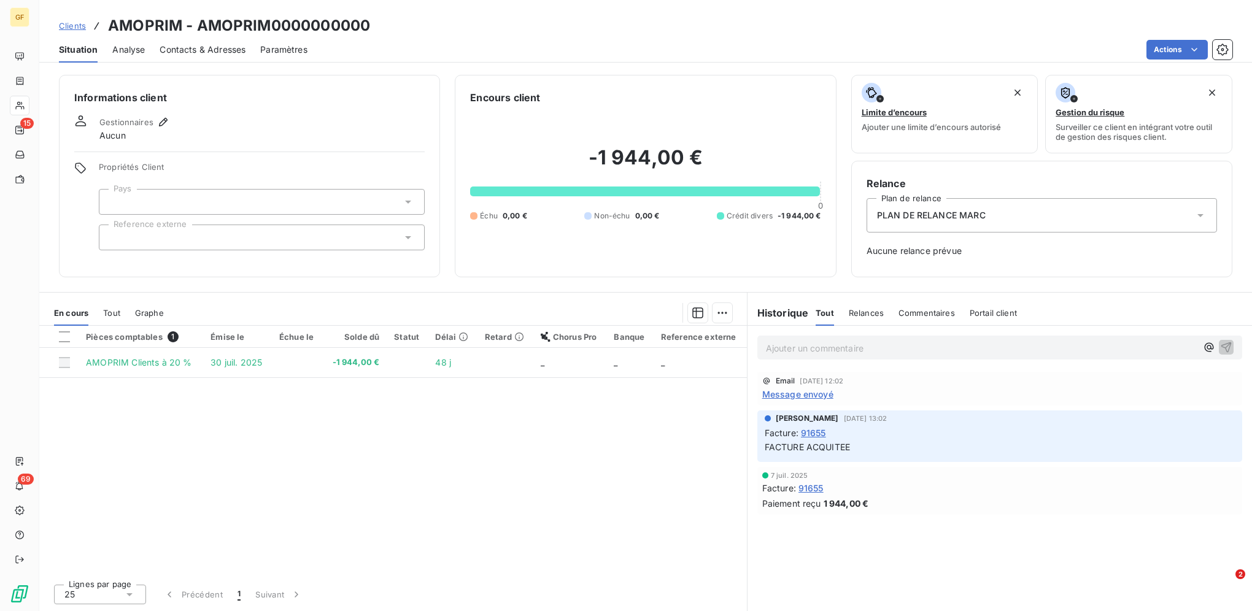
click at [69, 28] on span "Clients" at bounding box center [72, 26] width 27 height 10
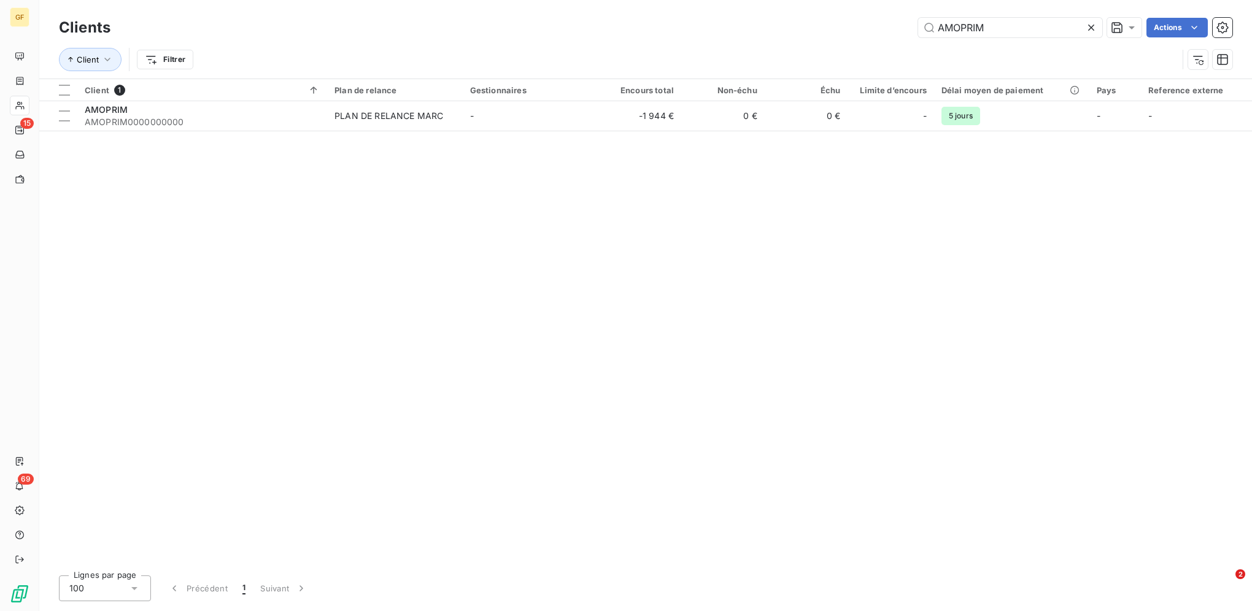
drag, startPoint x: 1011, startPoint y: 27, endPoint x: 864, endPoint y: 18, distance: 146.9
click at [780, 18] on div "AMOPRIM Actions" at bounding box center [678, 28] width 1107 height 20
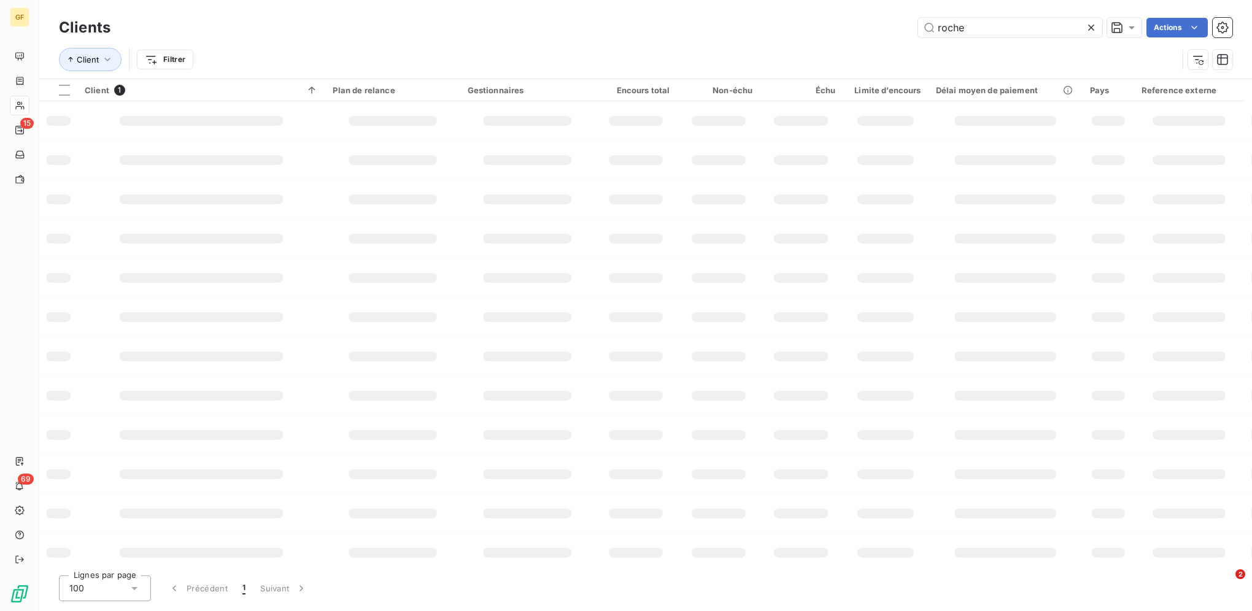
type input "roche"
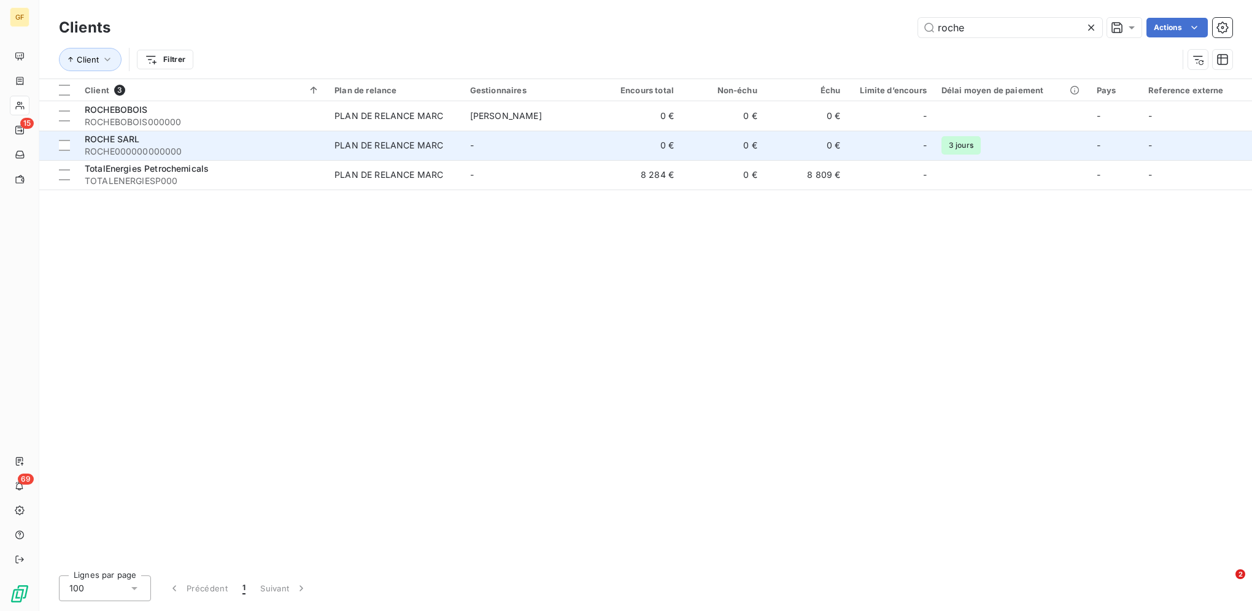
click at [424, 140] on div "PLAN DE RELANCE MARC" at bounding box center [388, 145] width 109 height 12
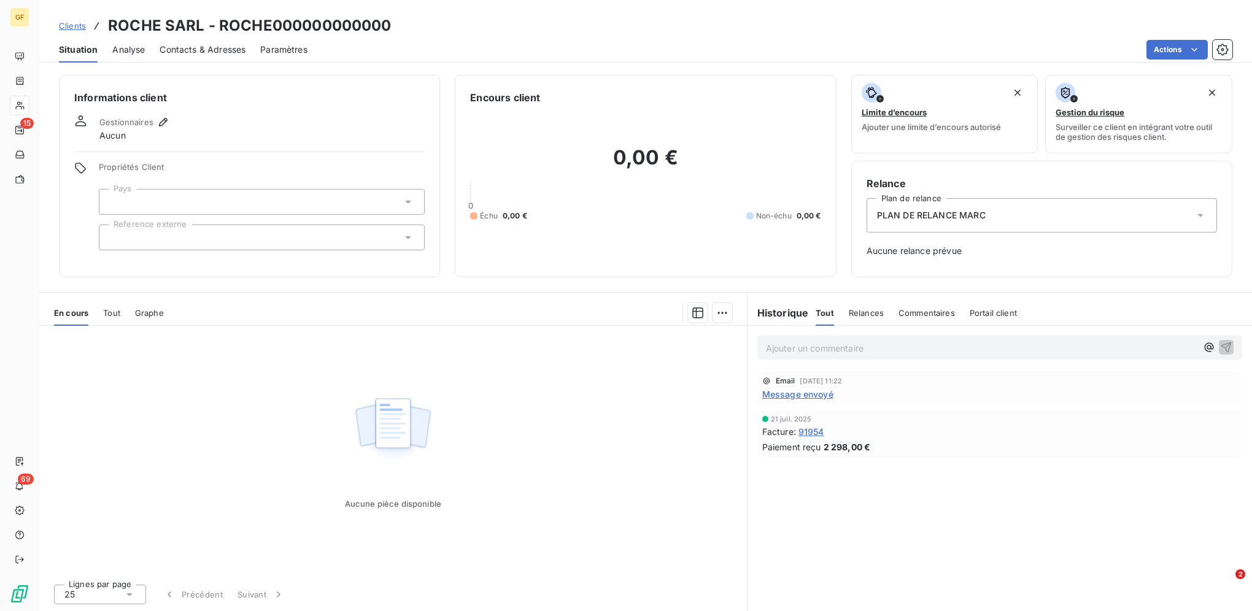
click at [82, 29] on span "Clients" at bounding box center [72, 26] width 27 height 10
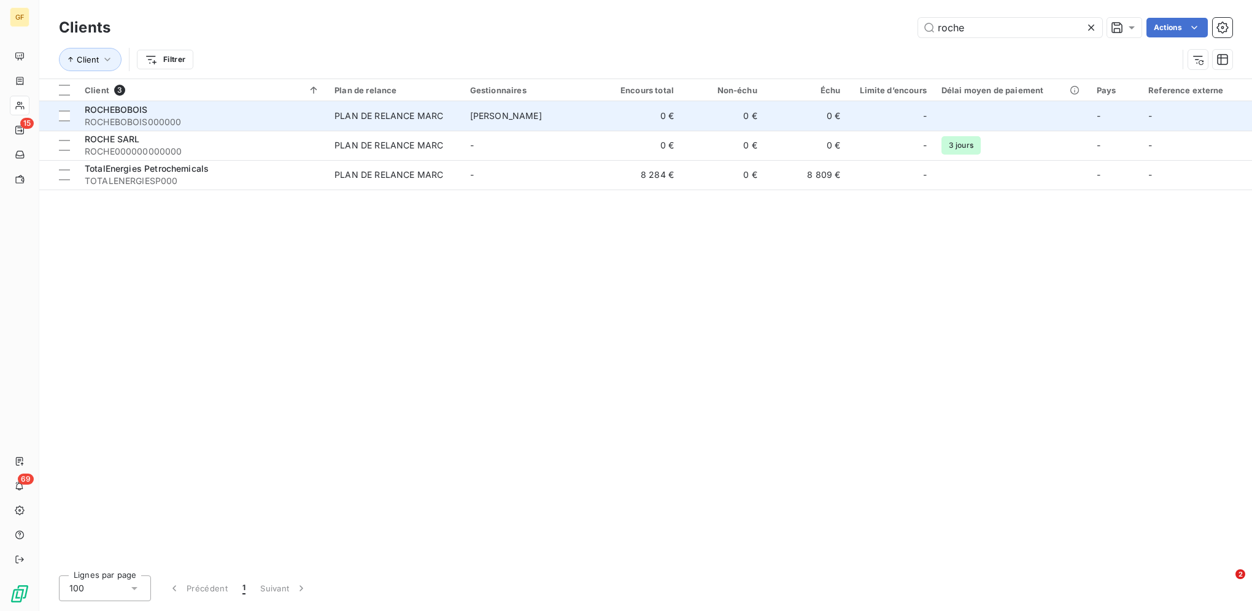
click at [192, 109] on div "ROCHEBOBOIS" at bounding box center [202, 110] width 235 height 12
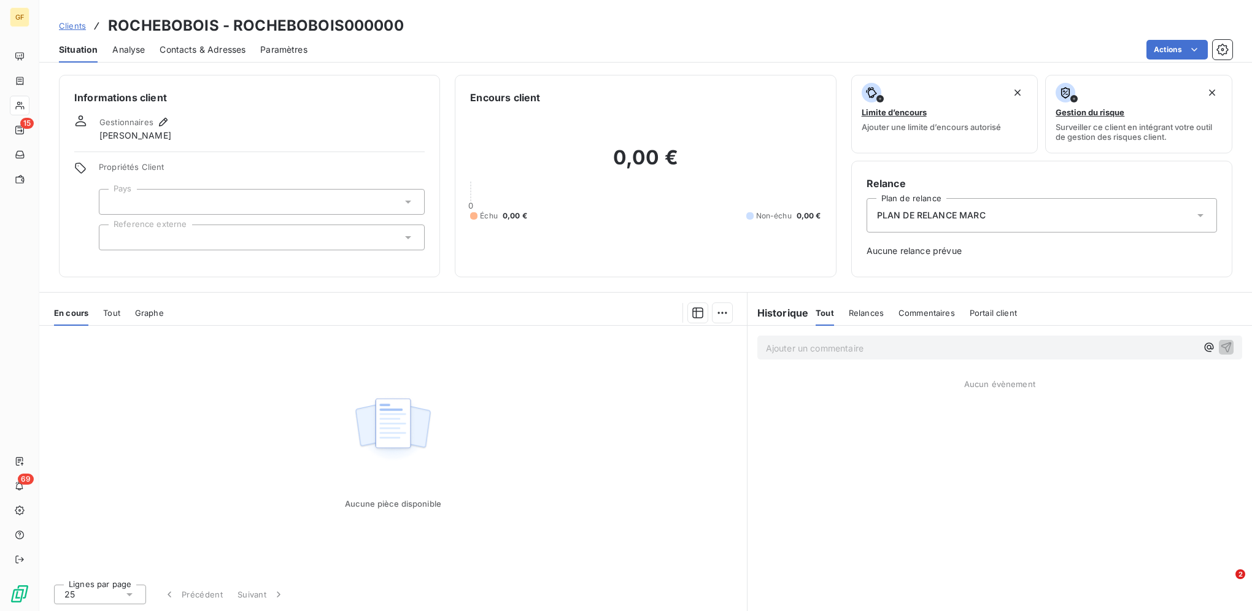
click at [77, 25] on span "Clients" at bounding box center [72, 26] width 27 height 10
